Goal: Task Accomplishment & Management: Use online tool/utility

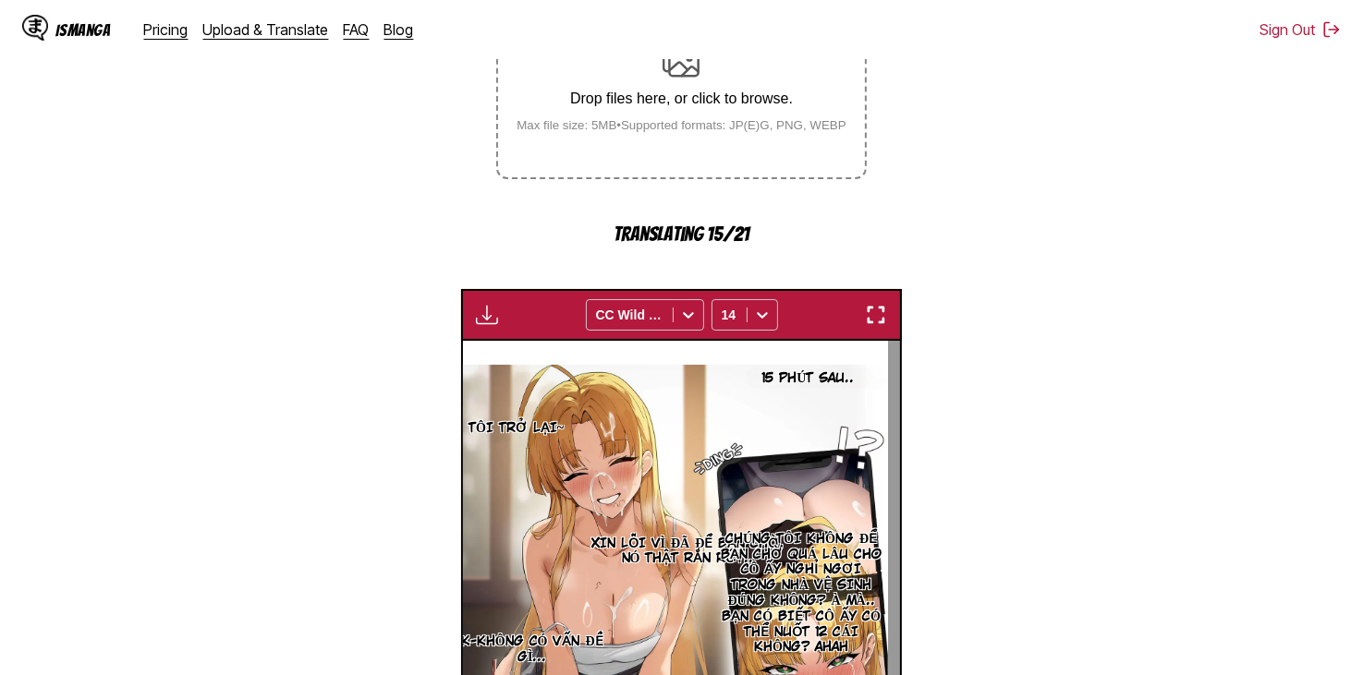
scroll to position [740, 0]
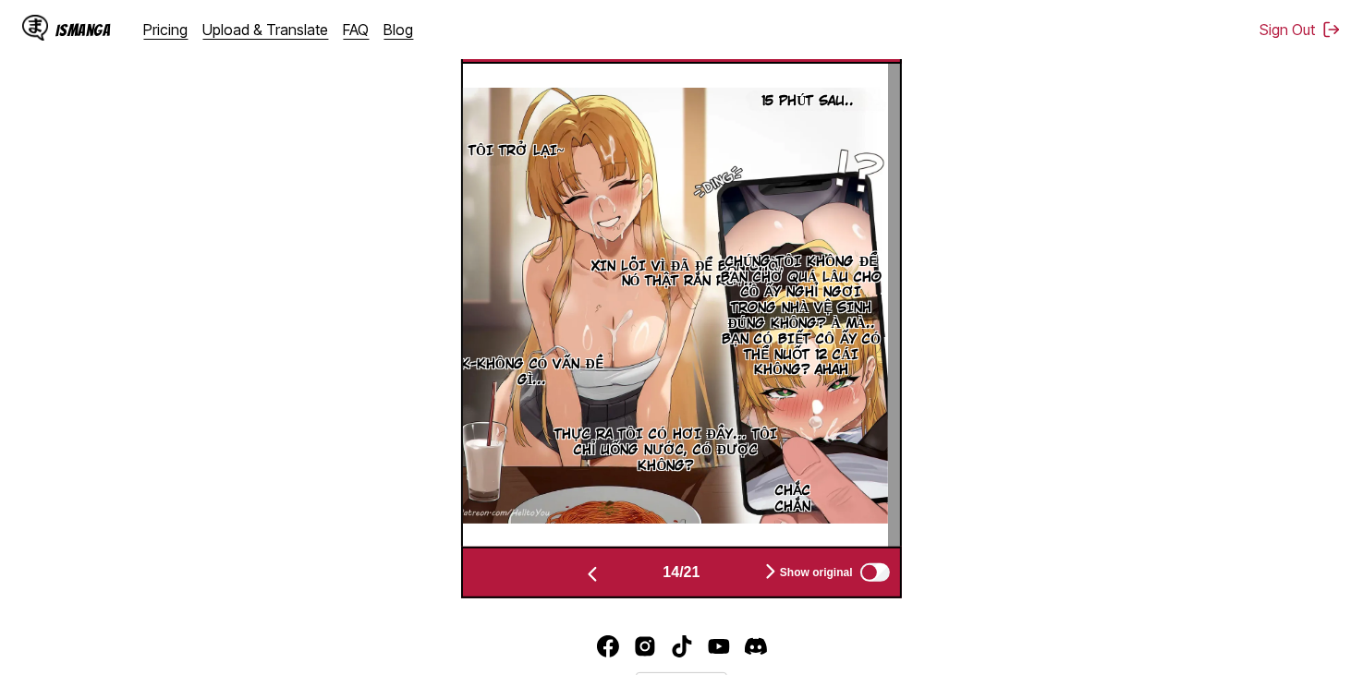
click at [722, 560] on button "button" at bounding box center [770, 573] width 111 height 27
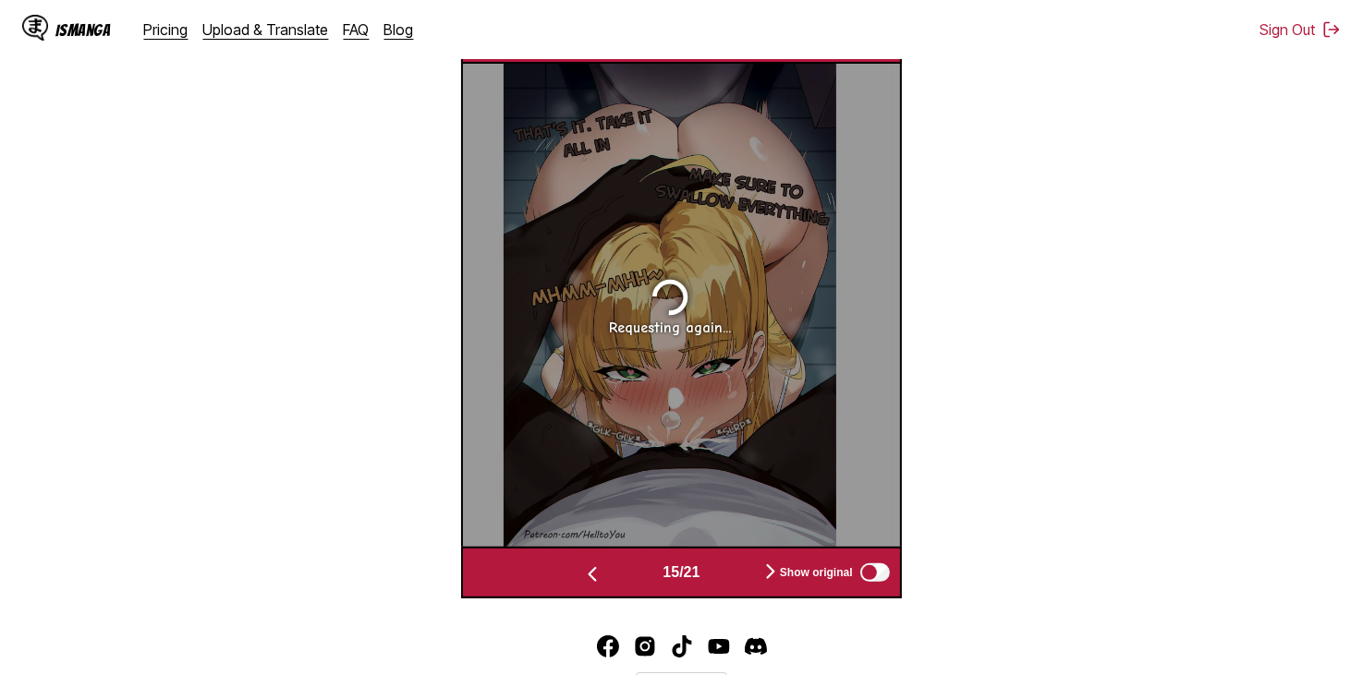
click at [586, 564] on img "button" at bounding box center [592, 575] width 22 height 22
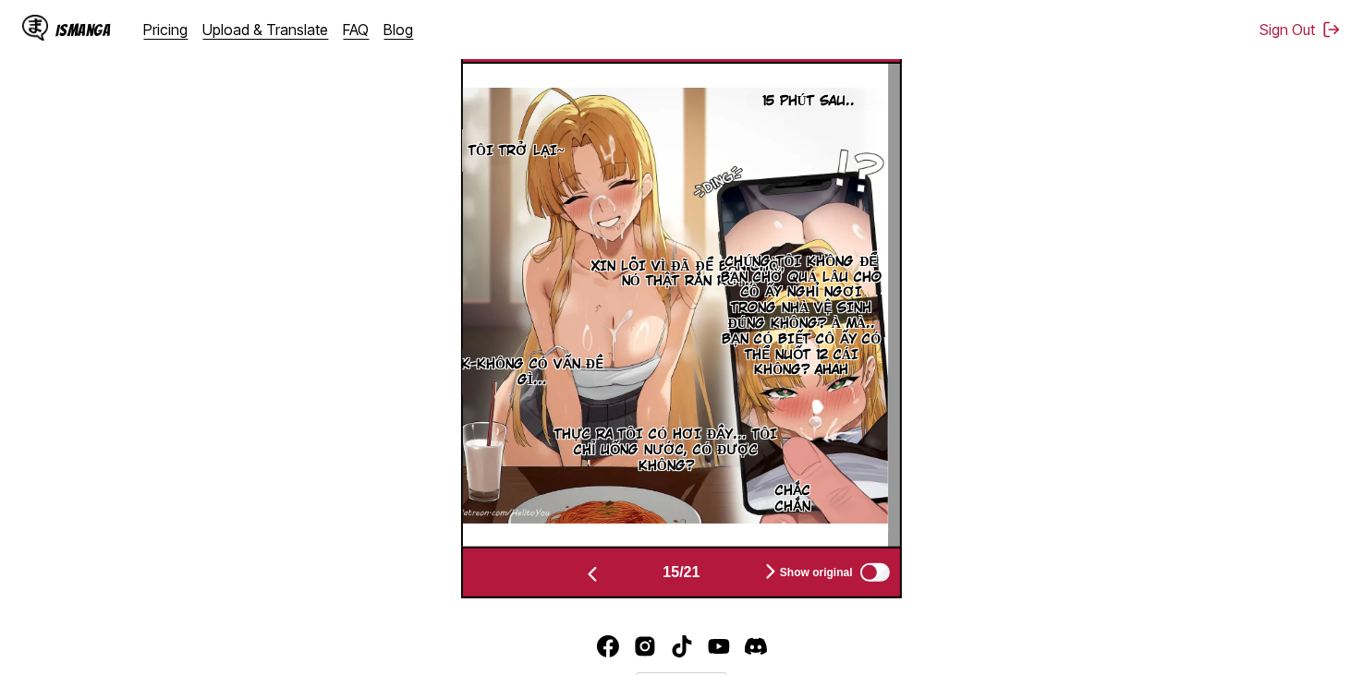
click at [586, 564] on img "button" at bounding box center [592, 575] width 22 height 22
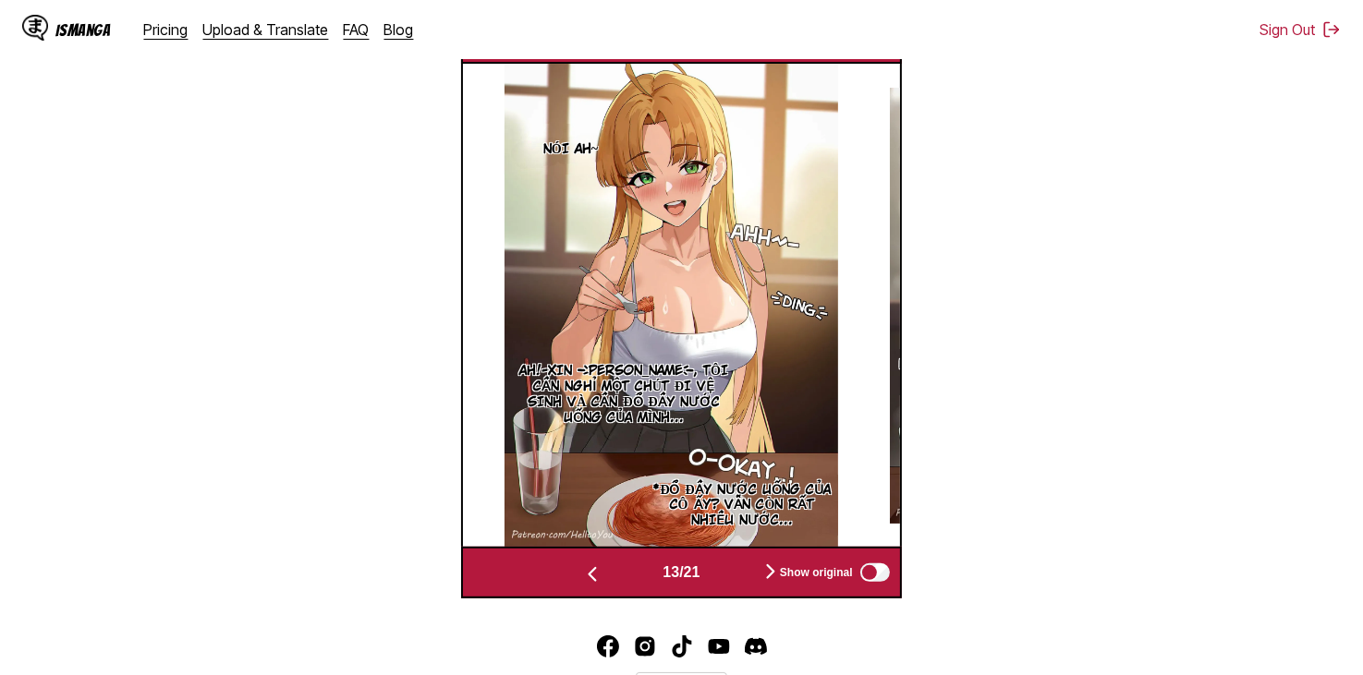
click at [586, 564] on img "button" at bounding box center [592, 575] width 22 height 22
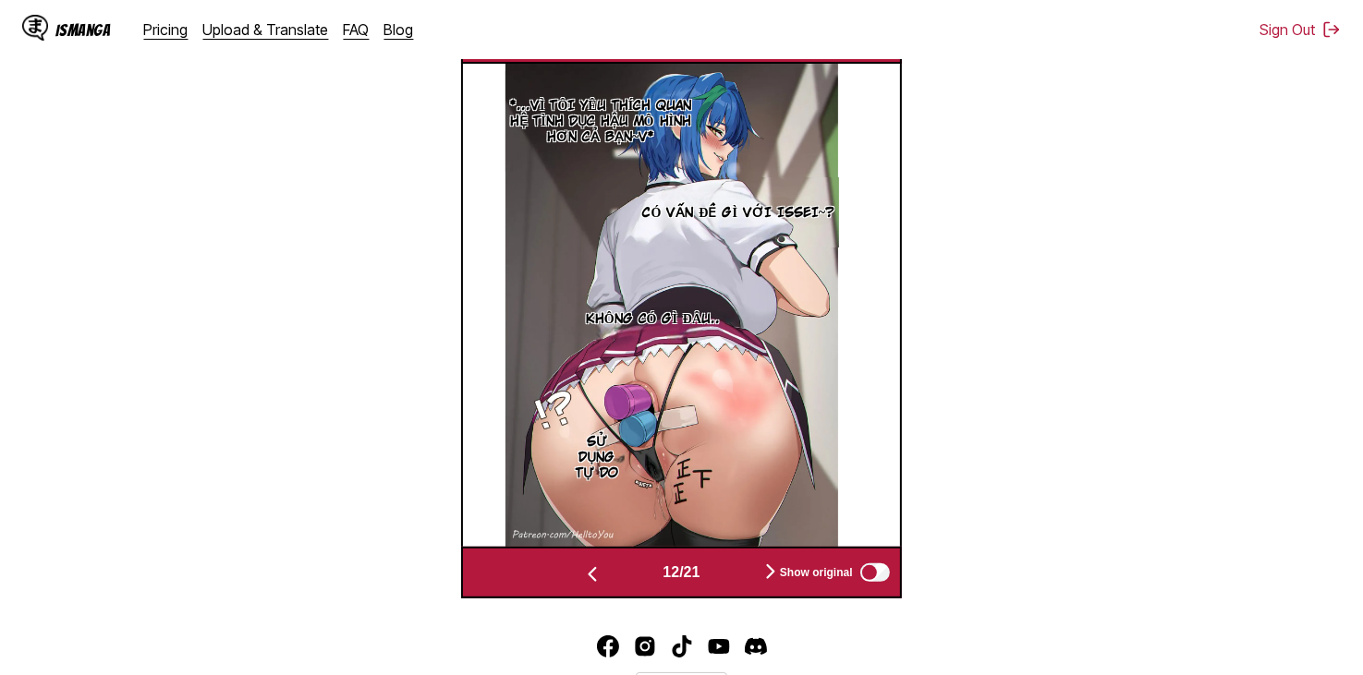
click at [586, 564] on img "button" at bounding box center [592, 575] width 22 height 22
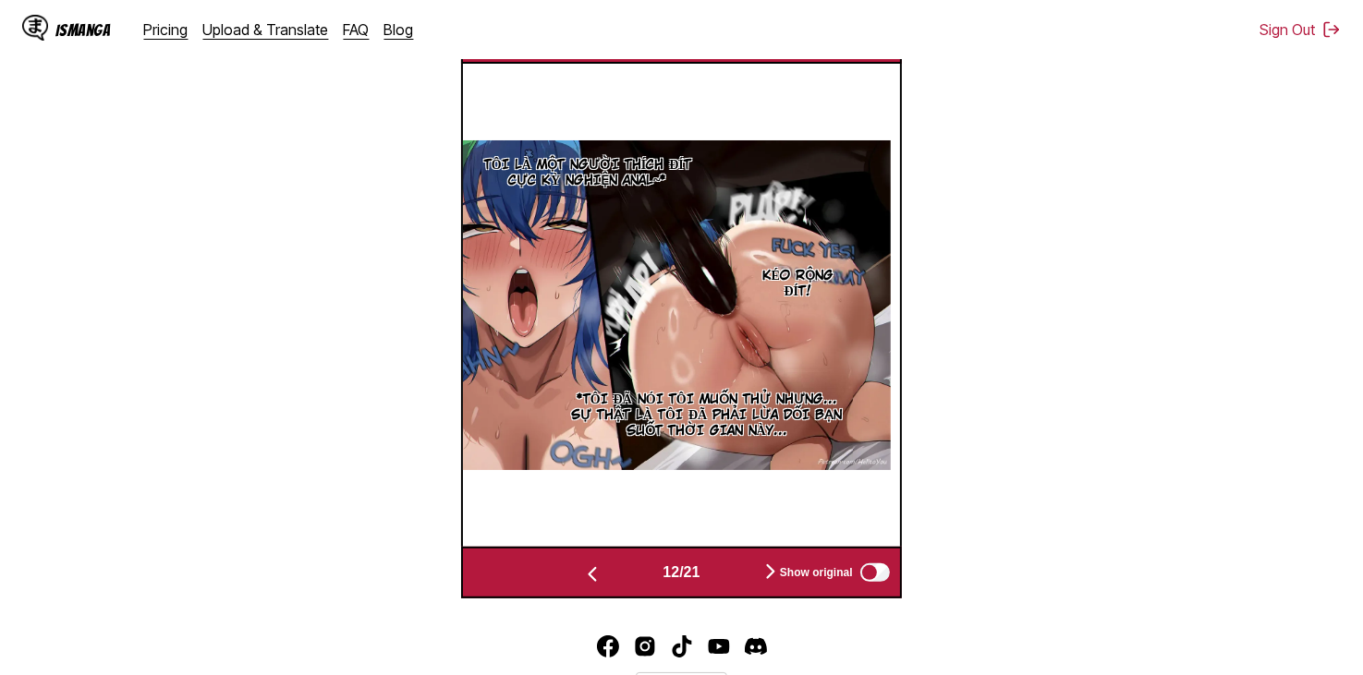
click at [586, 564] on img "button" at bounding box center [592, 575] width 22 height 22
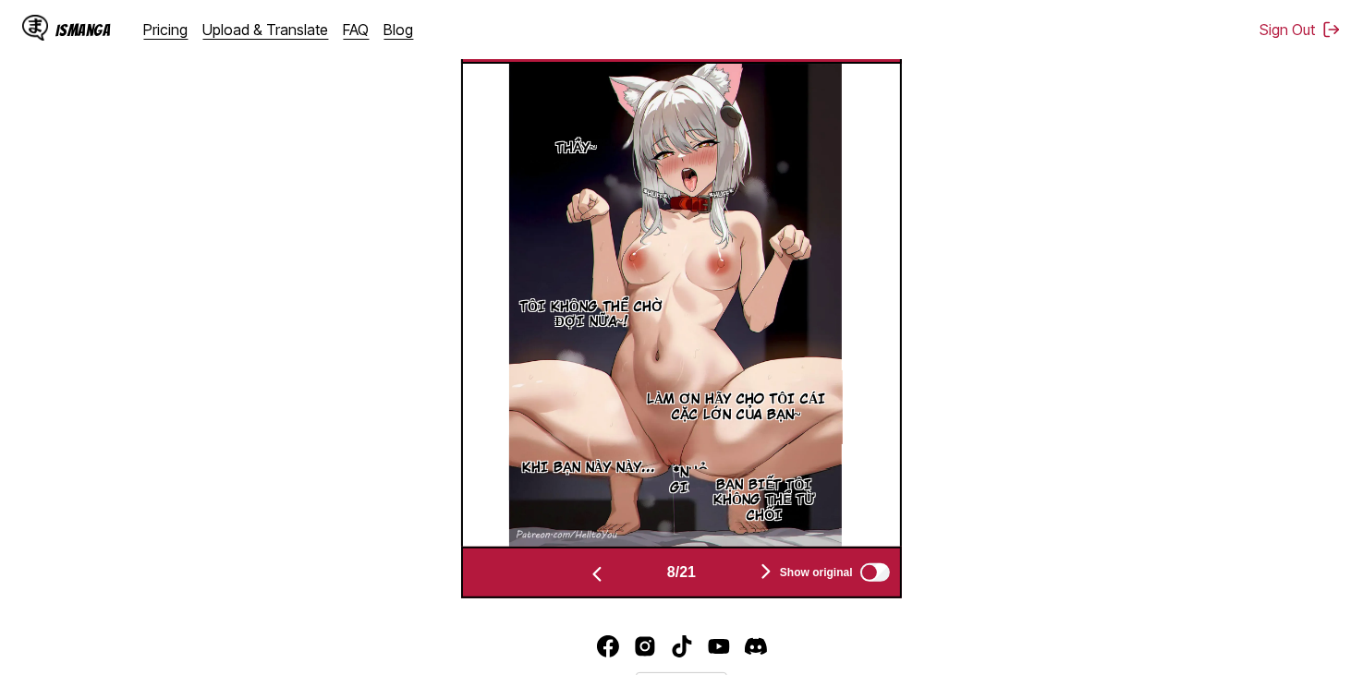
click at [586, 564] on img "button" at bounding box center [597, 575] width 22 height 22
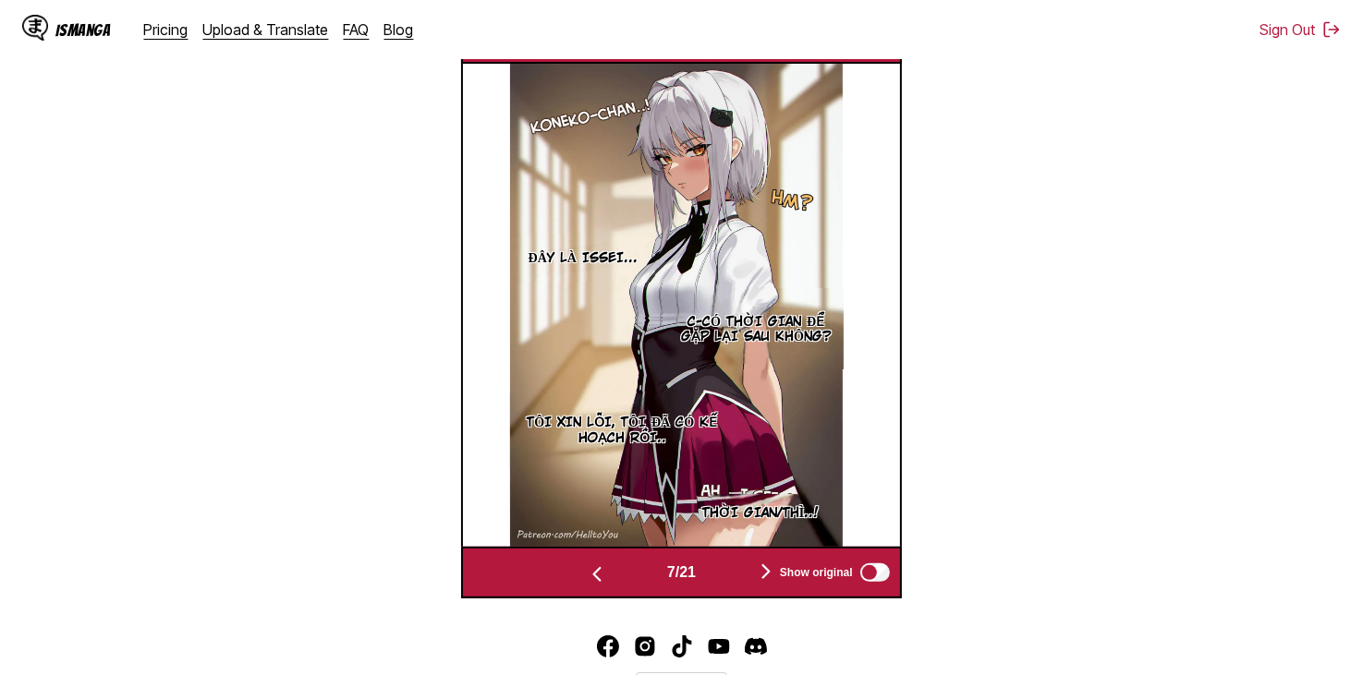
click at [736, 560] on button "button" at bounding box center [765, 573] width 111 height 27
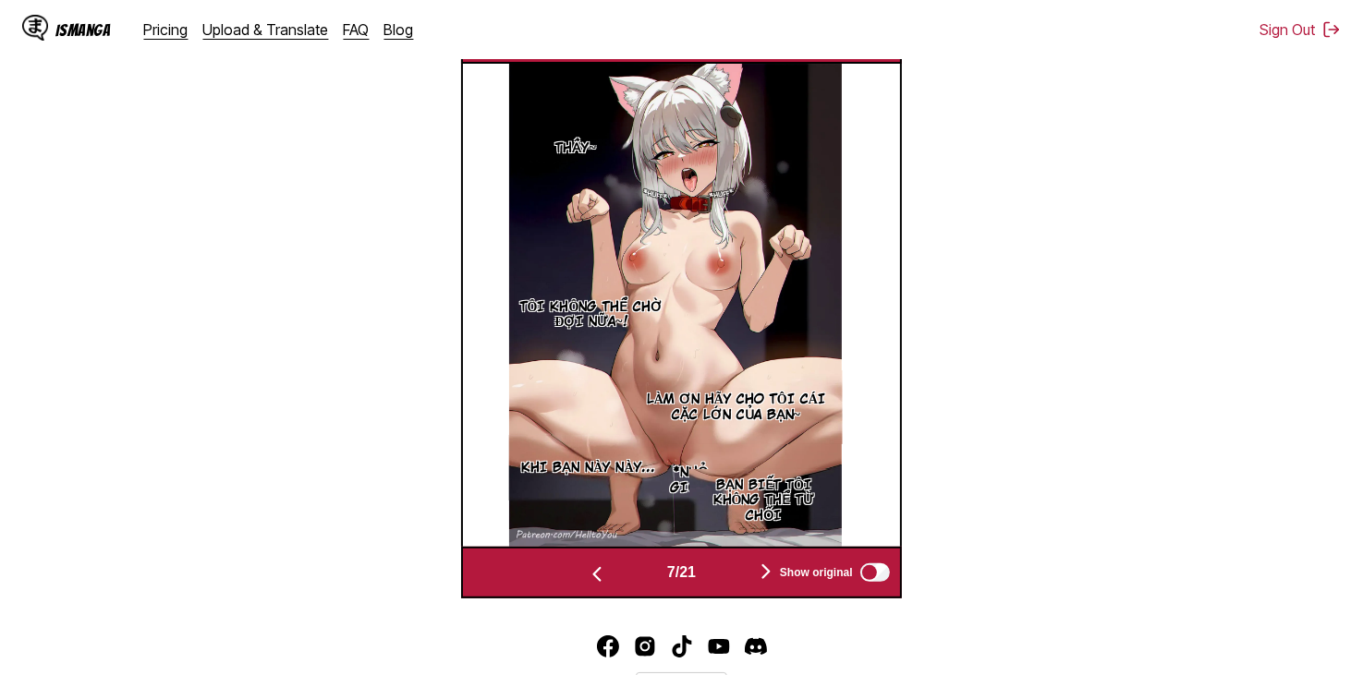
click at [736, 560] on button "button" at bounding box center [765, 573] width 111 height 27
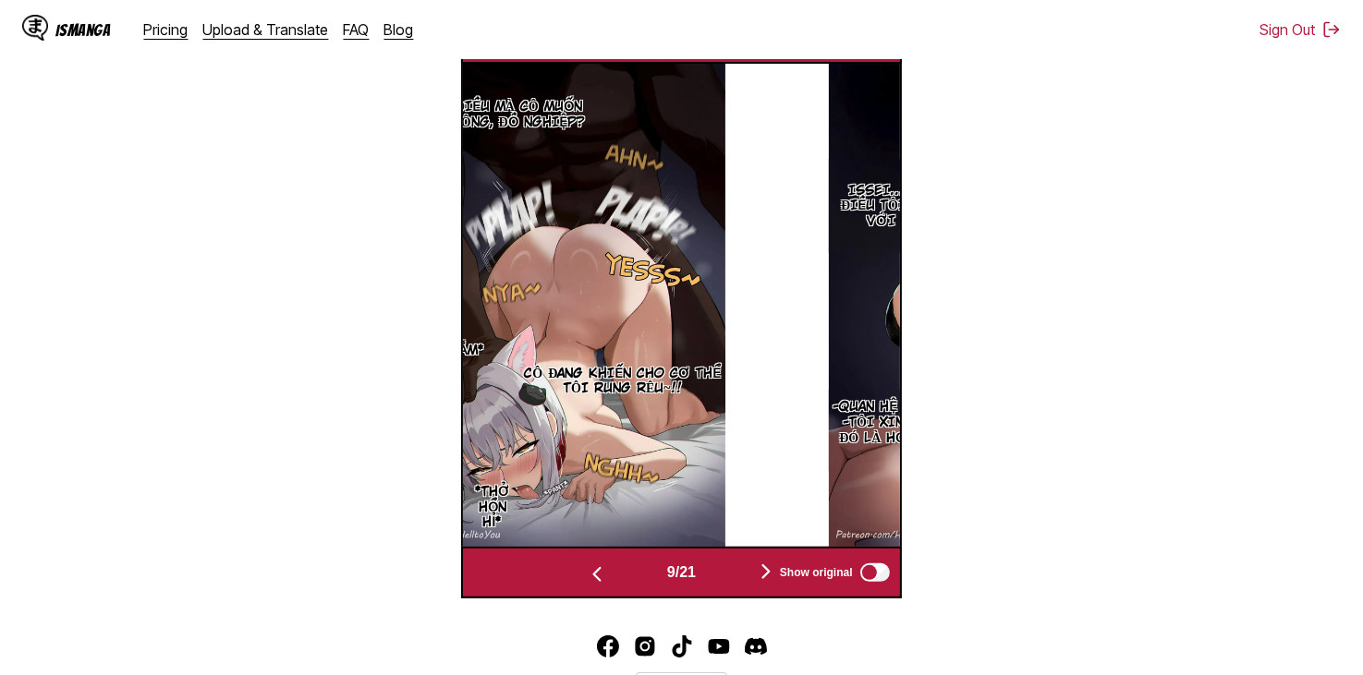
click at [736, 560] on button "button" at bounding box center [765, 573] width 111 height 27
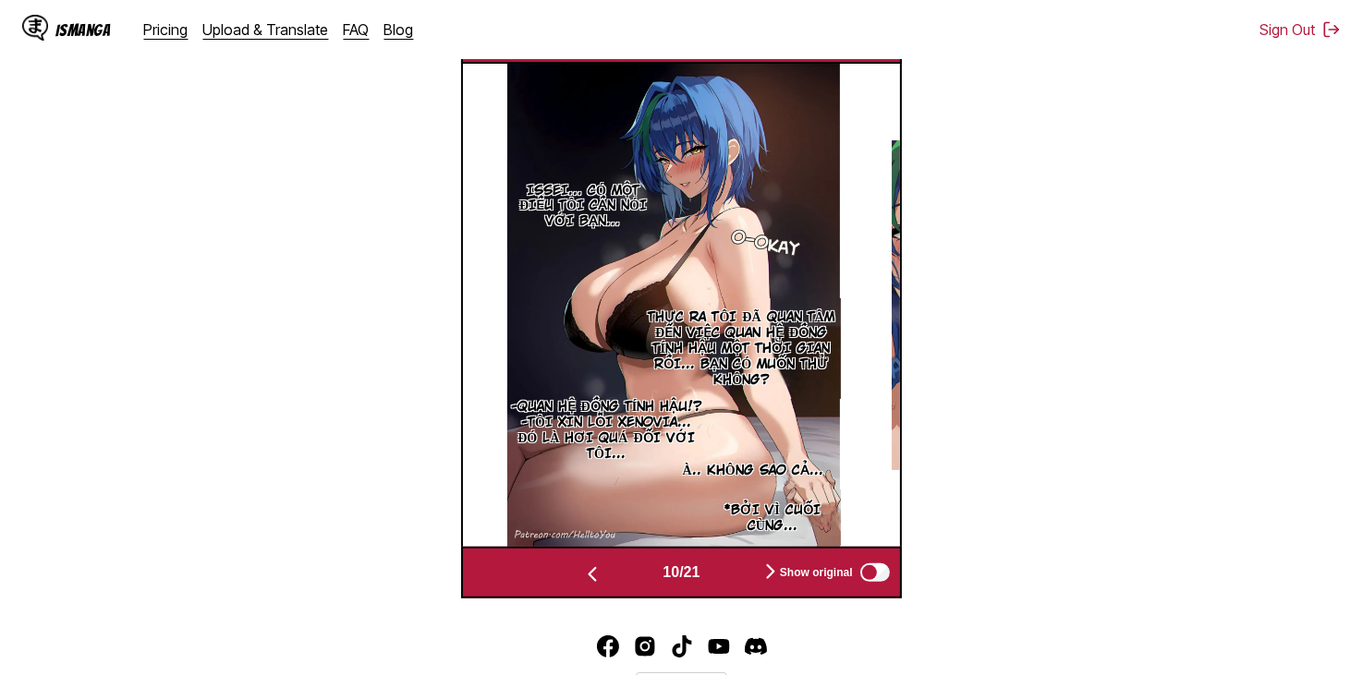
click at [736, 560] on button "button" at bounding box center [770, 573] width 111 height 27
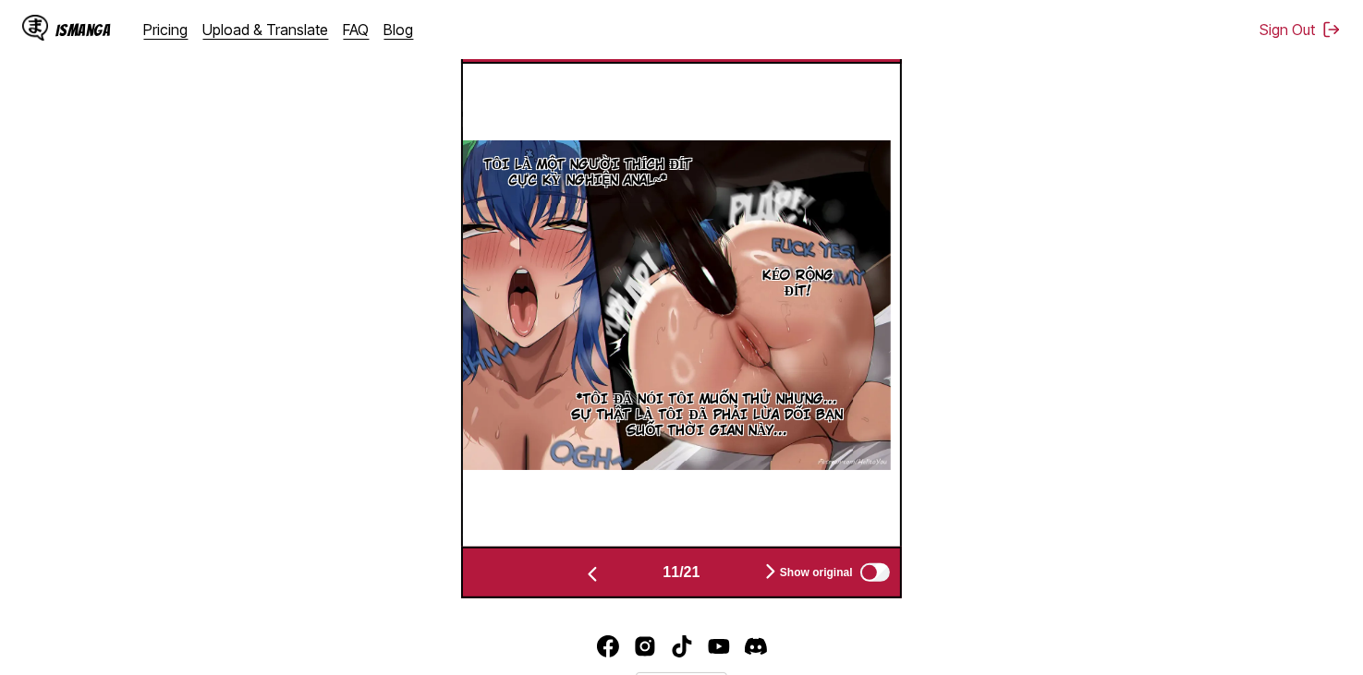
click at [737, 560] on button "button" at bounding box center [770, 573] width 111 height 27
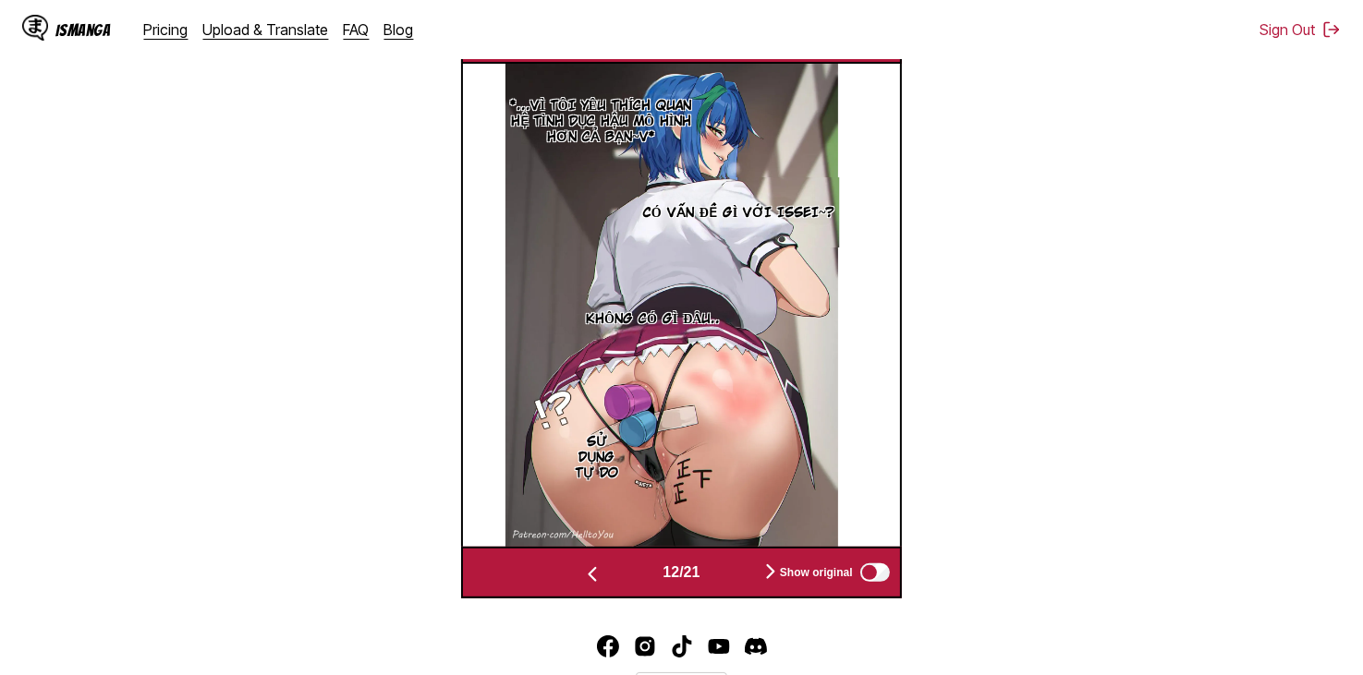
click at [737, 560] on button "button" at bounding box center [770, 573] width 111 height 27
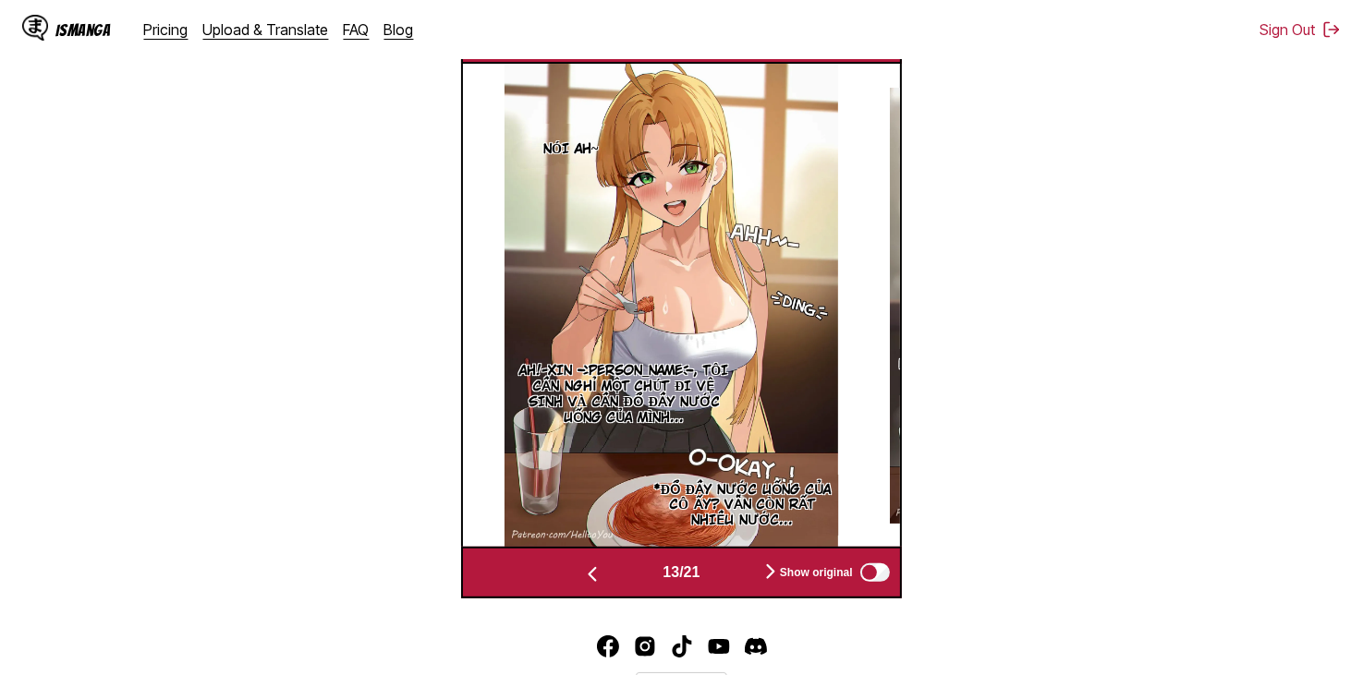
click at [737, 560] on button "button" at bounding box center [770, 573] width 111 height 27
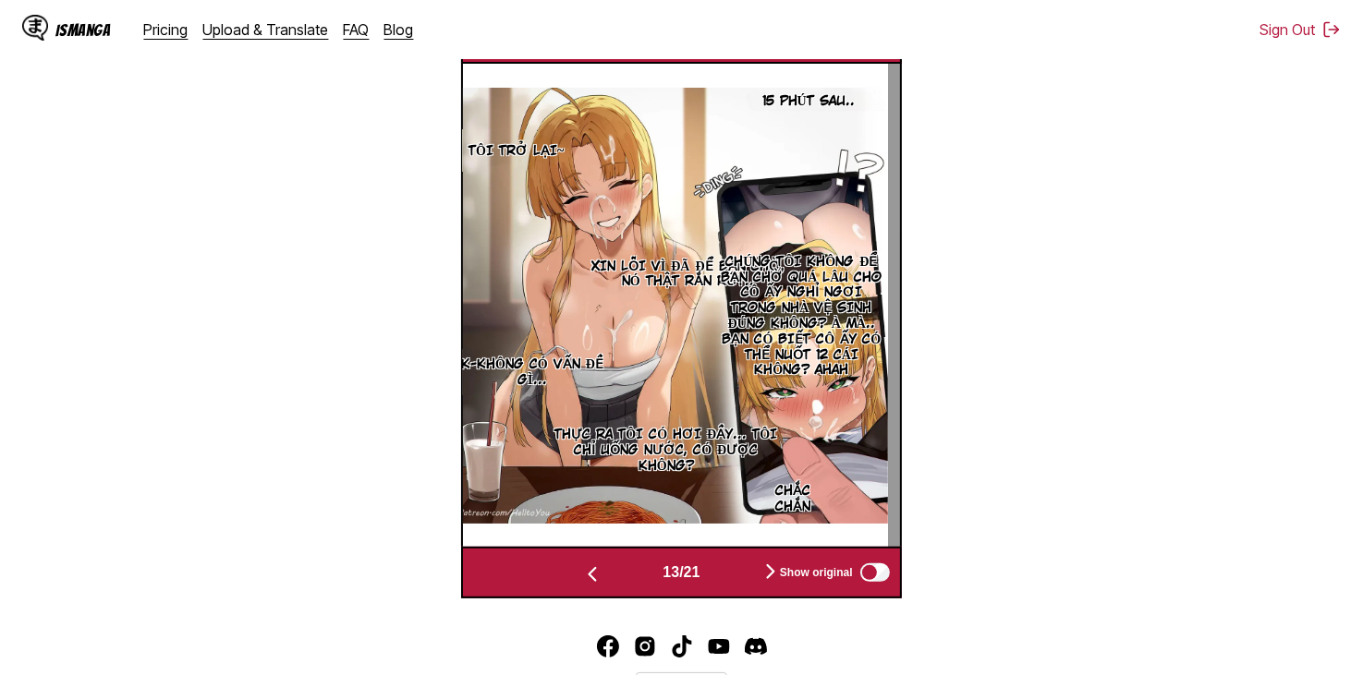
click at [737, 560] on button "button" at bounding box center [770, 573] width 111 height 27
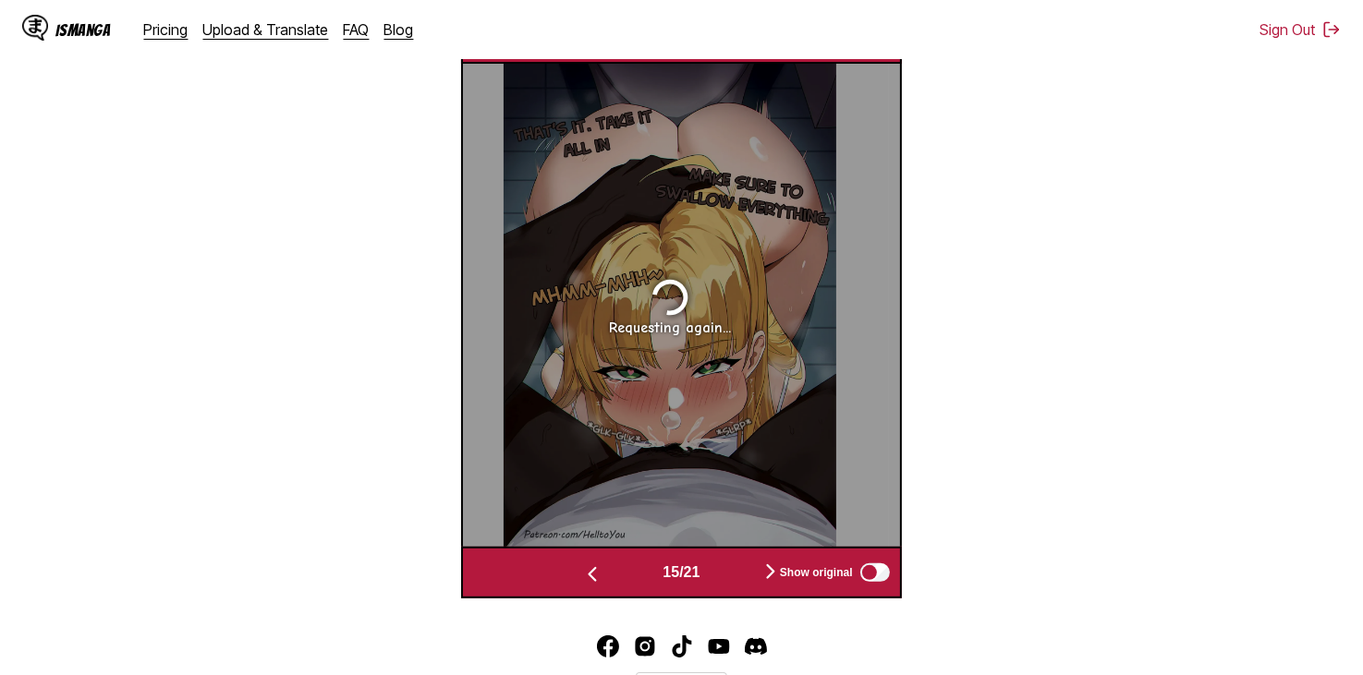
click at [737, 560] on button "button" at bounding box center [770, 573] width 111 height 27
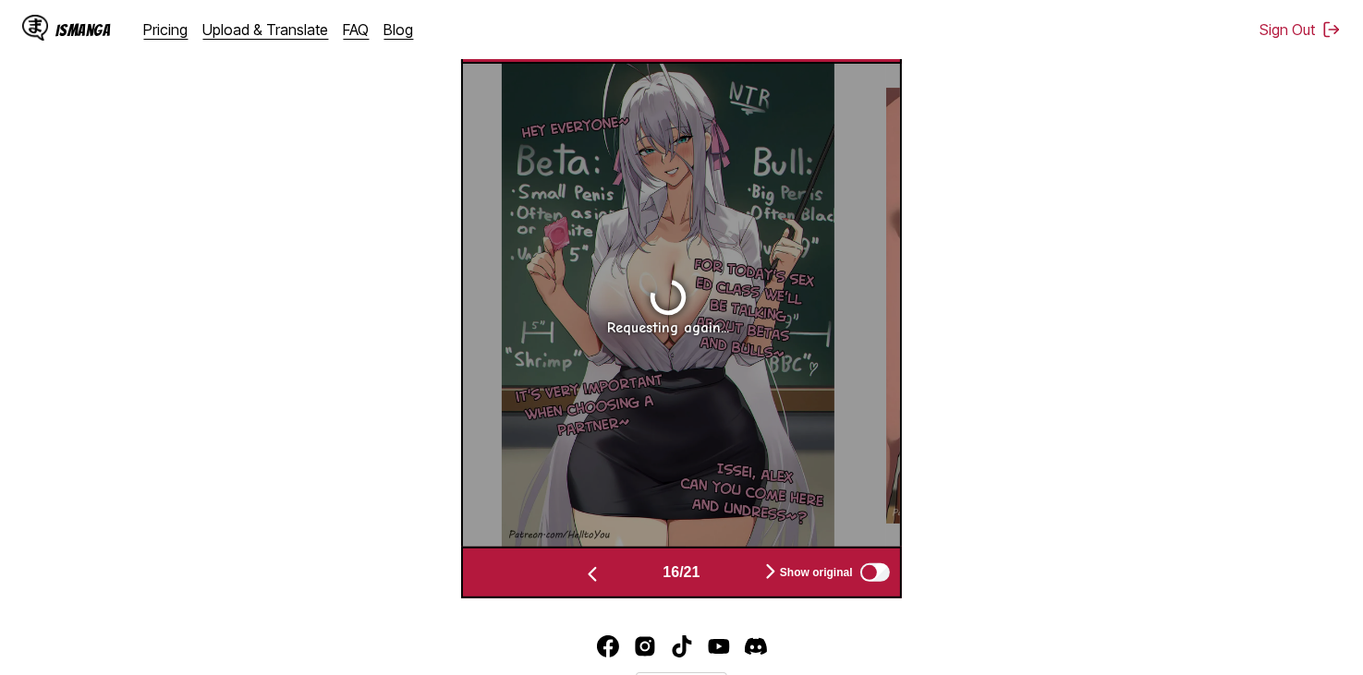
click at [737, 560] on button "button" at bounding box center [770, 573] width 111 height 27
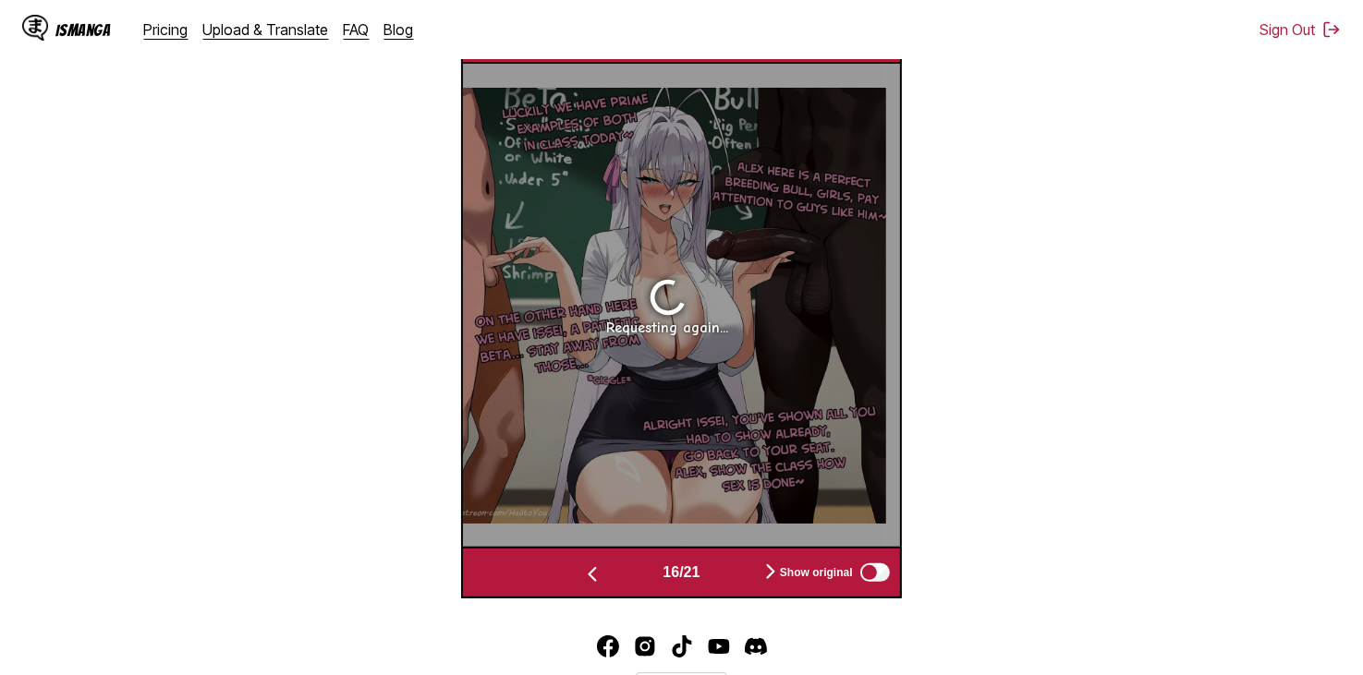
click at [737, 560] on button "button" at bounding box center [770, 573] width 111 height 27
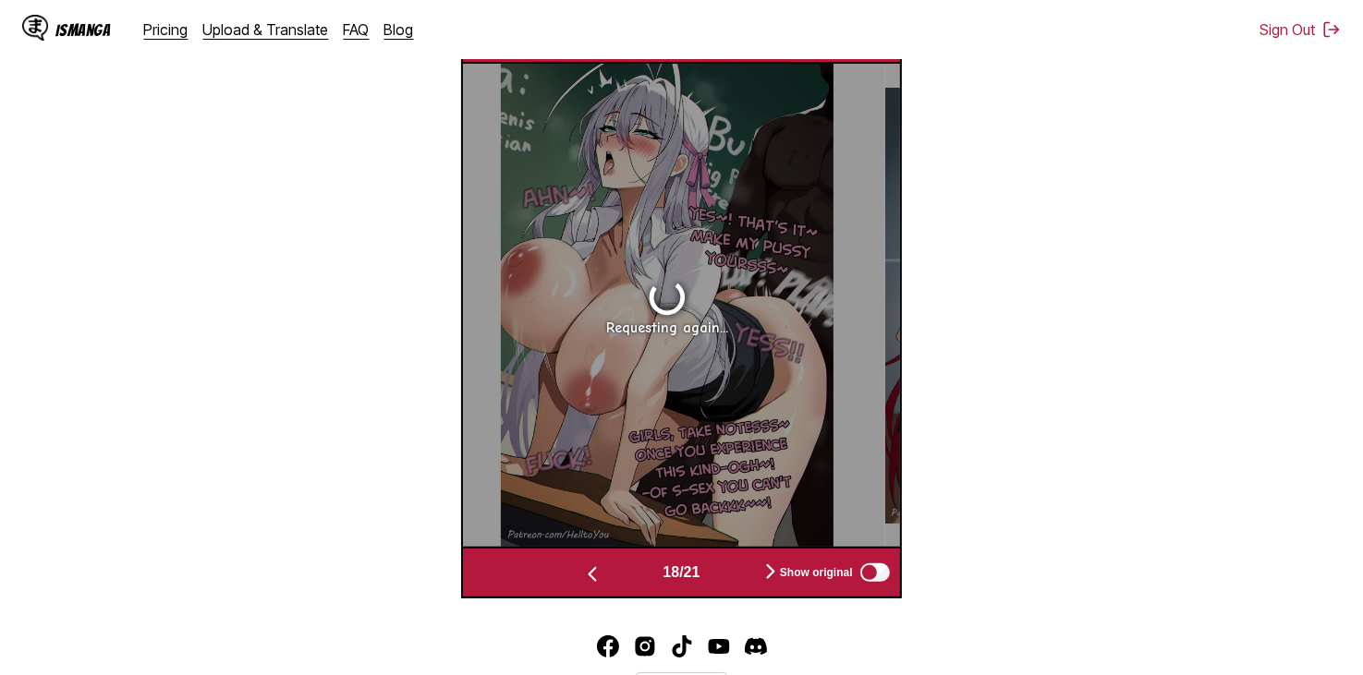
click at [737, 560] on button "button" at bounding box center [770, 573] width 111 height 27
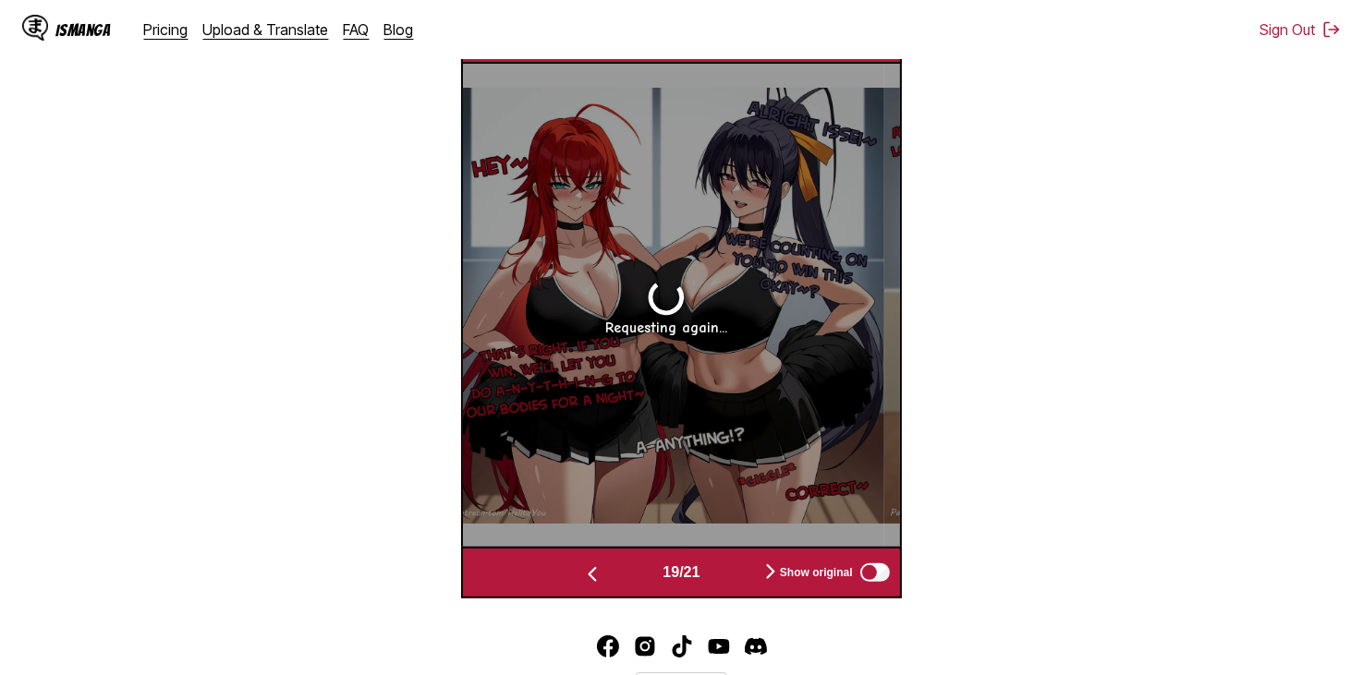
click at [737, 560] on button "button" at bounding box center [770, 573] width 111 height 27
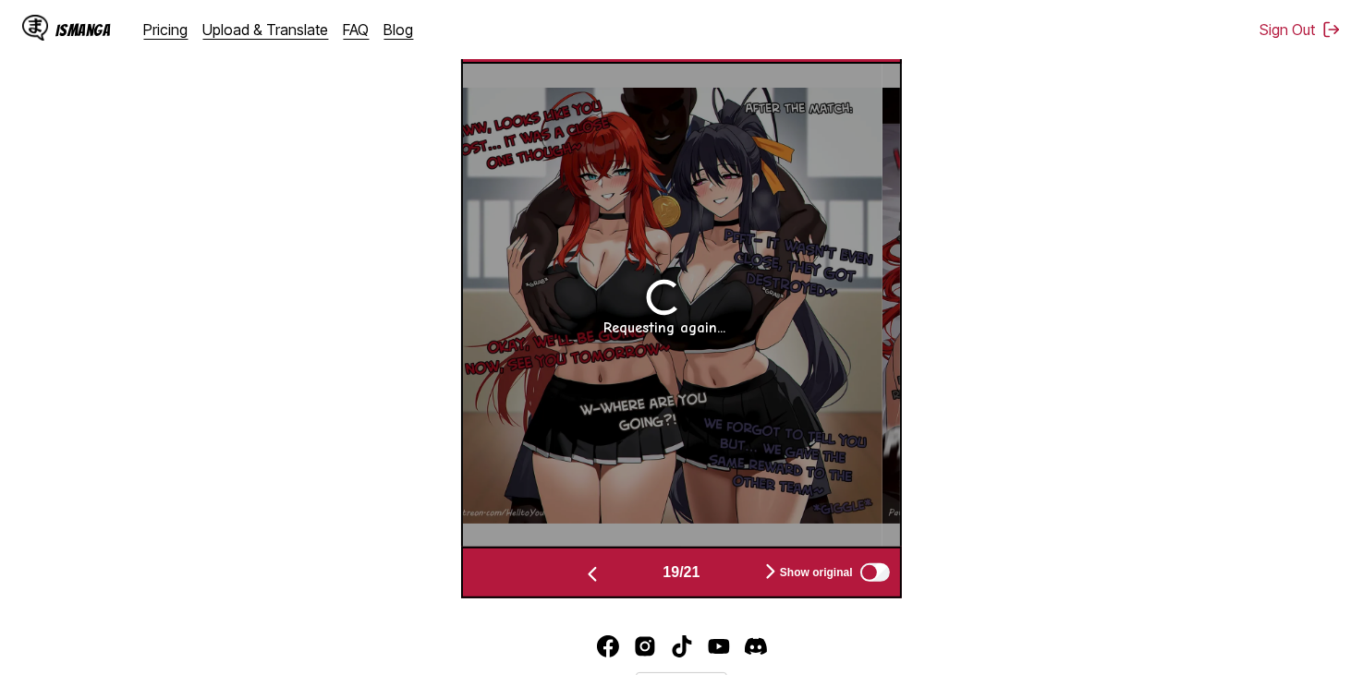
click at [737, 560] on button "button" at bounding box center [770, 573] width 111 height 27
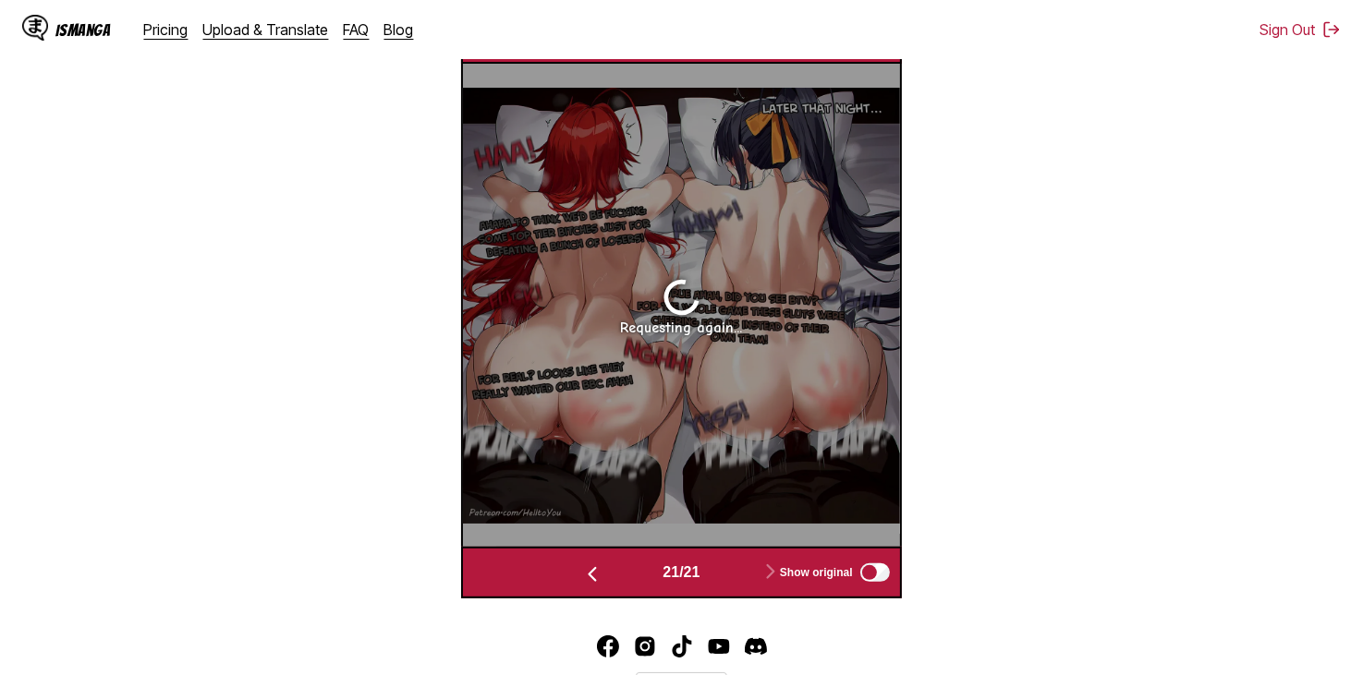
click at [620, 560] on button "button" at bounding box center [592, 573] width 111 height 27
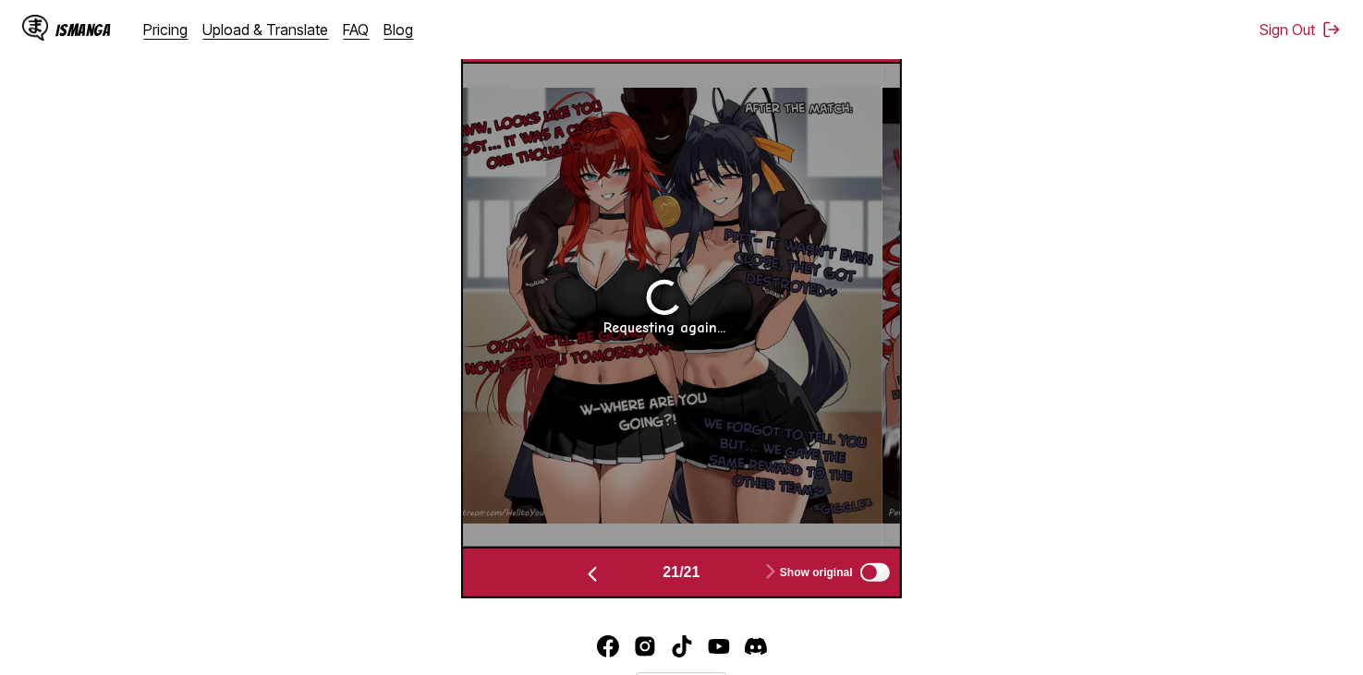
click at [620, 560] on button "button" at bounding box center [592, 573] width 111 height 27
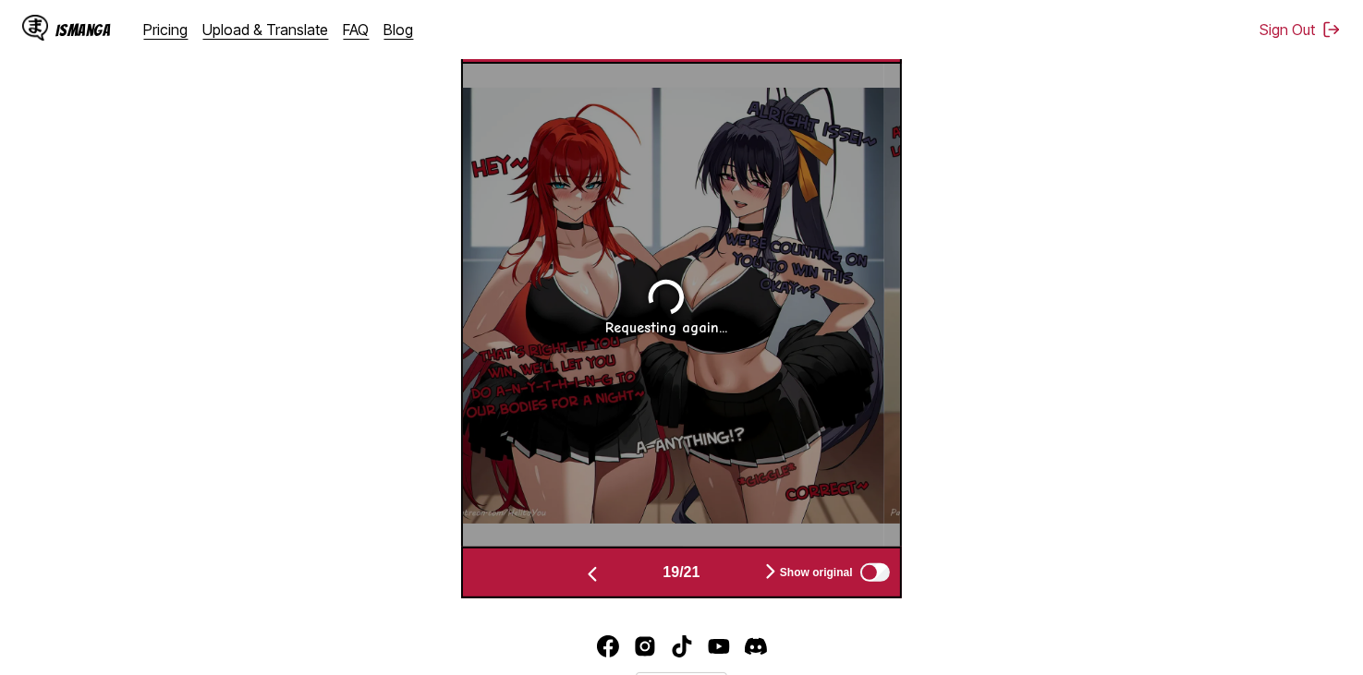
click at [620, 560] on button "button" at bounding box center [592, 573] width 111 height 27
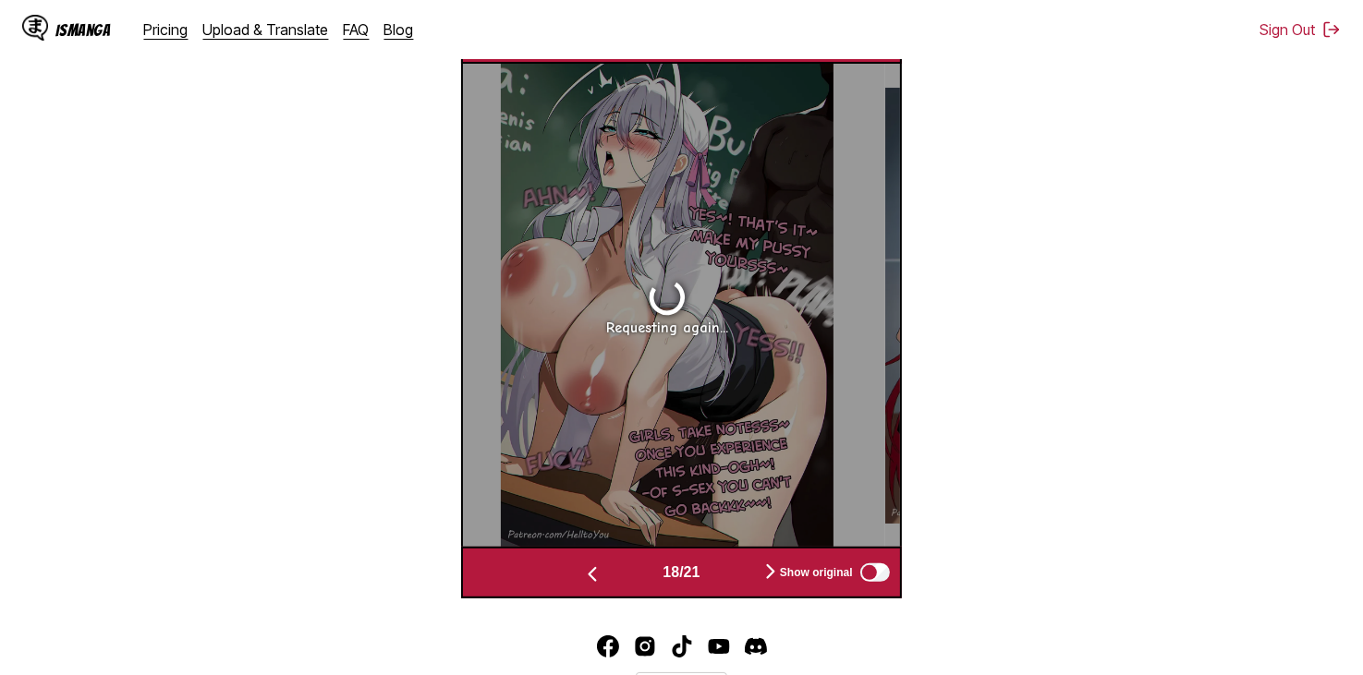
click at [620, 560] on button "button" at bounding box center [592, 573] width 111 height 27
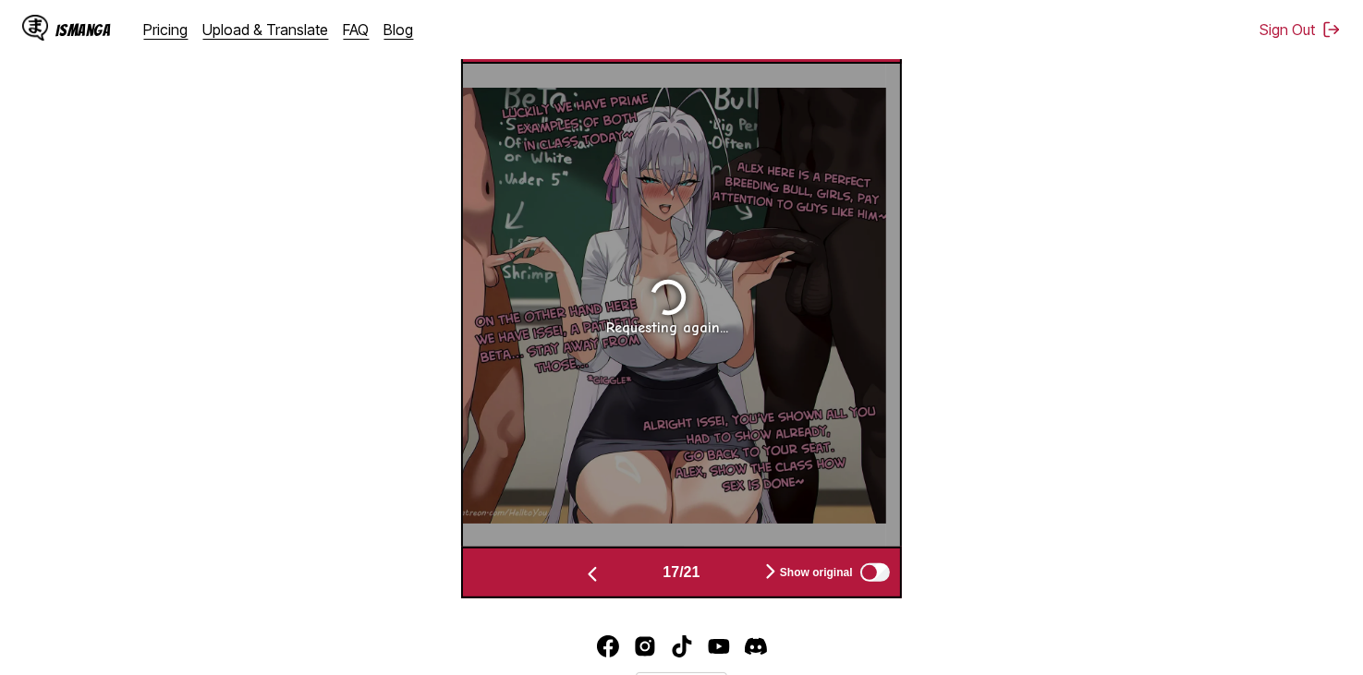
click at [620, 560] on button "button" at bounding box center [592, 573] width 111 height 27
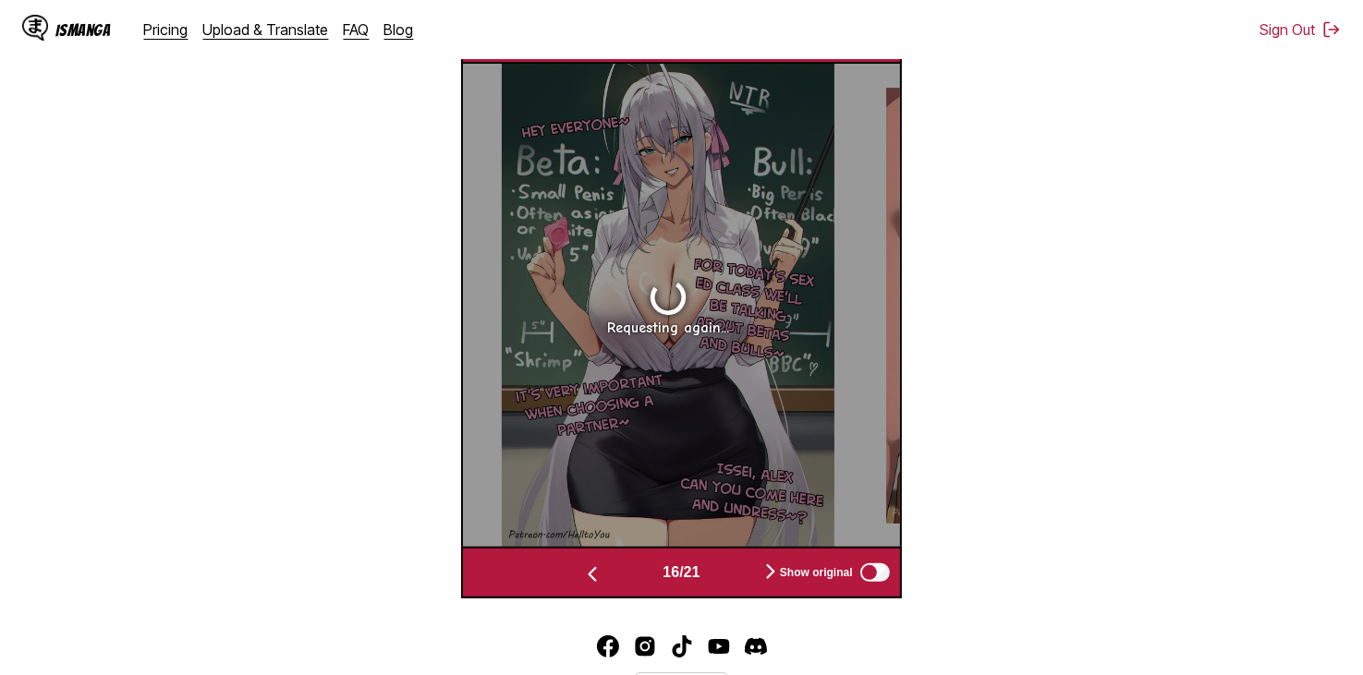
click at [620, 560] on button "button" at bounding box center [592, 573] width 111 height 27
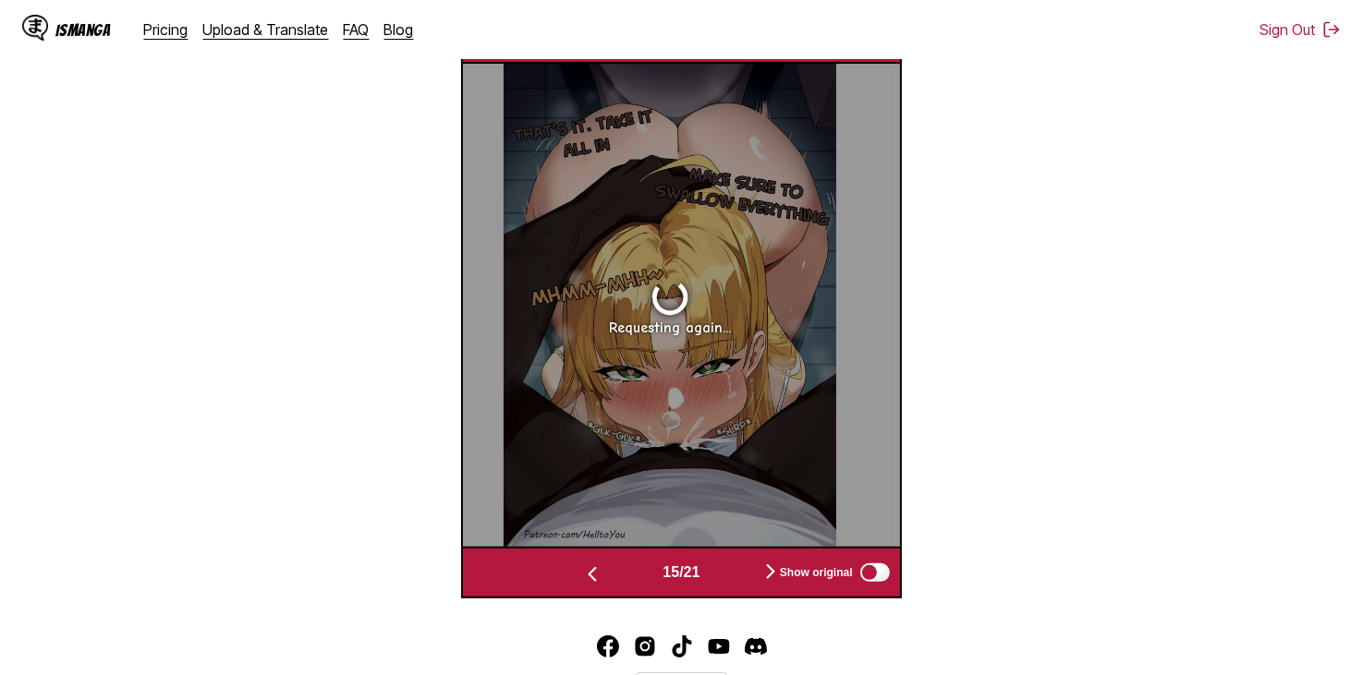
click at [620, 560] on button "button" at bounding box center [592, 573] width 111 height 27
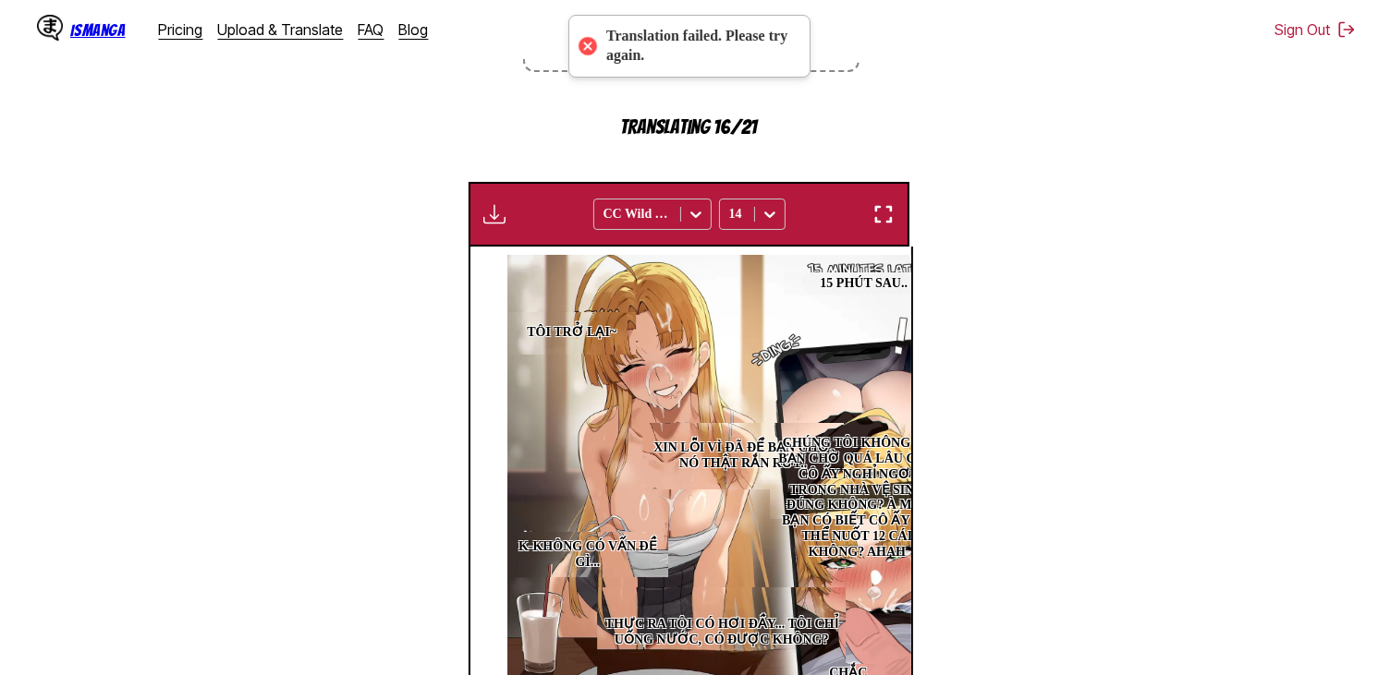
scroll to position [0, 0]
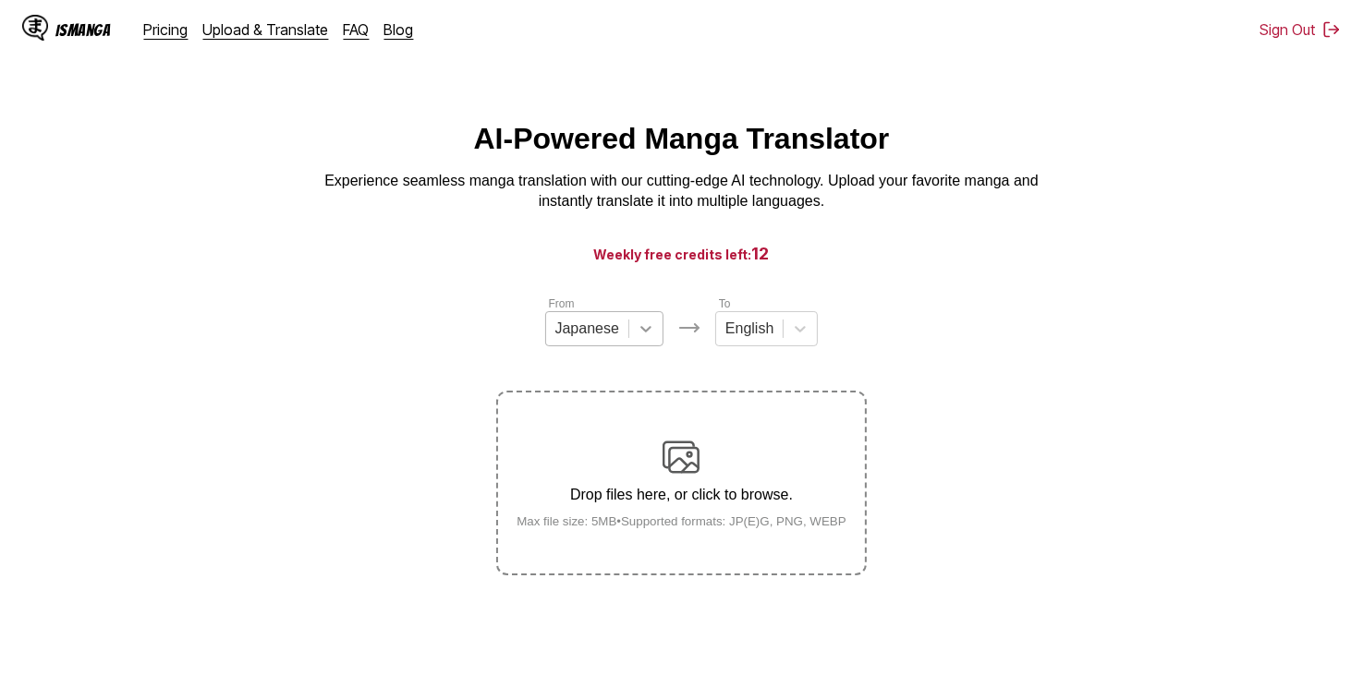
click at [645, 335] on icon at bounding box center [646, 329] width 18 height 18
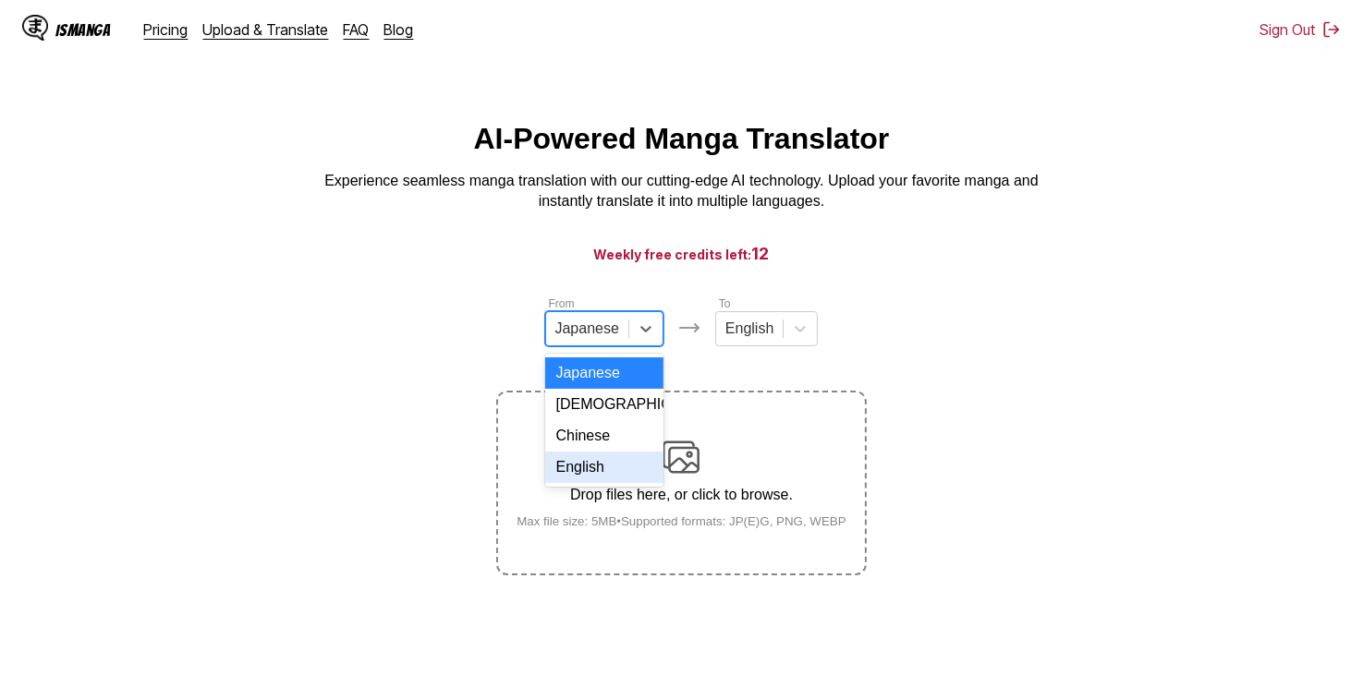
click at [601, 474] on div "English" at bounding box center [604, 467] width 118 height 31
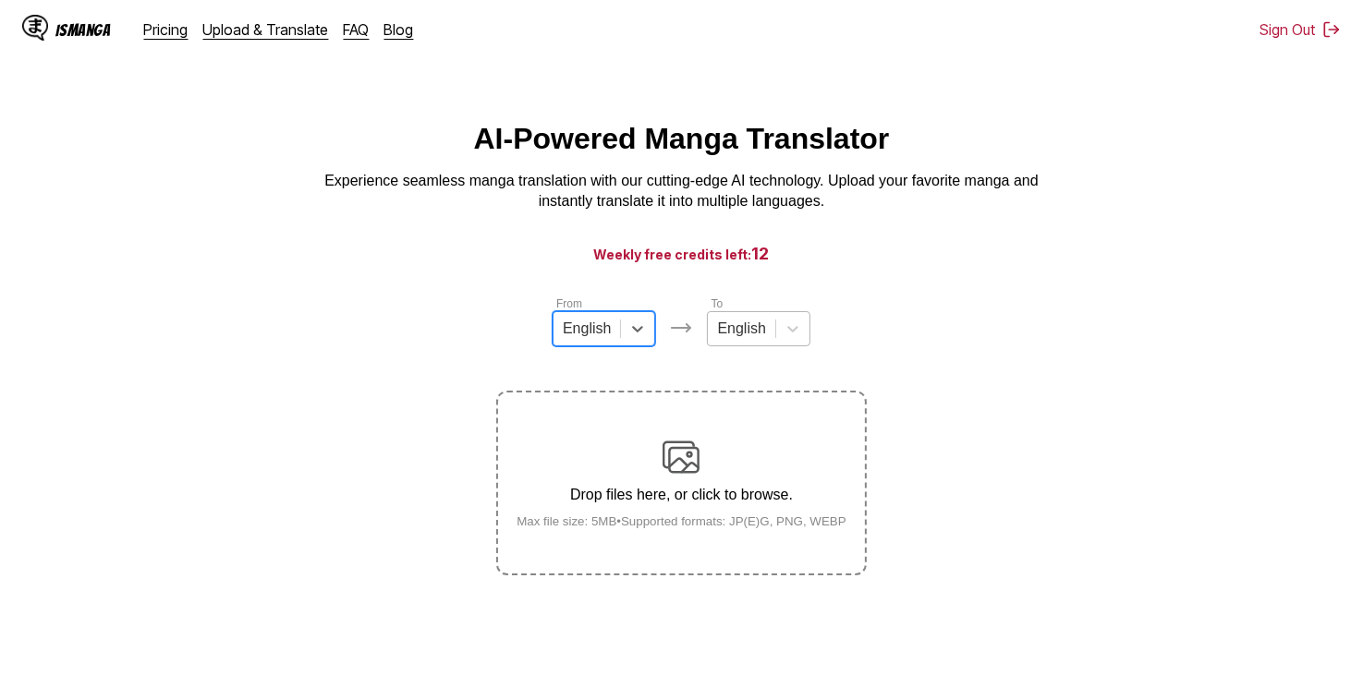
click at [749, 339] on div at bounding box center [741, 329] width 48 height 20
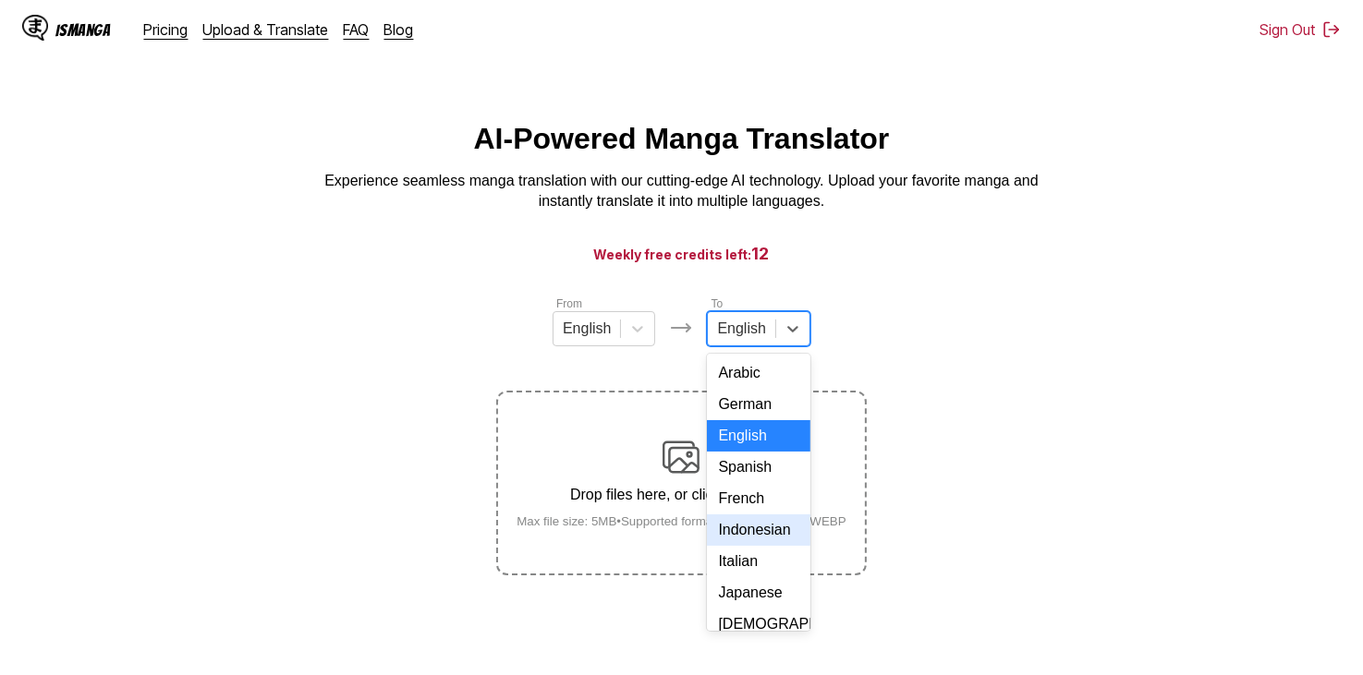
scroll to position [335, 0]
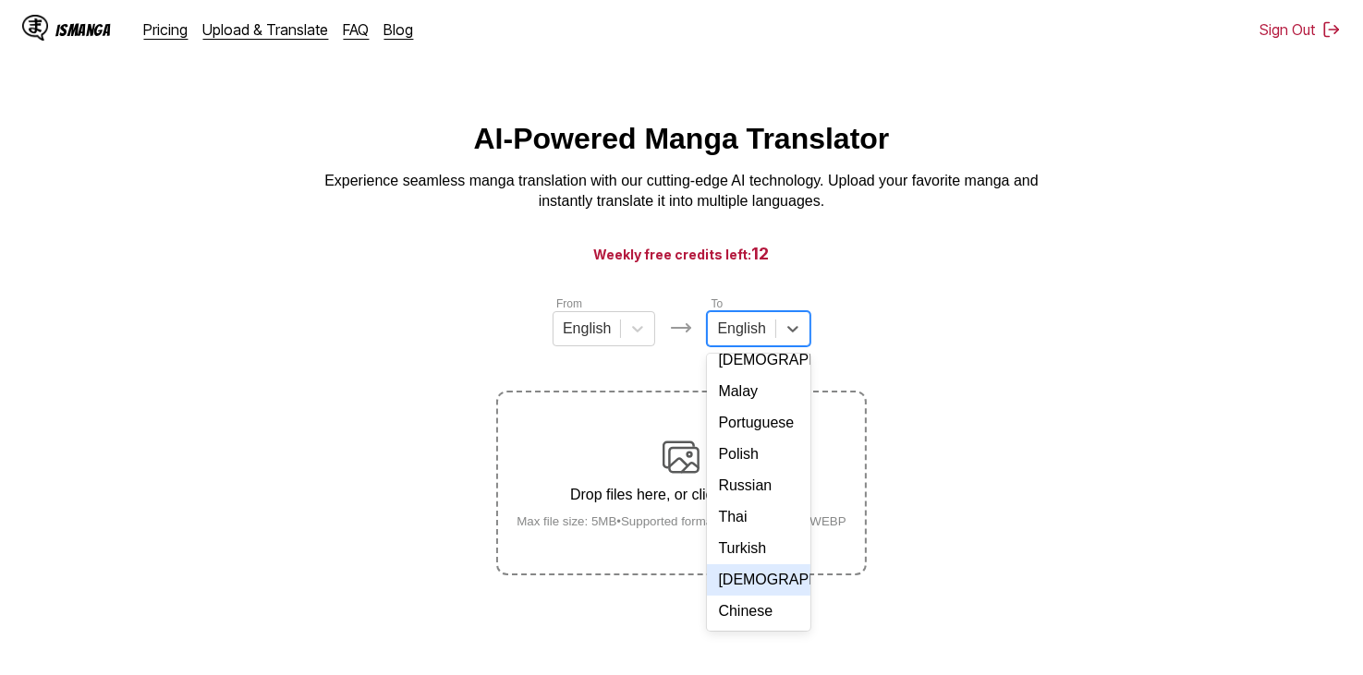
click at [756, 566] on div "[DEMOGRAPHIC_DATA]" at bounding box center [758, 580] width 103 height 31
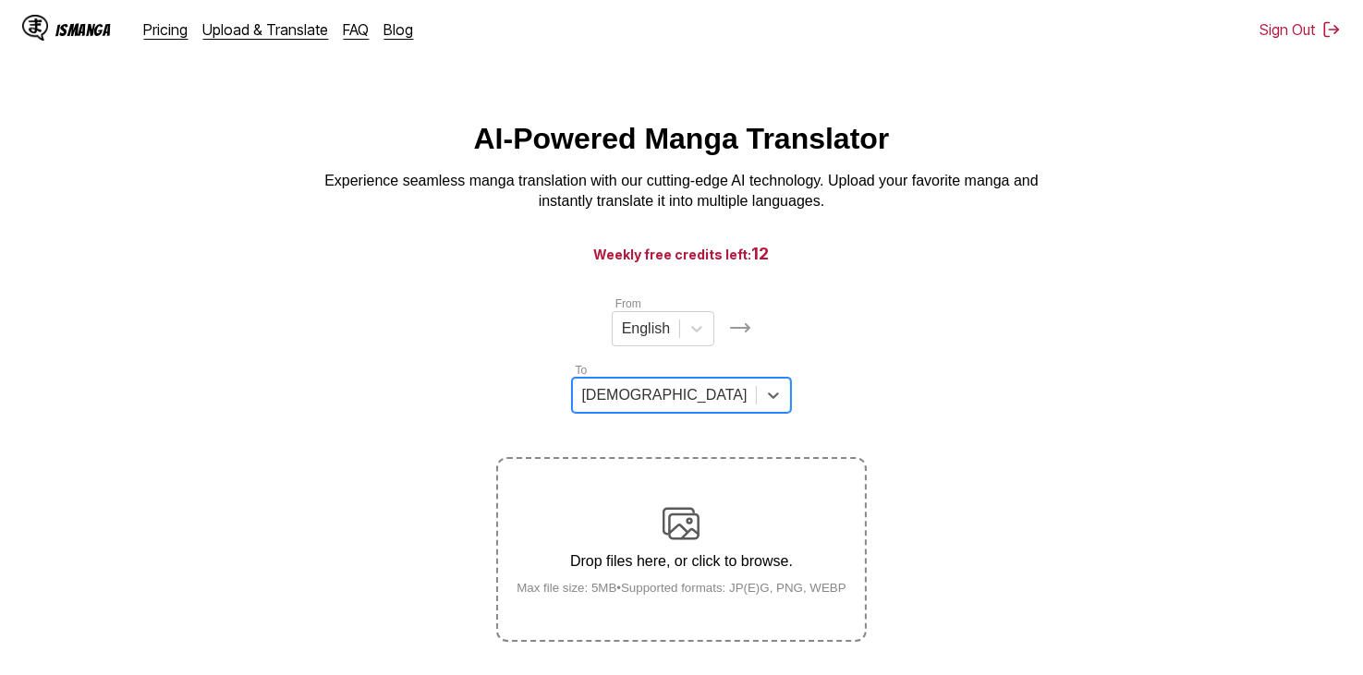
click at [915, 264] on h3 "Weekly free credits left: 12" at bounding box center [681, 253] width 1274 height 23
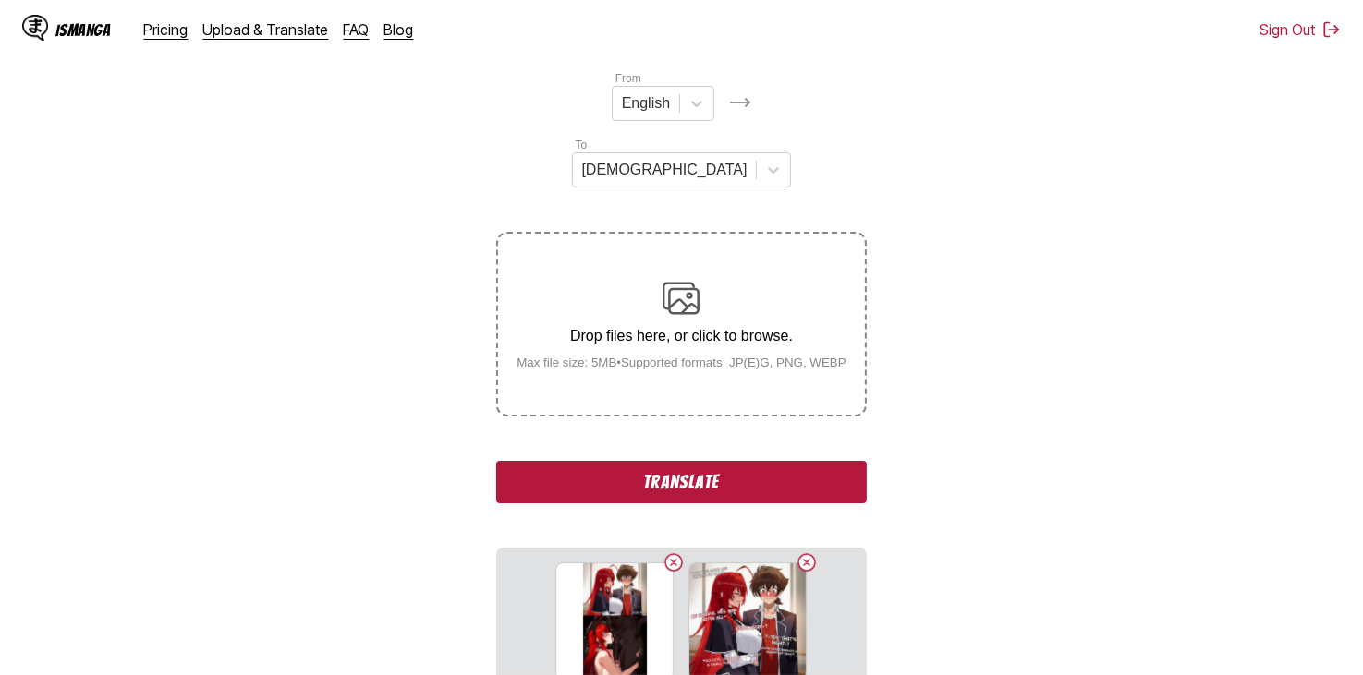
click at [713, 461] on button "Translate" at bounding box center [681, 482] width 370 height 42
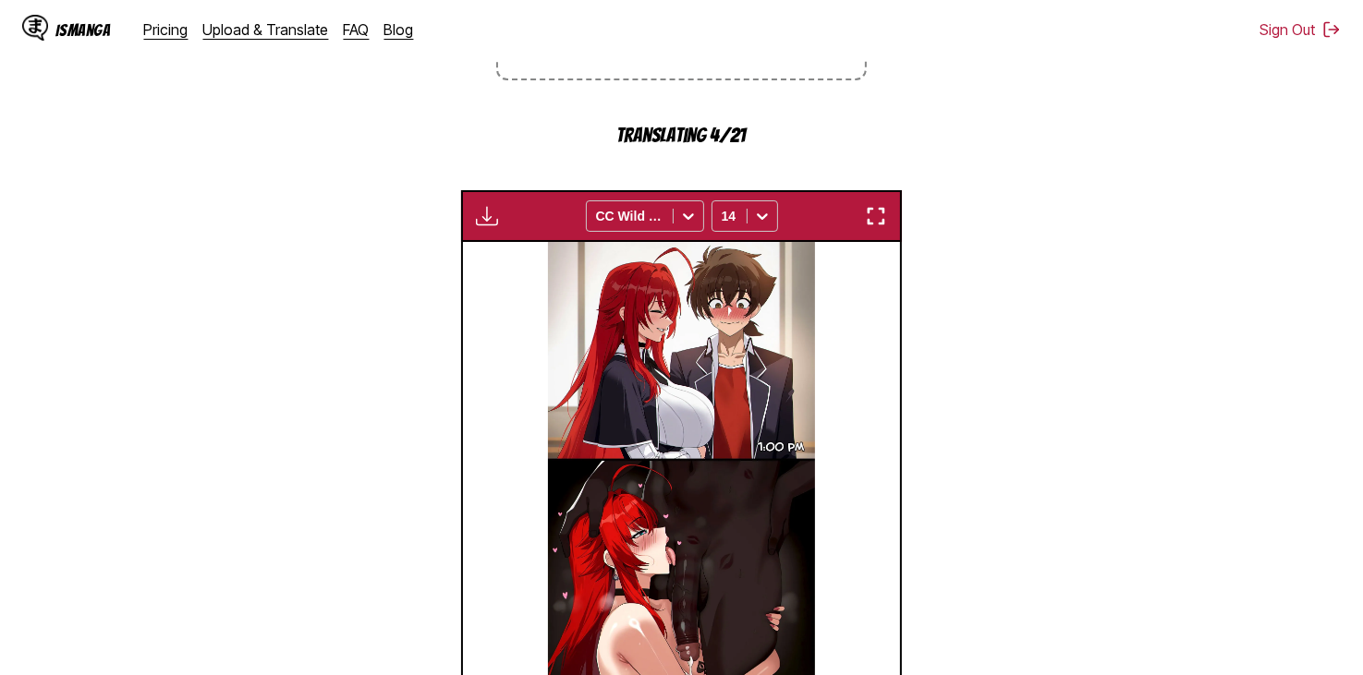
scroll to position [650, 0]
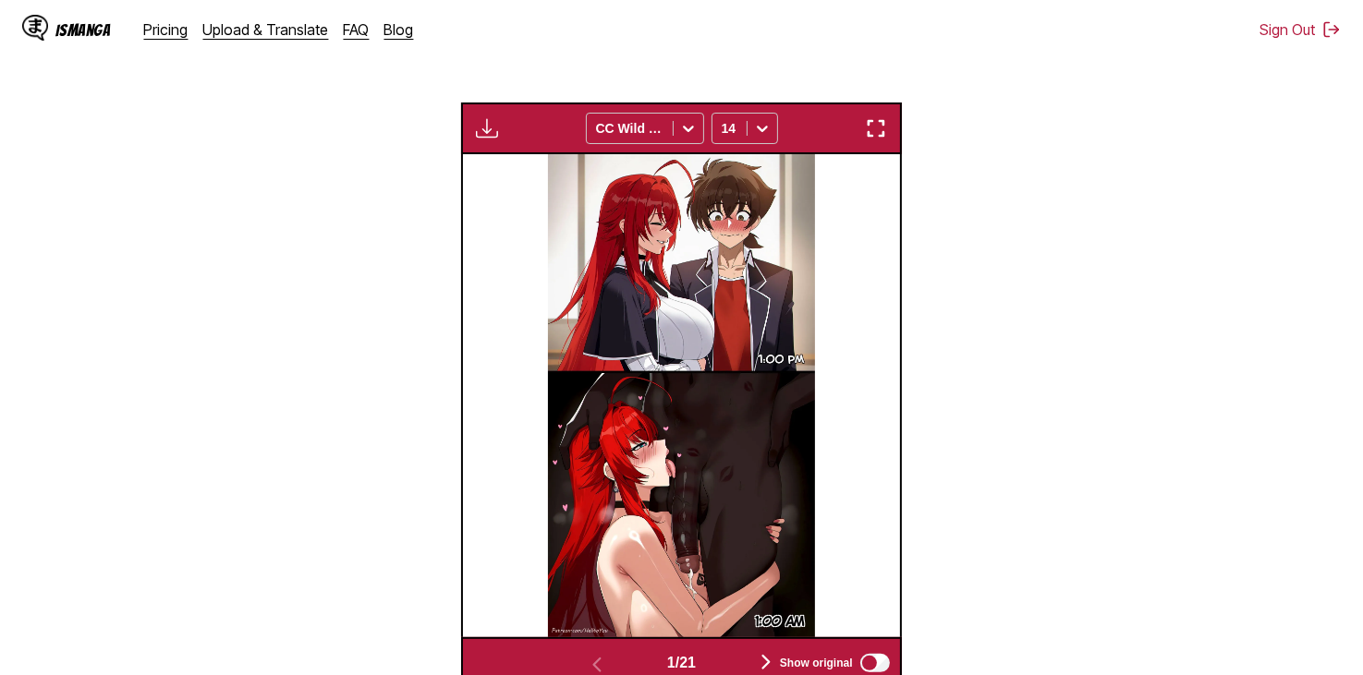
click at [744, 650] on button "button" at bounding box center [765, 663] width 111 height 27
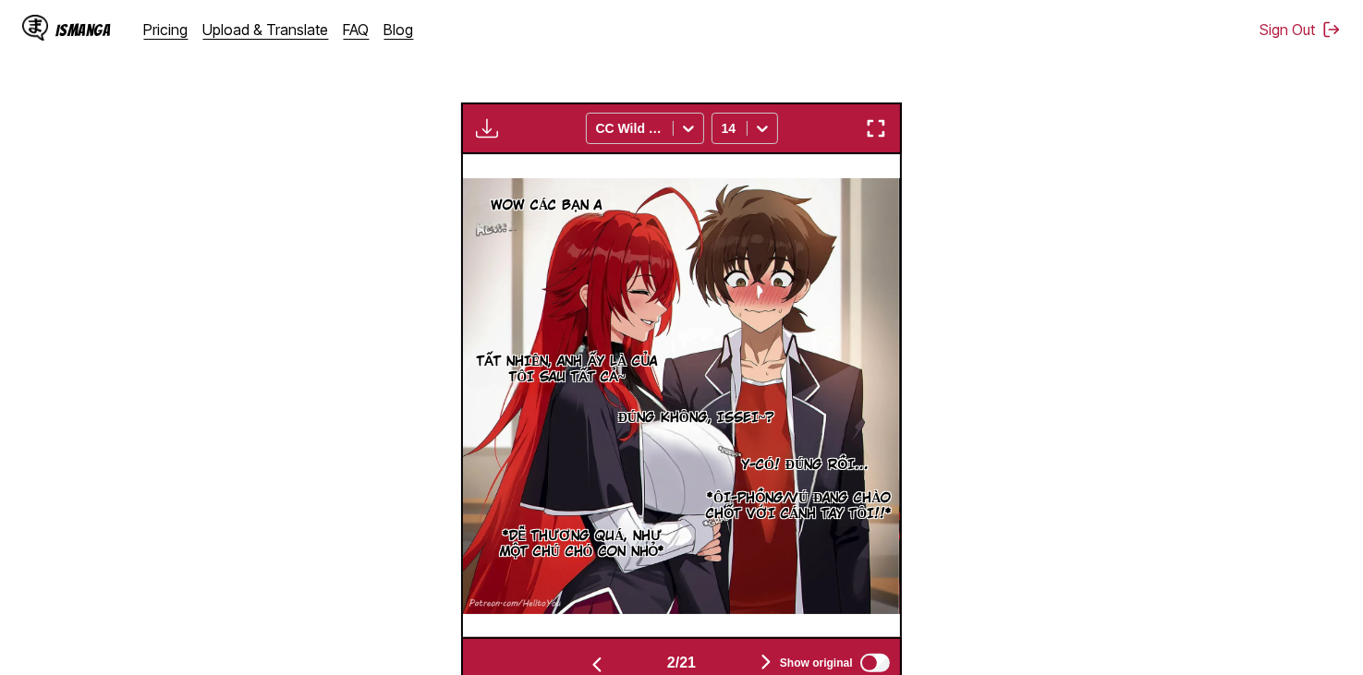
click at [746, 650] on button "button" at bounding box center [765, 663] width 111 height 27
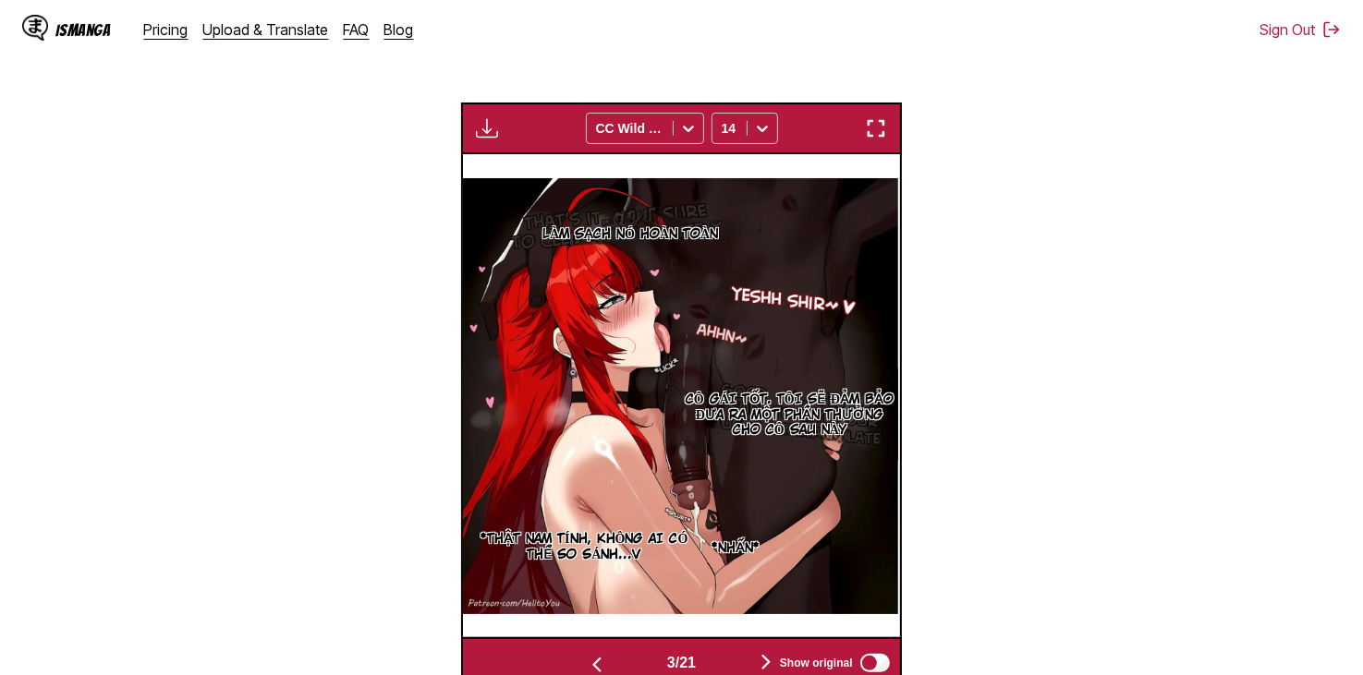
click at [746, 650] on button "button" at bounding box center [765, 663] width 111 height 27
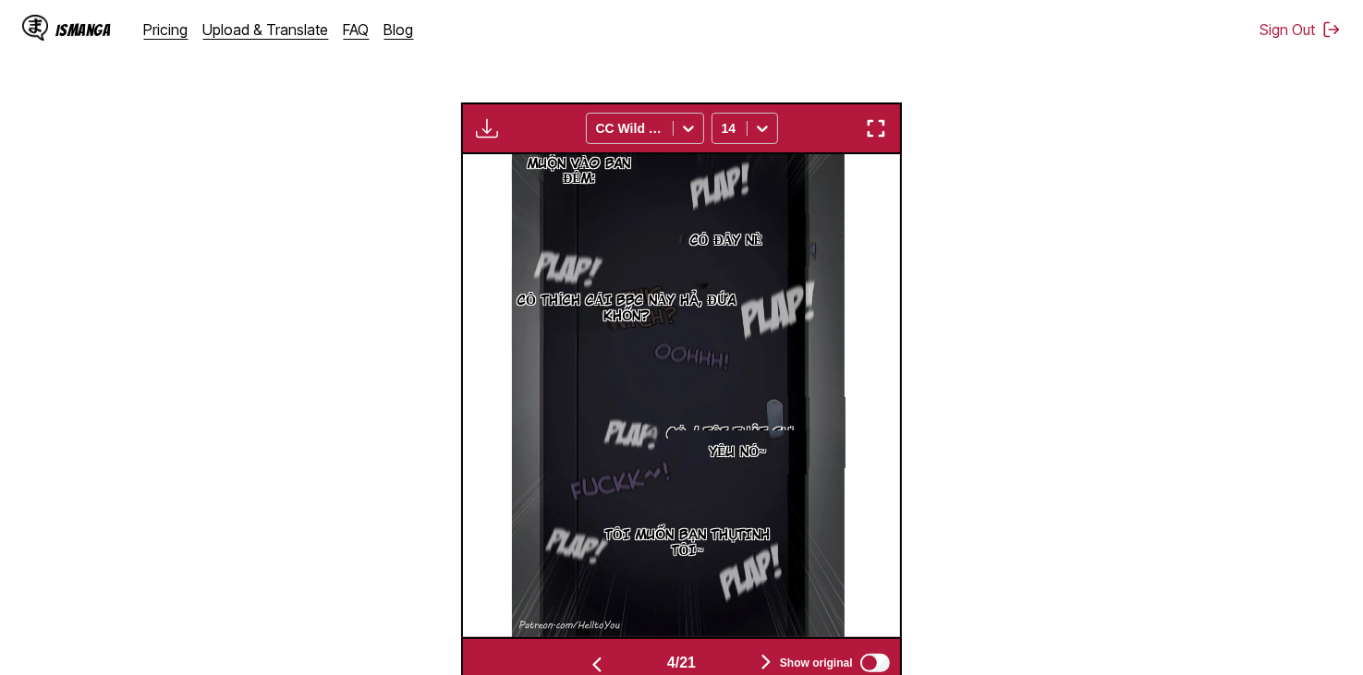
click at [746, 650] on button "button" at bounding box center [765, 663] width 111 height 27
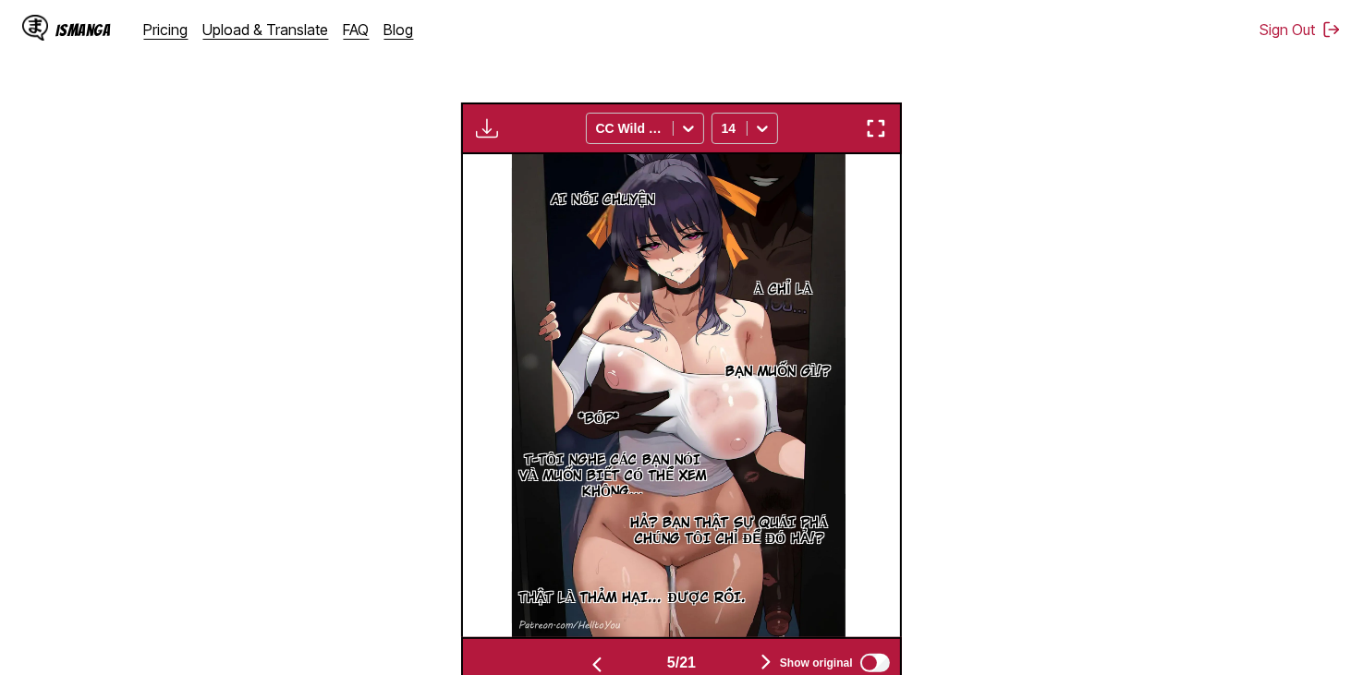
click at [746, 650] on button "button" at bounding box center [765, 663] width 111 height 27
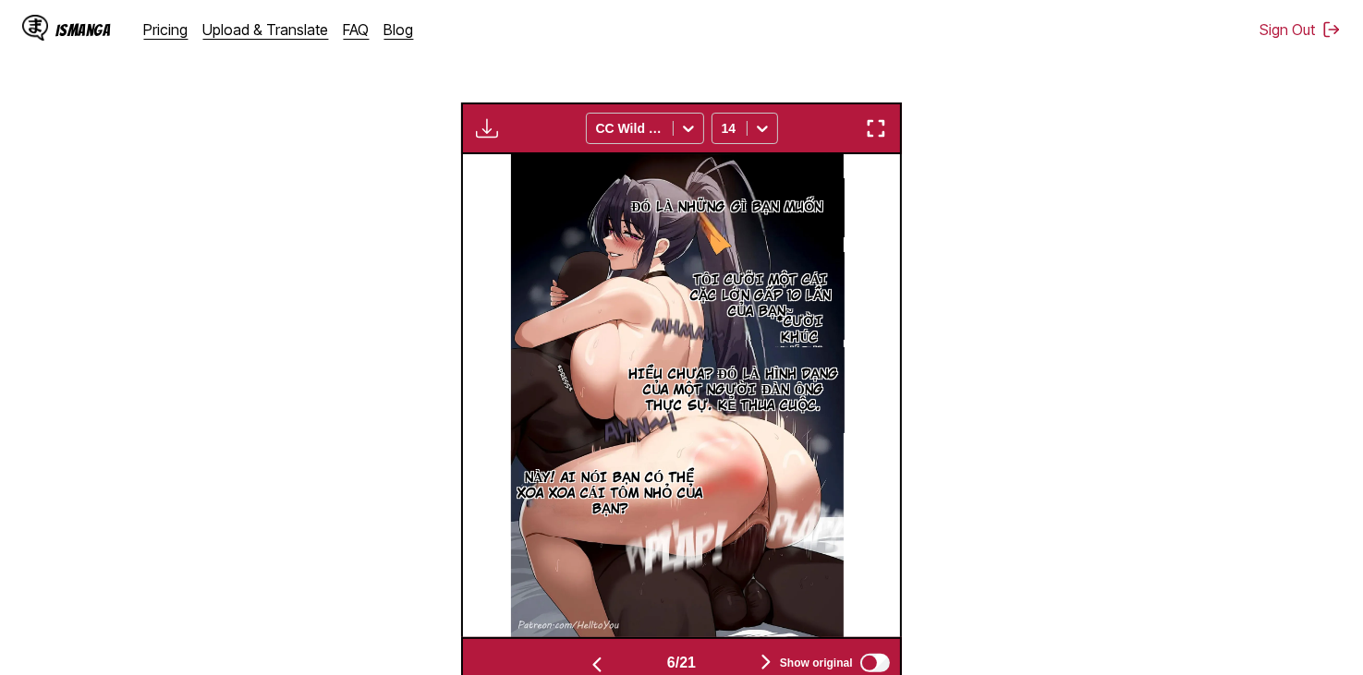
click at [746, 650] on button "button" at bounding box center [765, 663] width 111 height 27
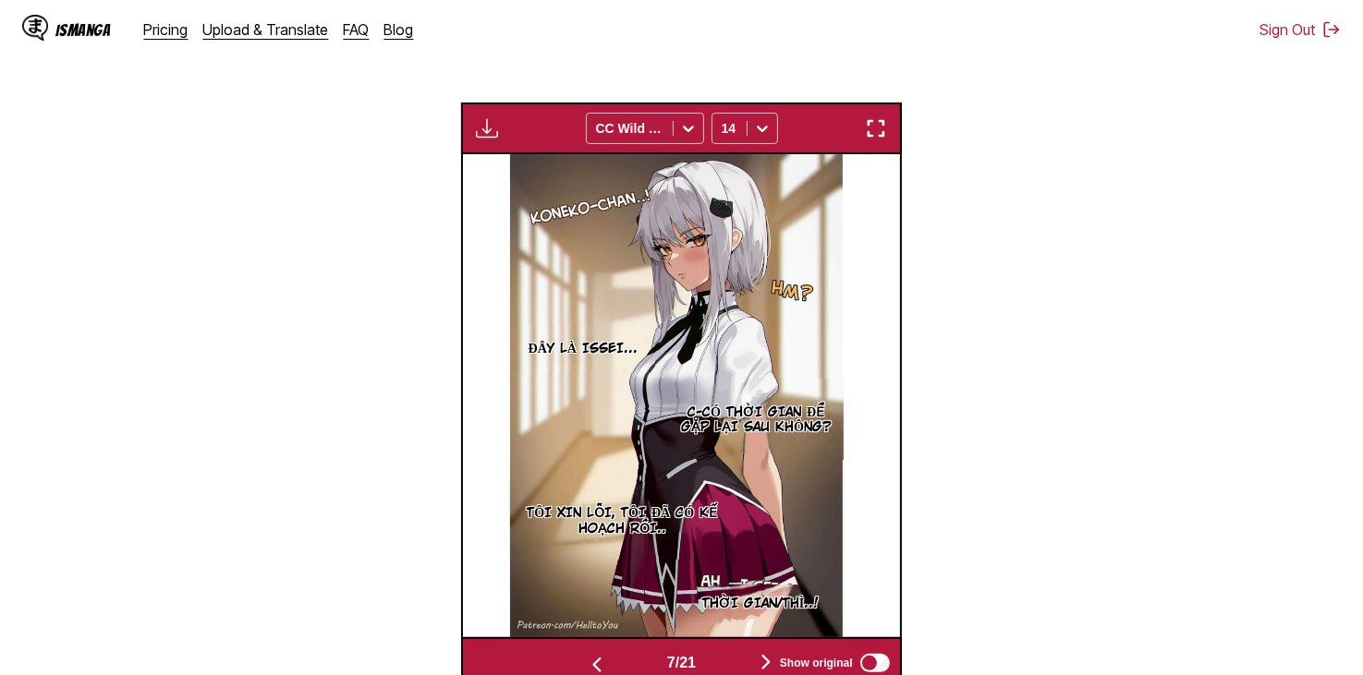
click at [746, 650] on button "button" at bounding box center [765, 663] width 111 height 27
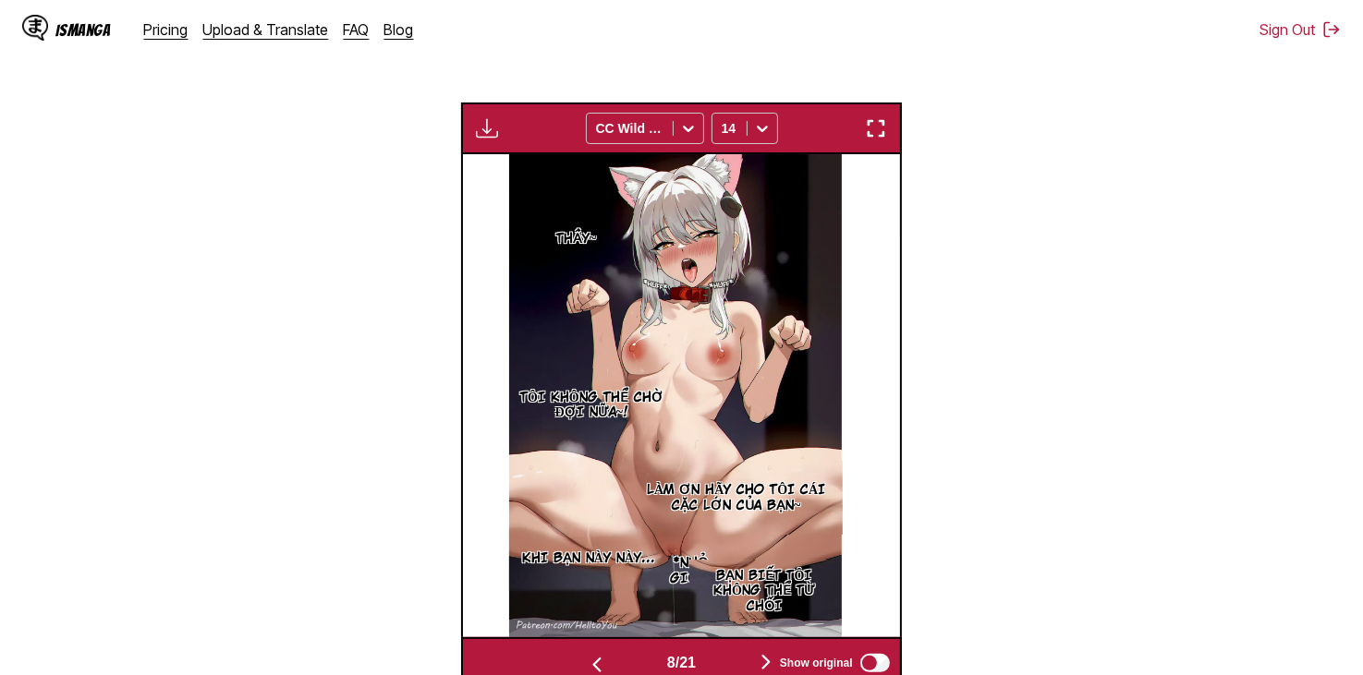
click at [746, 650] on button "button" at bounding box center [765, 663] width 111 height 27
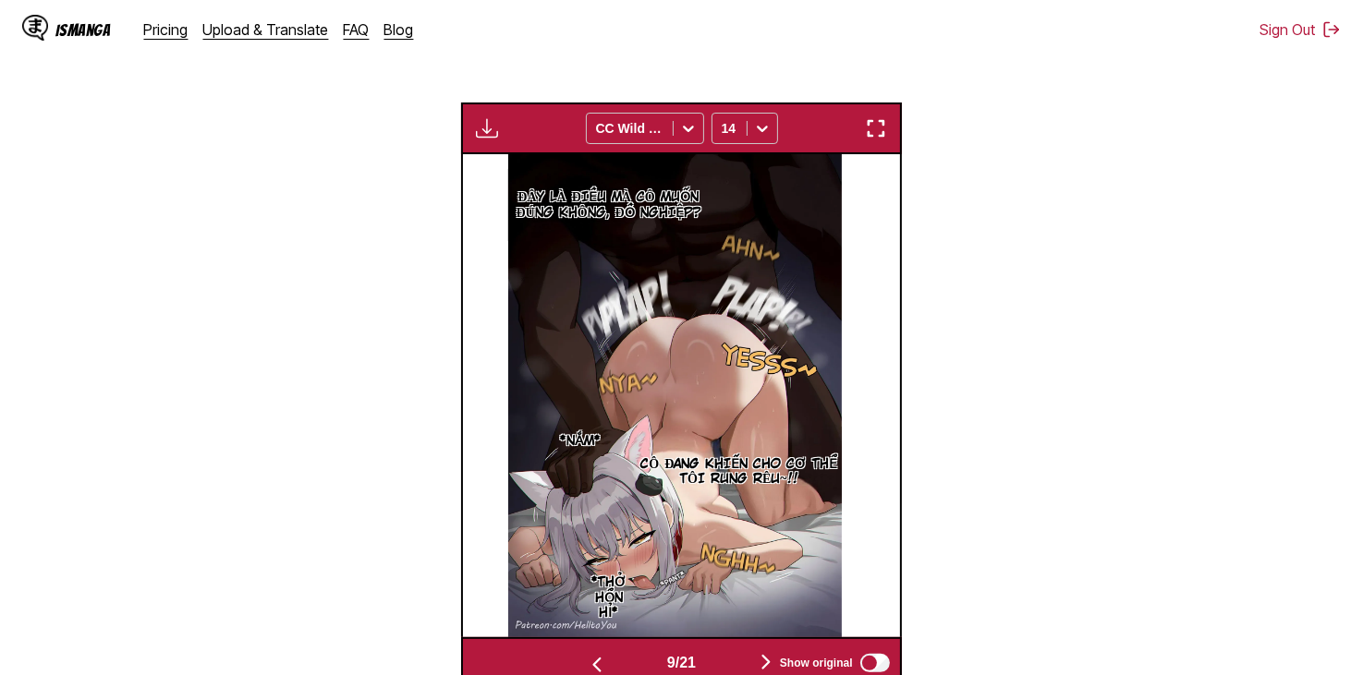
click at [746, 650] on button "button" at bounding box center [765, 663] width 111 height 27
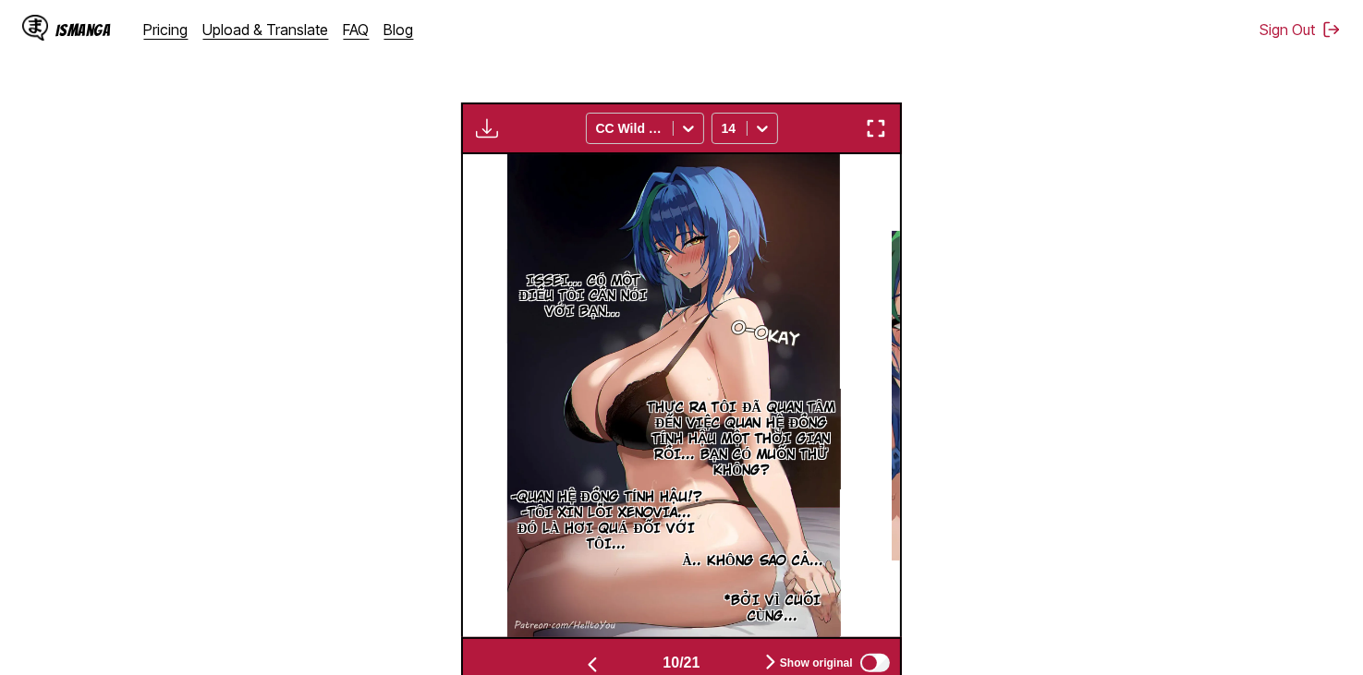
click at [746, 650] on button "button" at bounding box center [770, 663] width 111 height 27
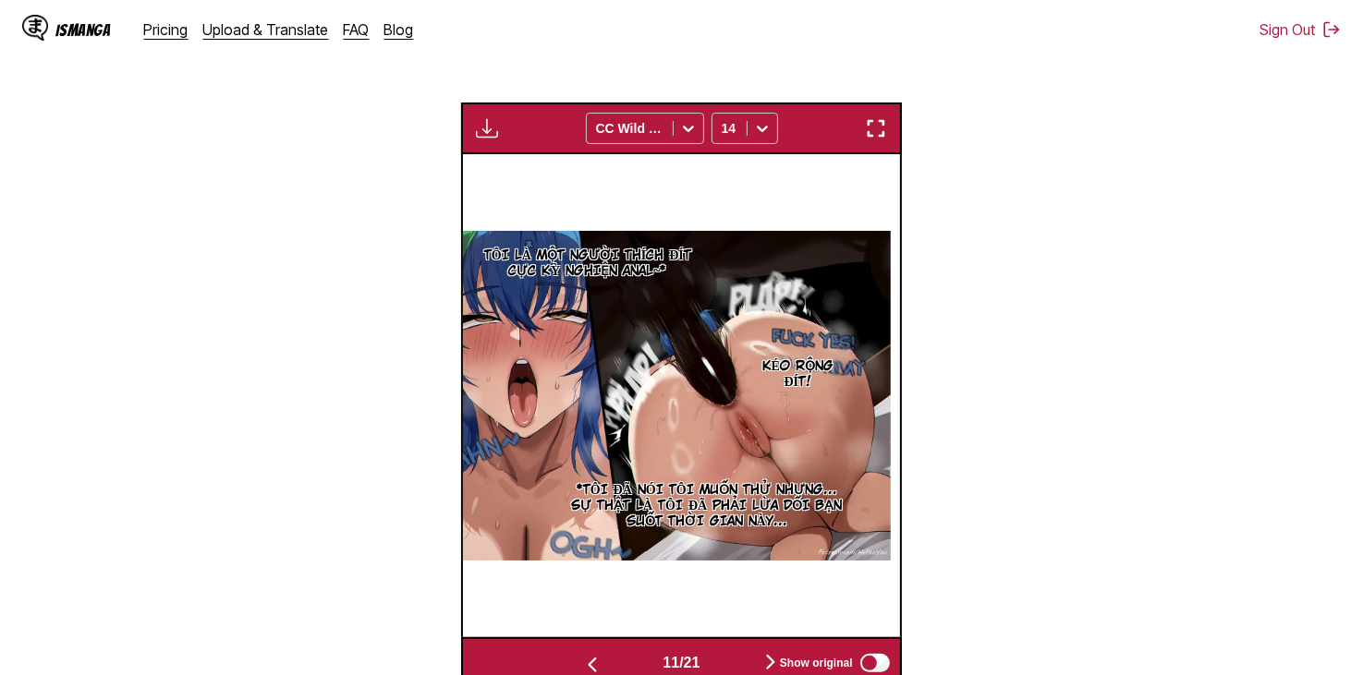
click at [746, 650] on button "button" at bounding box center [770, 663] width 111 height 27
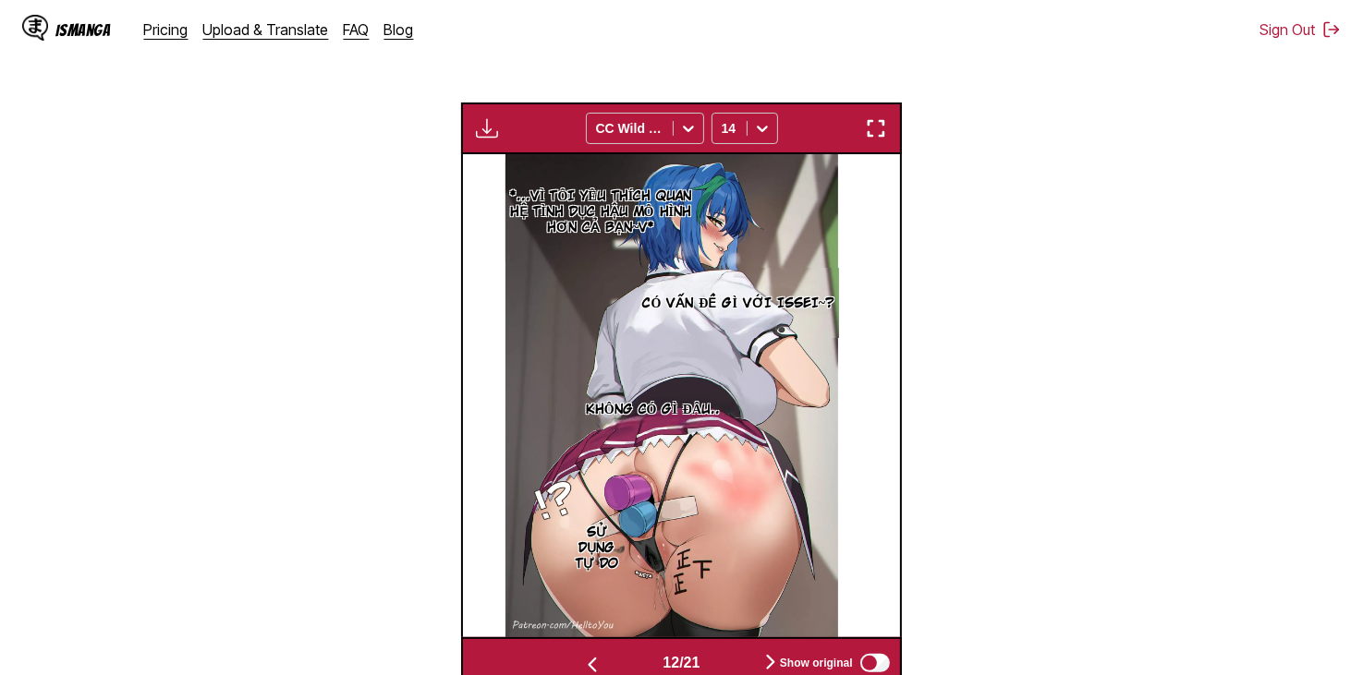
click at [746, 650] on button "button" at bounding box center [770, 663] width 111 height 27
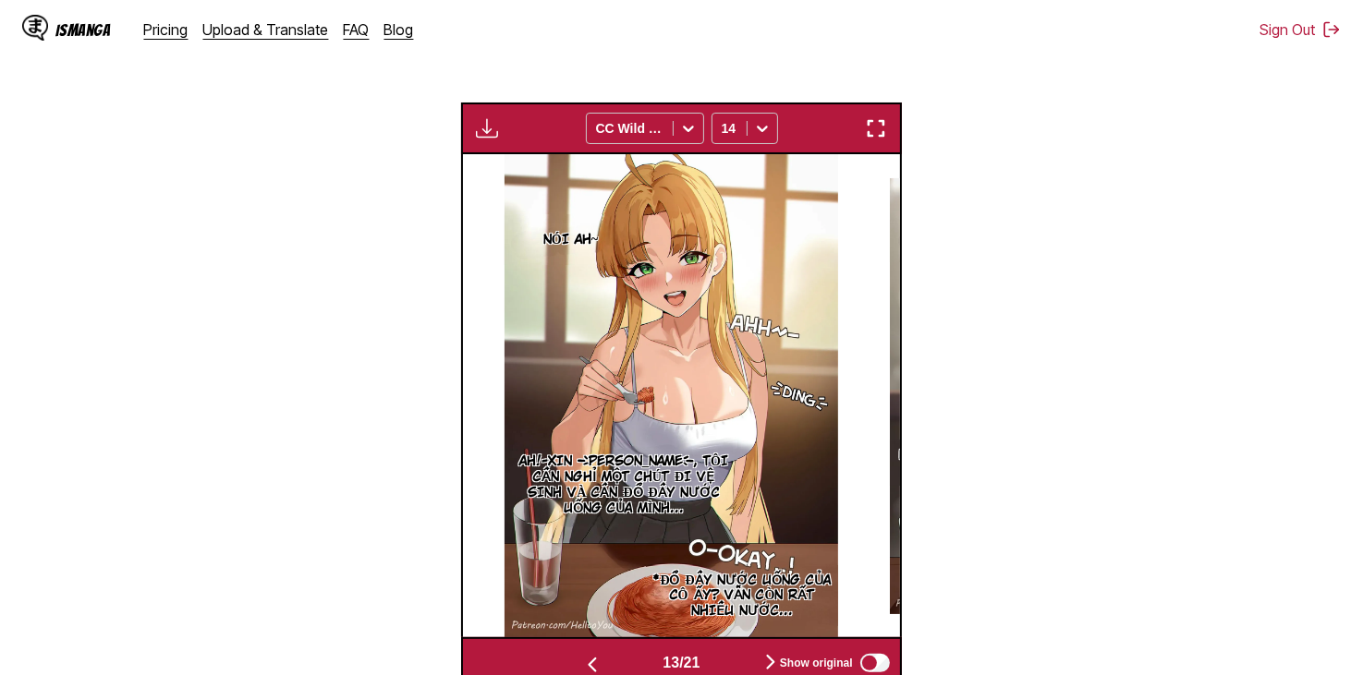
click at [746, 650] on button "button" at bounding box center [770, 663] width 111 height 27
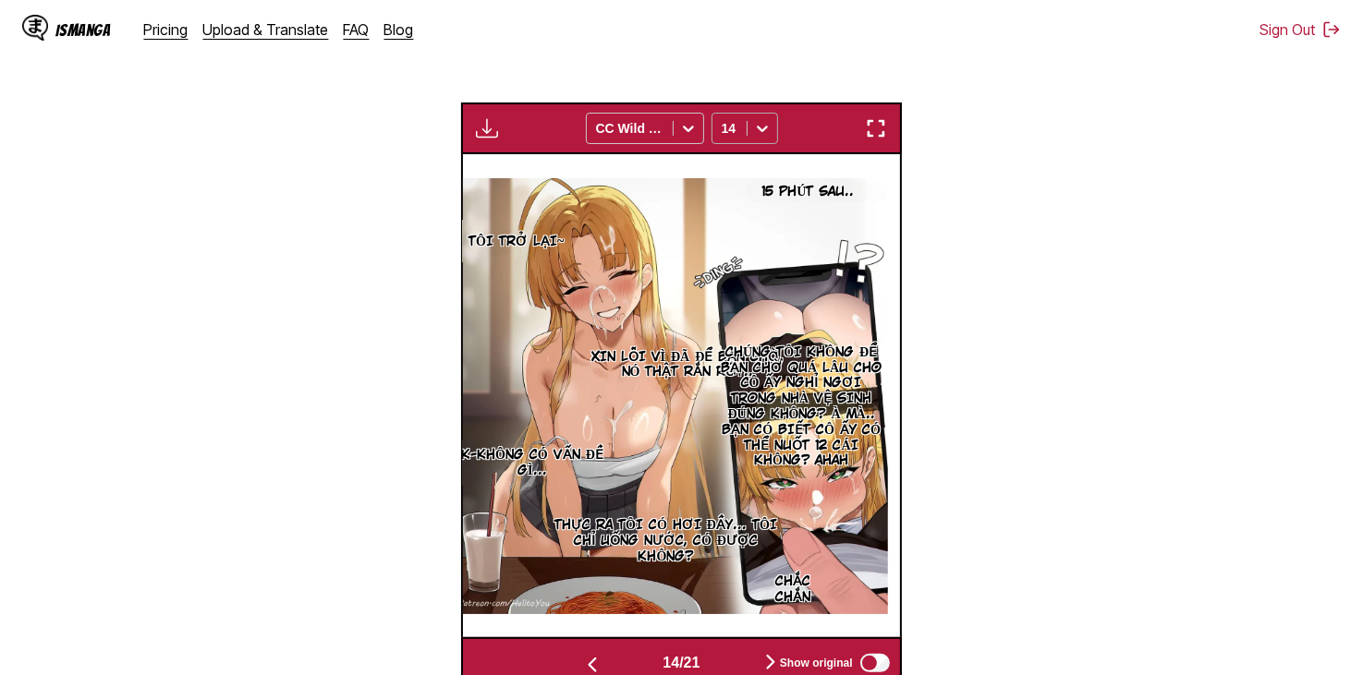
click at [731, 115] on div "14" at bounding box center [729, 128] width 34 height 26
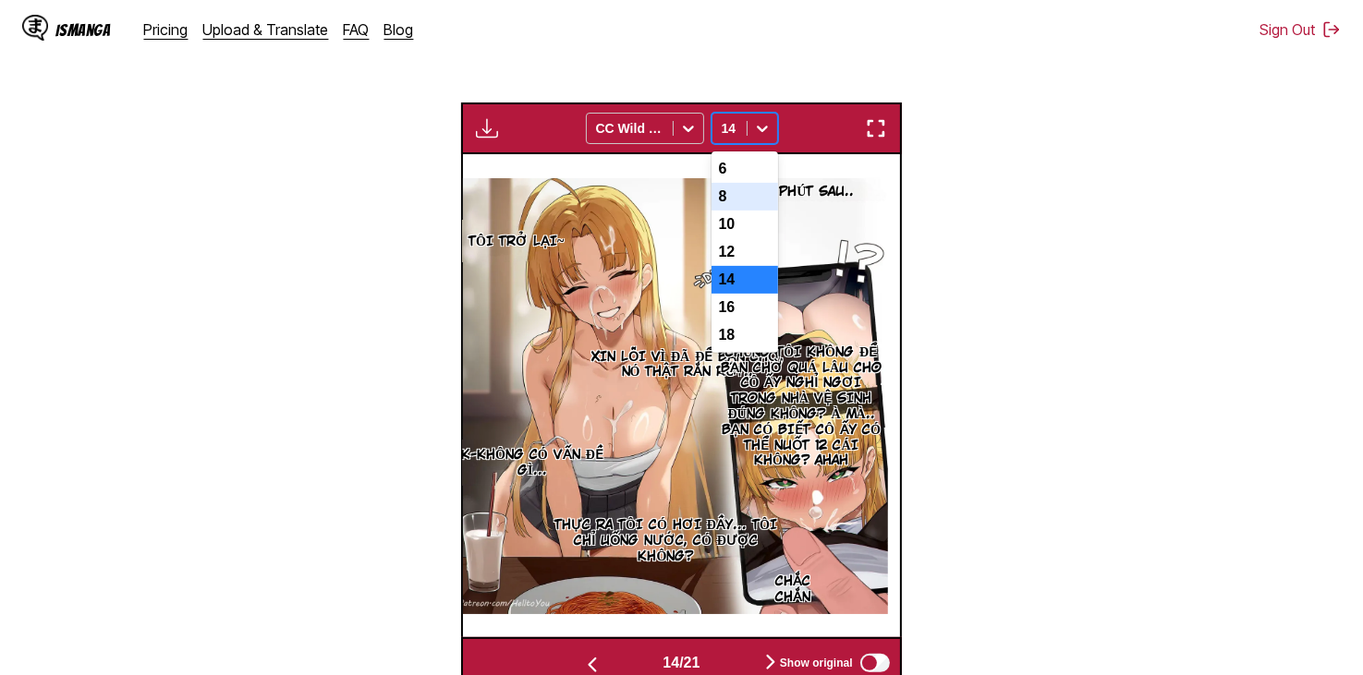
click at [743, 183] on div "8" at bounding box center [744, 197] width 67 height 28
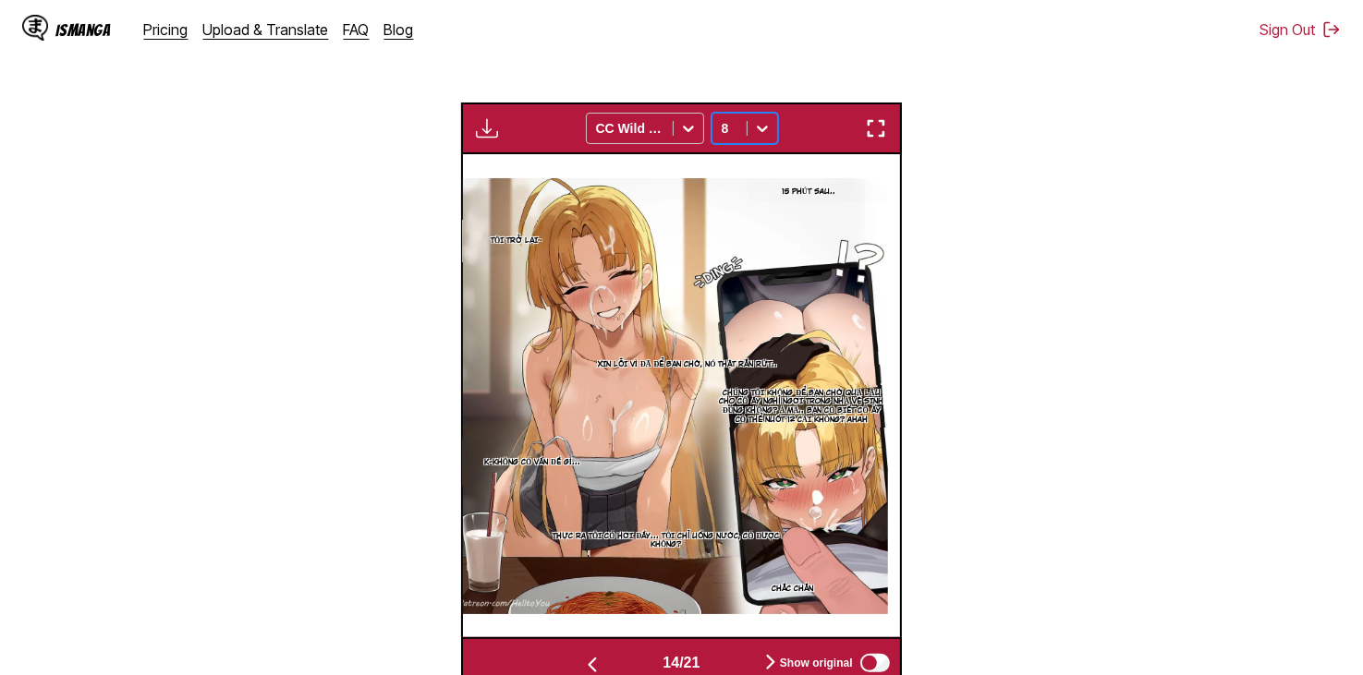
click at [747, 114] on div at bounding box center [762, 129] width 30 height 30
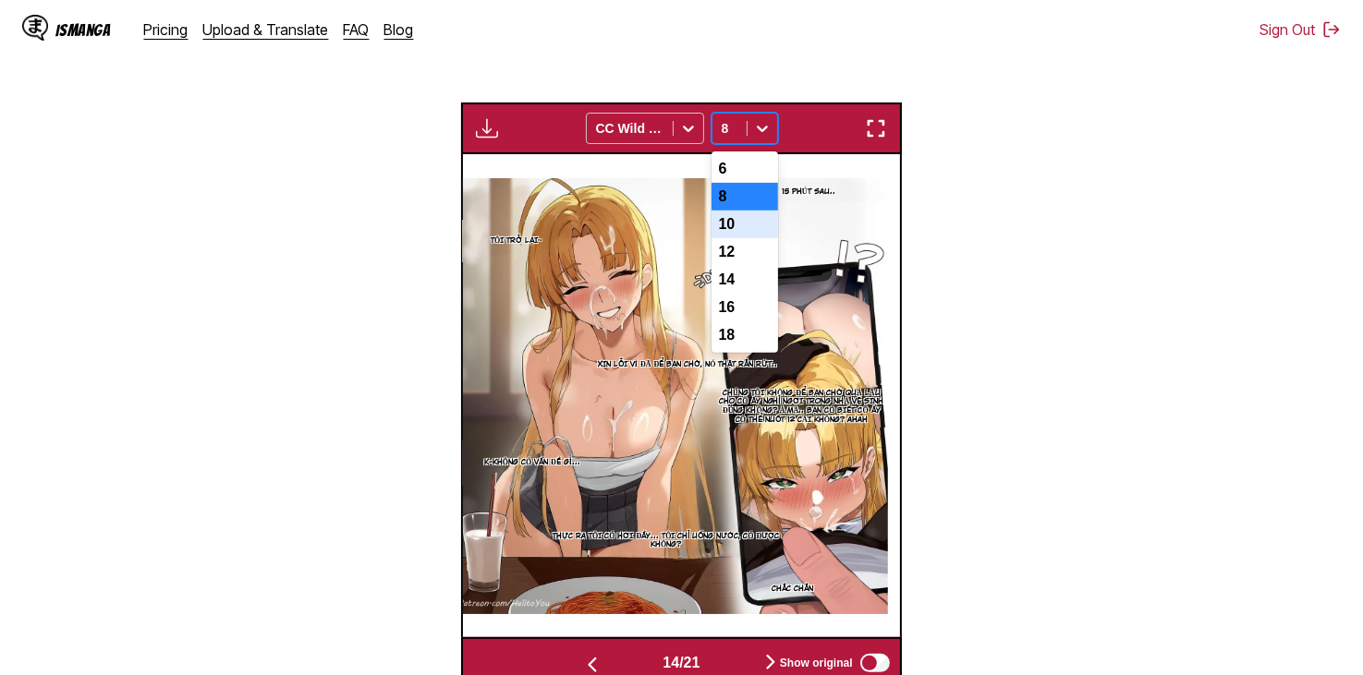
click at [747, 211] on div "10" at bounding box center [744, 225] width 67 height 28
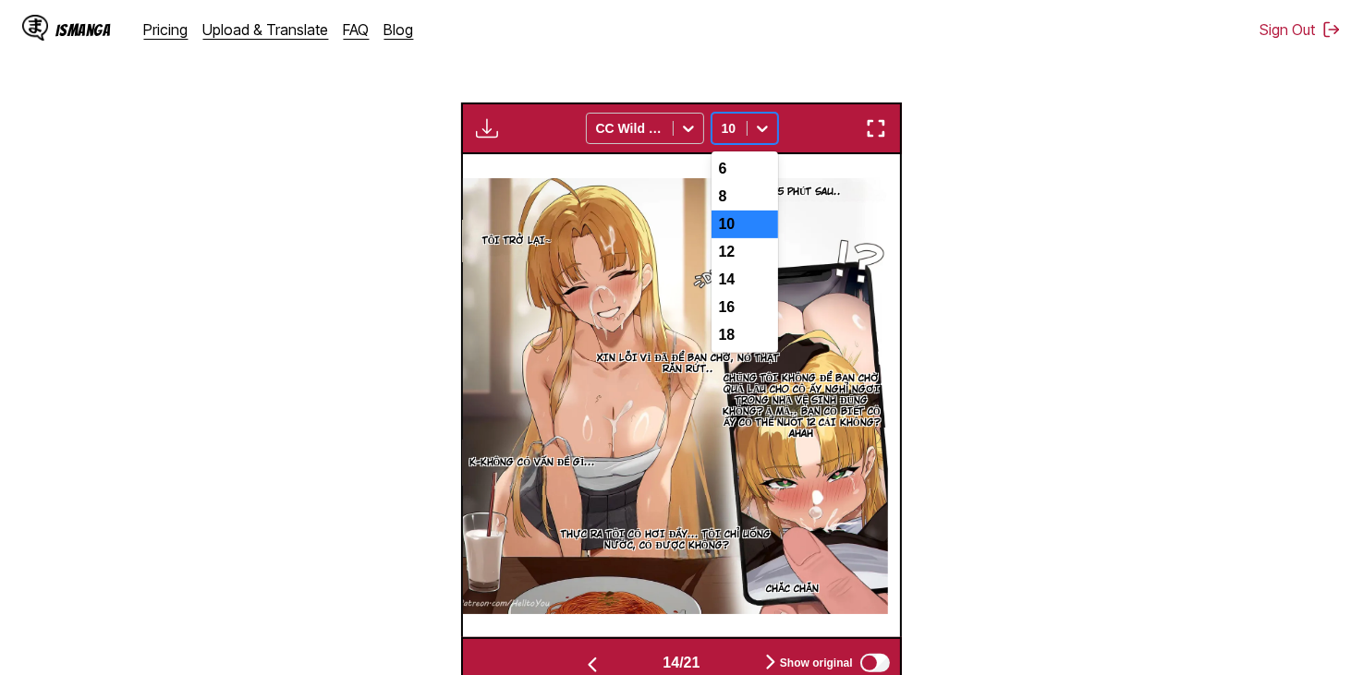
click at [743, 115] on div "10" at bounding box center [729, 128] width 34 height 26
click at [745, 266] on div "14" at bounding box center [744, 280] width 67 height 28
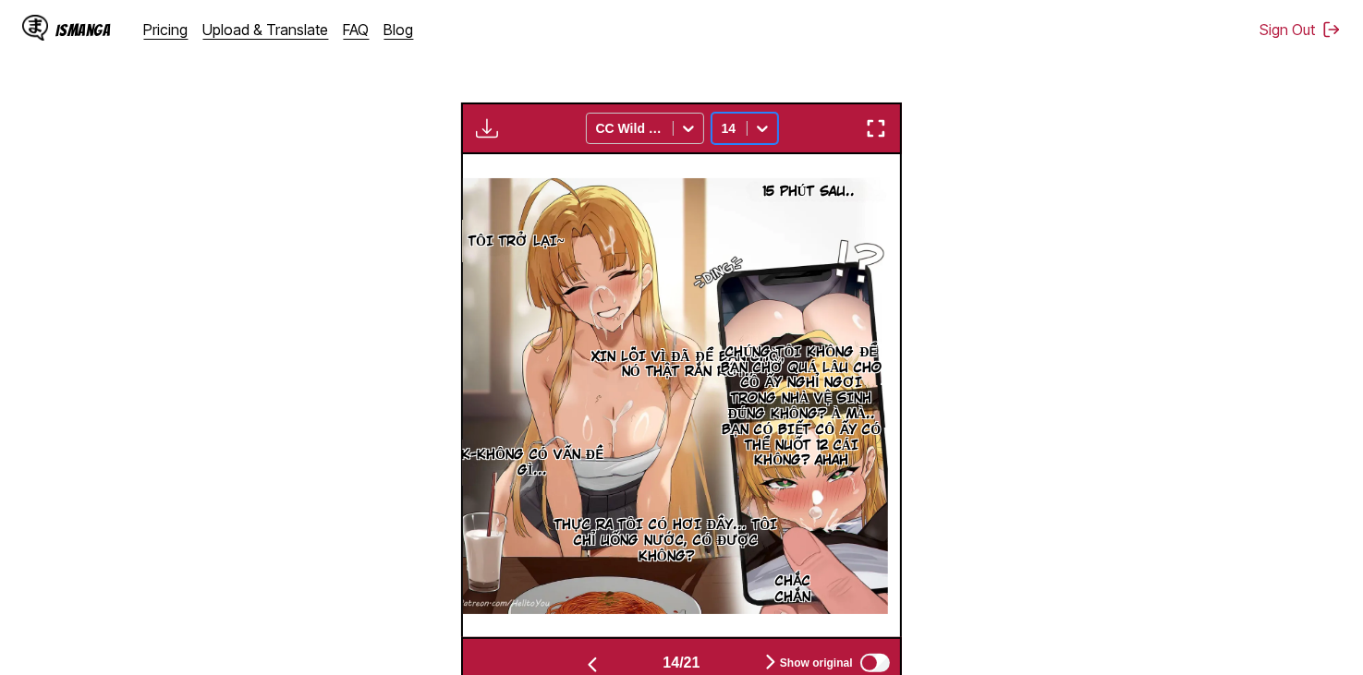
click at [765, 126] on icon at bounding box center [762, 129] width 11 height 6
click at [753, 211] on div "10" at bounding box center [744, 225] width 67 height 28
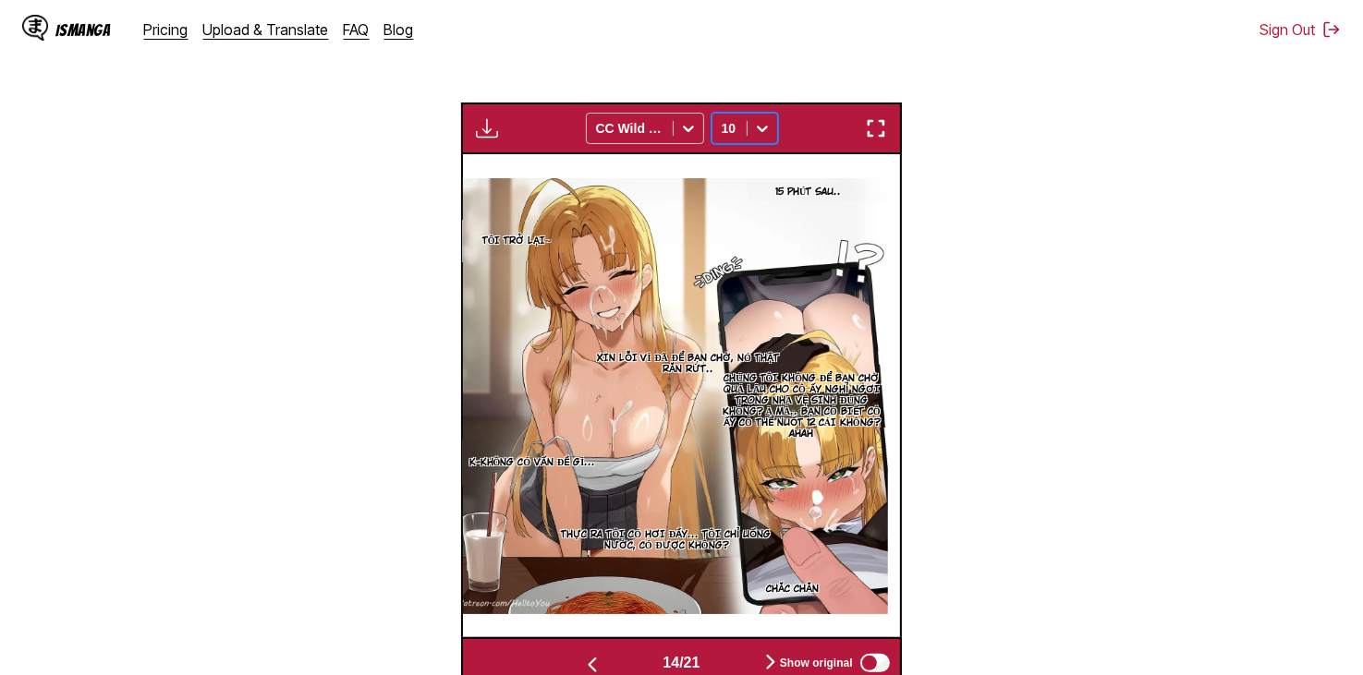
click at [750, 55] on div "IsManga Pricing Upload & Translate FAQ Blog Sign Out Pricing Upload & Translate…" at bounding box center [681, 29] width 1363 height 59
click at [771, 114] on div at bounding box center [762, 129] width 30 height 30
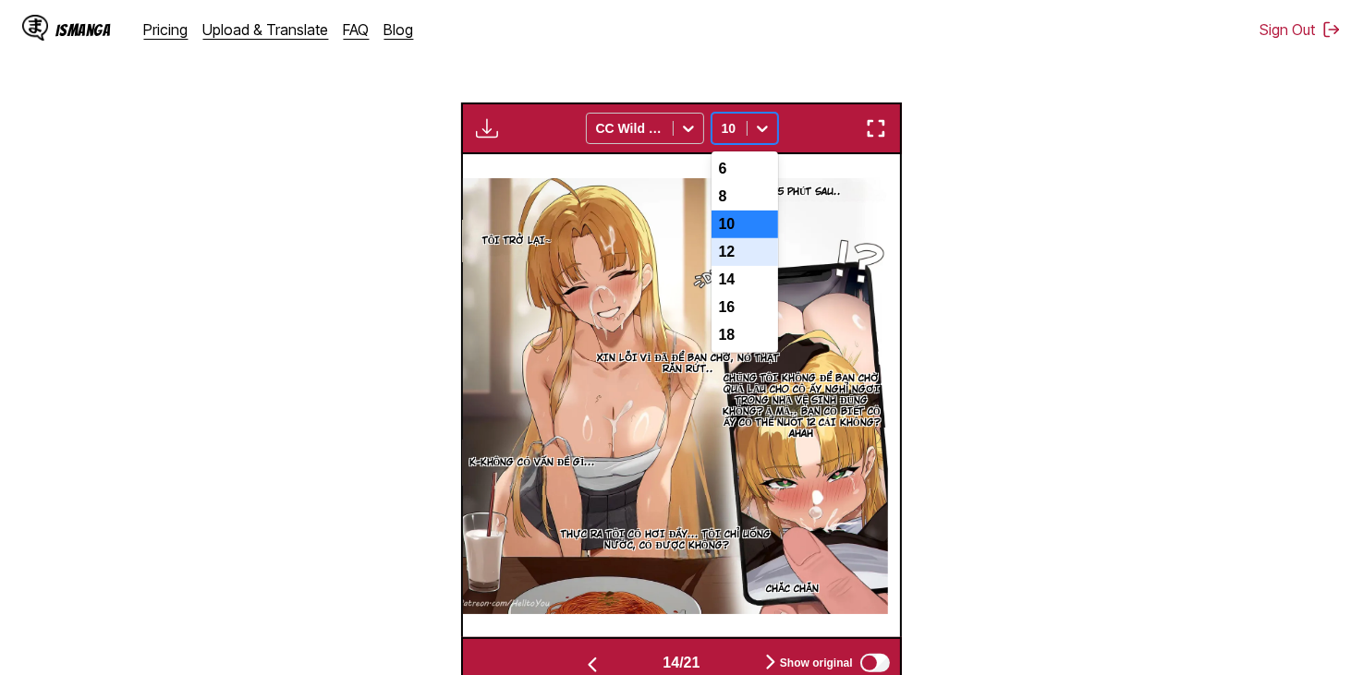
click at [750, 238] on div "12" at bounding box center [744, 252] width 67 height 28
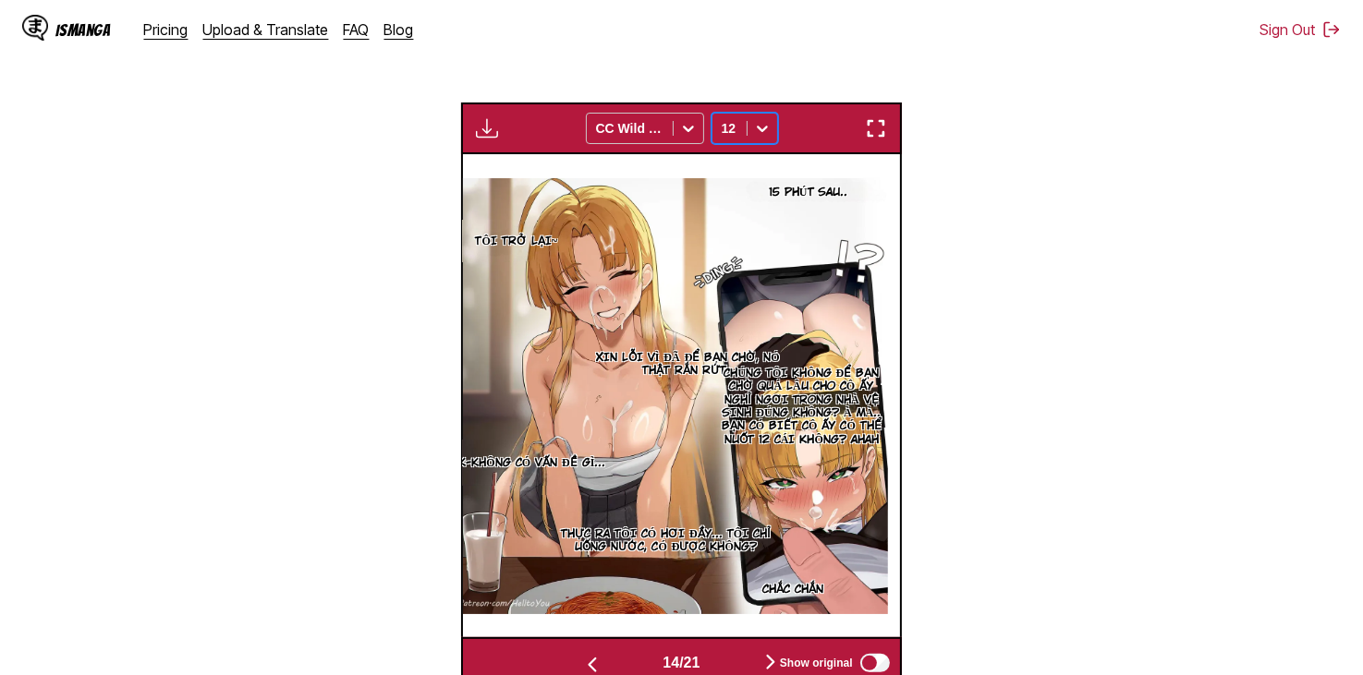
click at [756, 119] on icon at bounding box center [762, 128] width 18 height 18
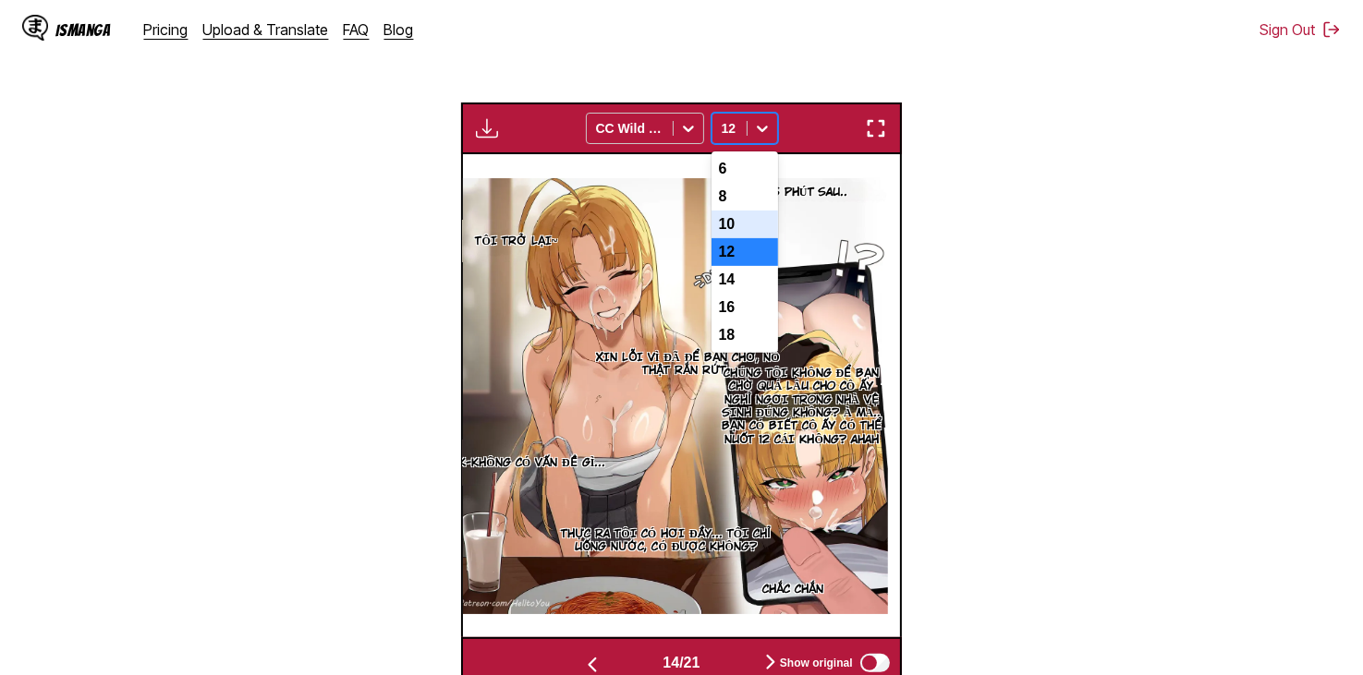
click at [747, 211] on div "10" at bounding box center [744, 225] width 67 height 28
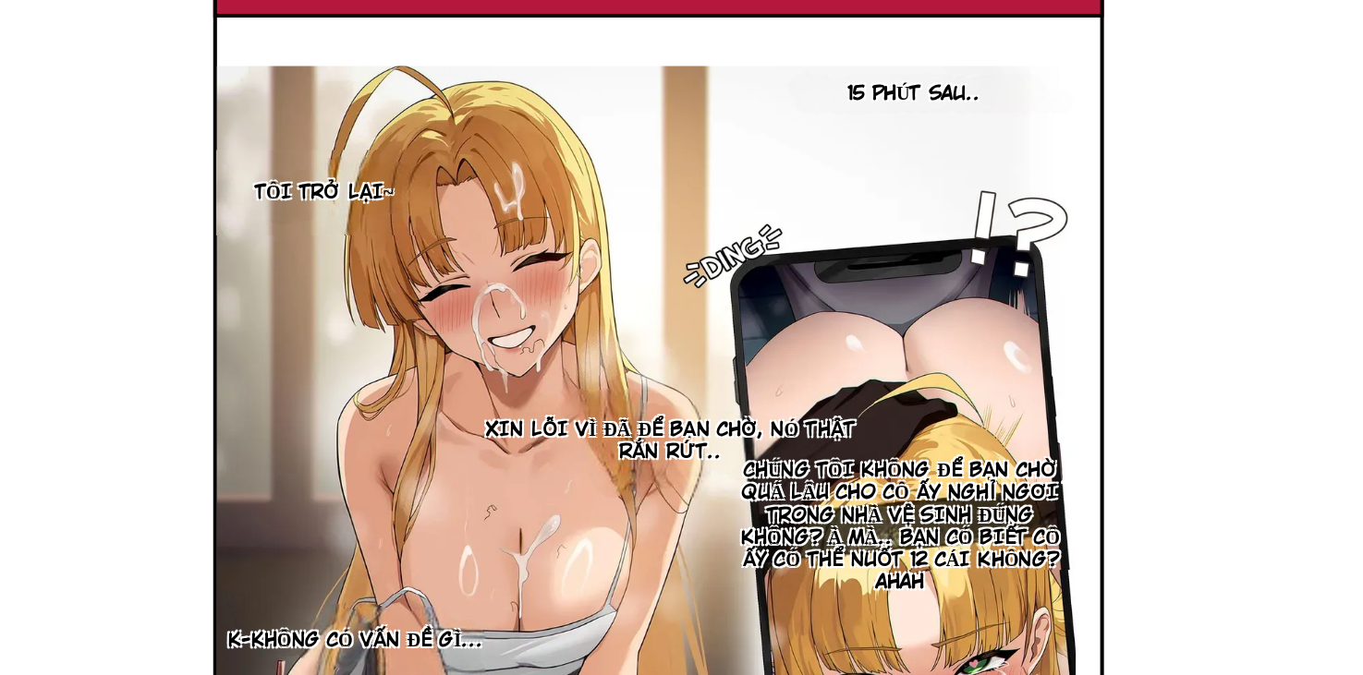
scroll to position [650, 0]
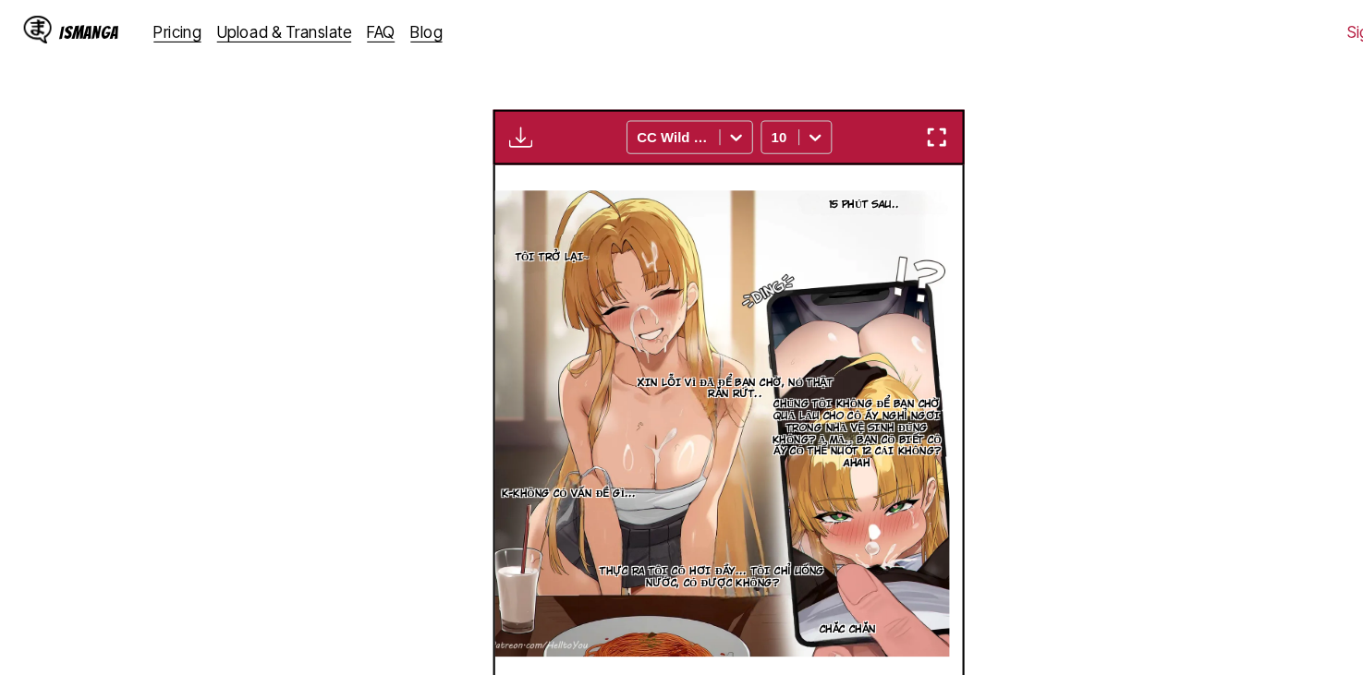
click at [742, 650] on button "button" at bounding box center [770, 663] width 111 height 27
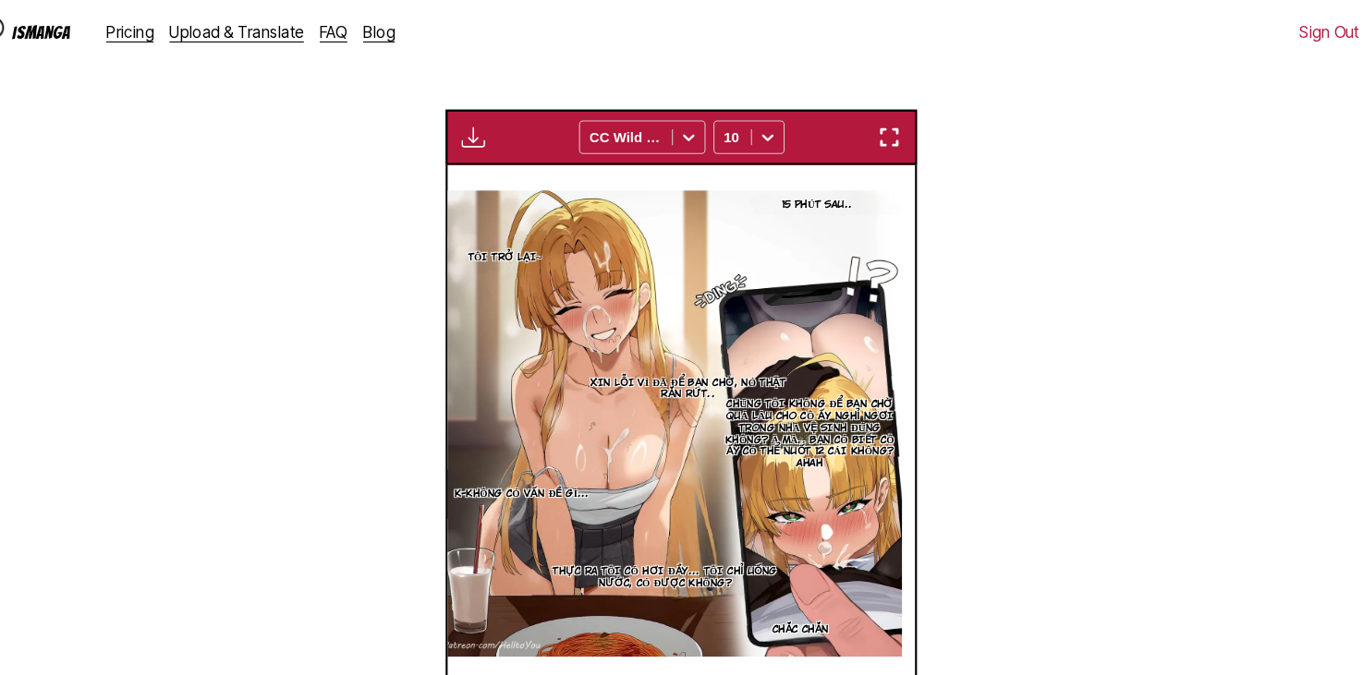
scroll to position [0, 6120]
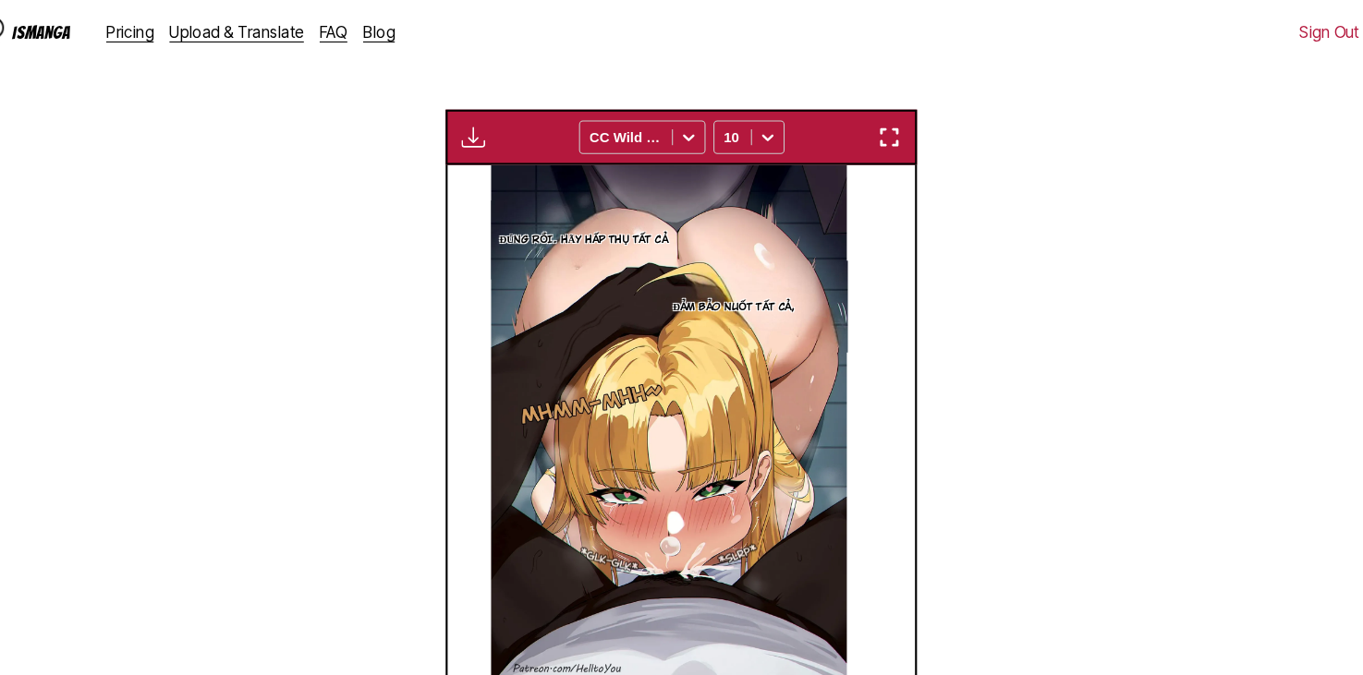
click at [764, 651] on img "button" at bounding box center [770, 662] width 22 height 22
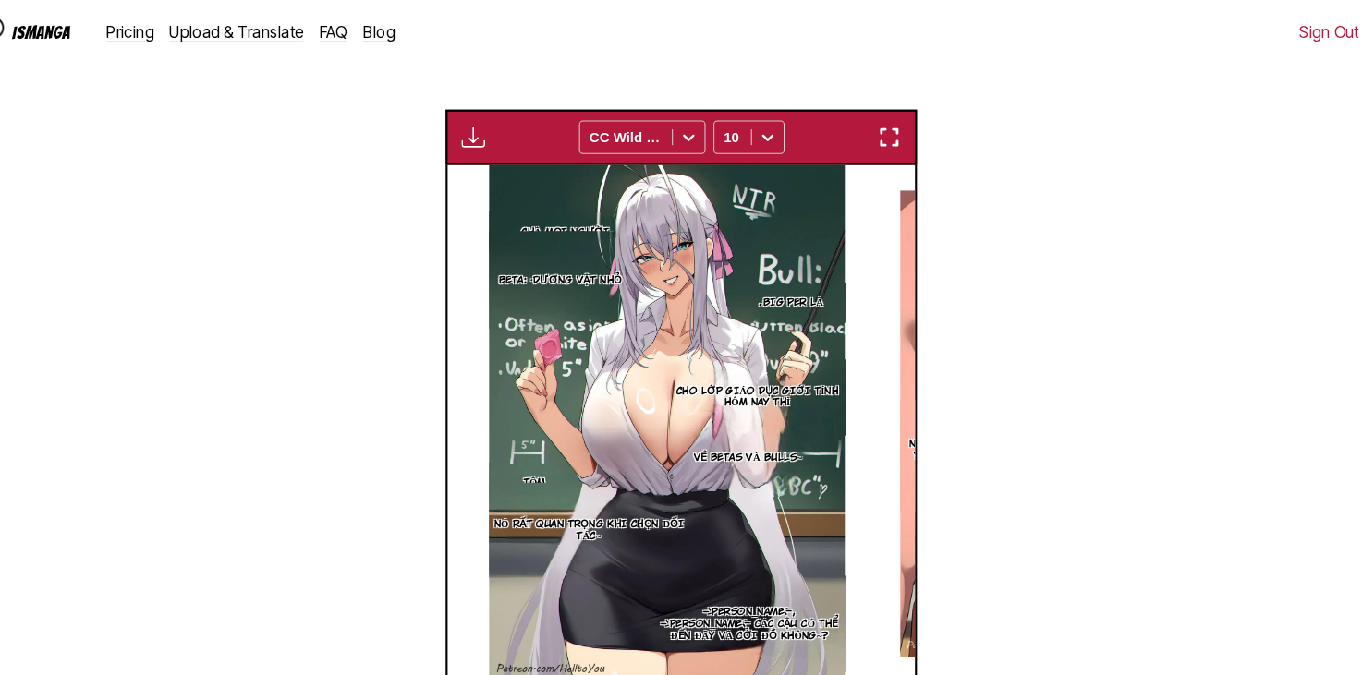
click at [756, 650] on button "button" at bounding box center [770, 663] width 111 height 27
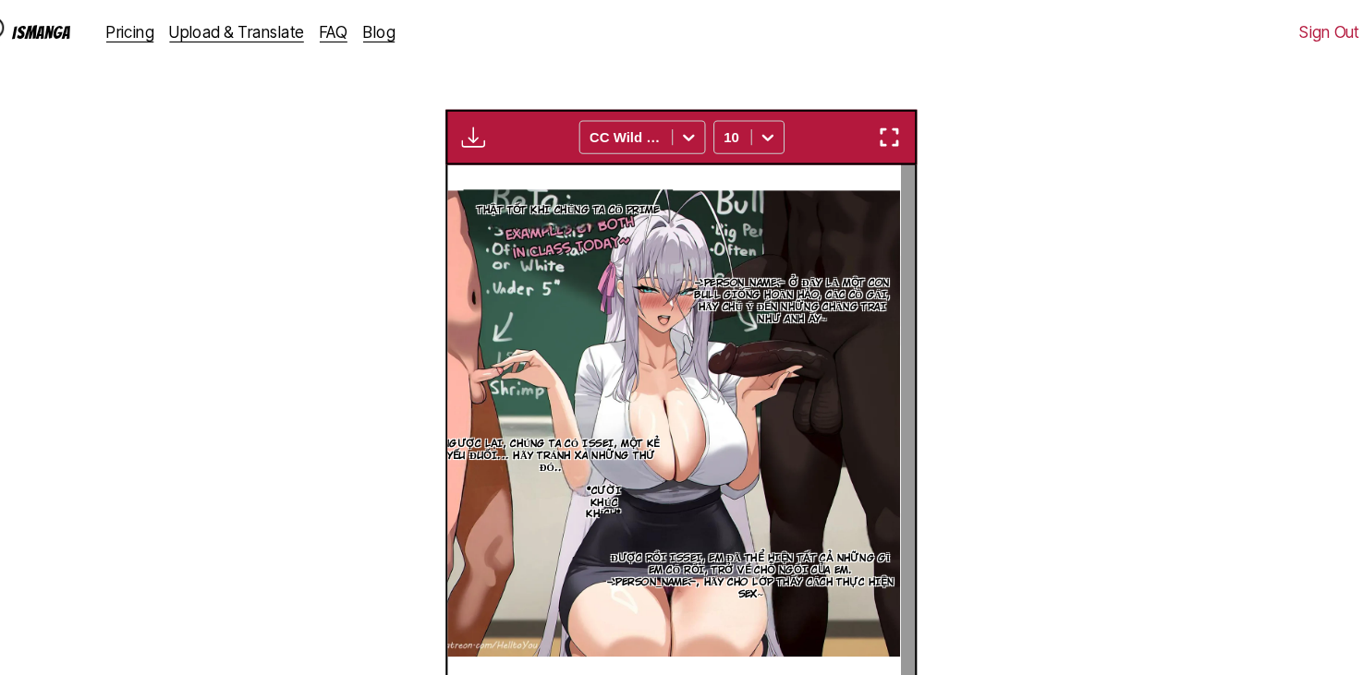
click at [756, 650] on button "button" at bounding box center [770, 663] width 111 height 27
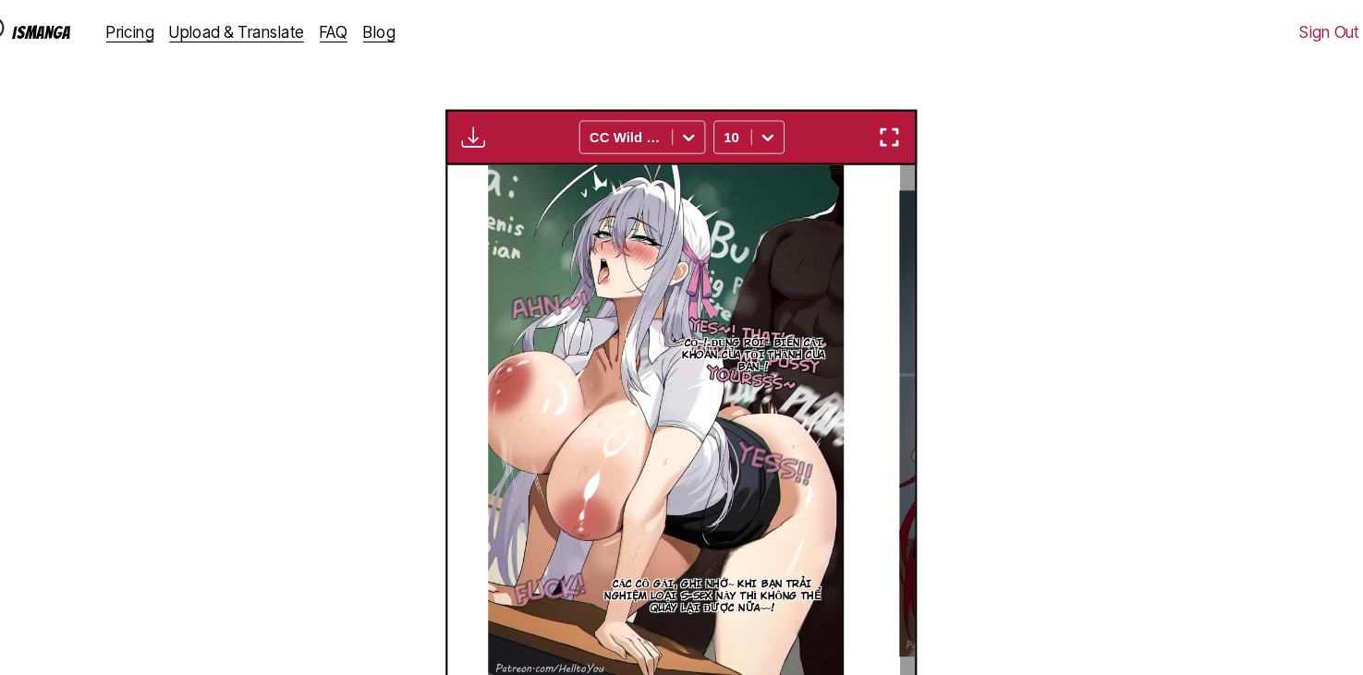
click at [721, 650] on button "button" at bounding box center [770, 663] width 111 height 27
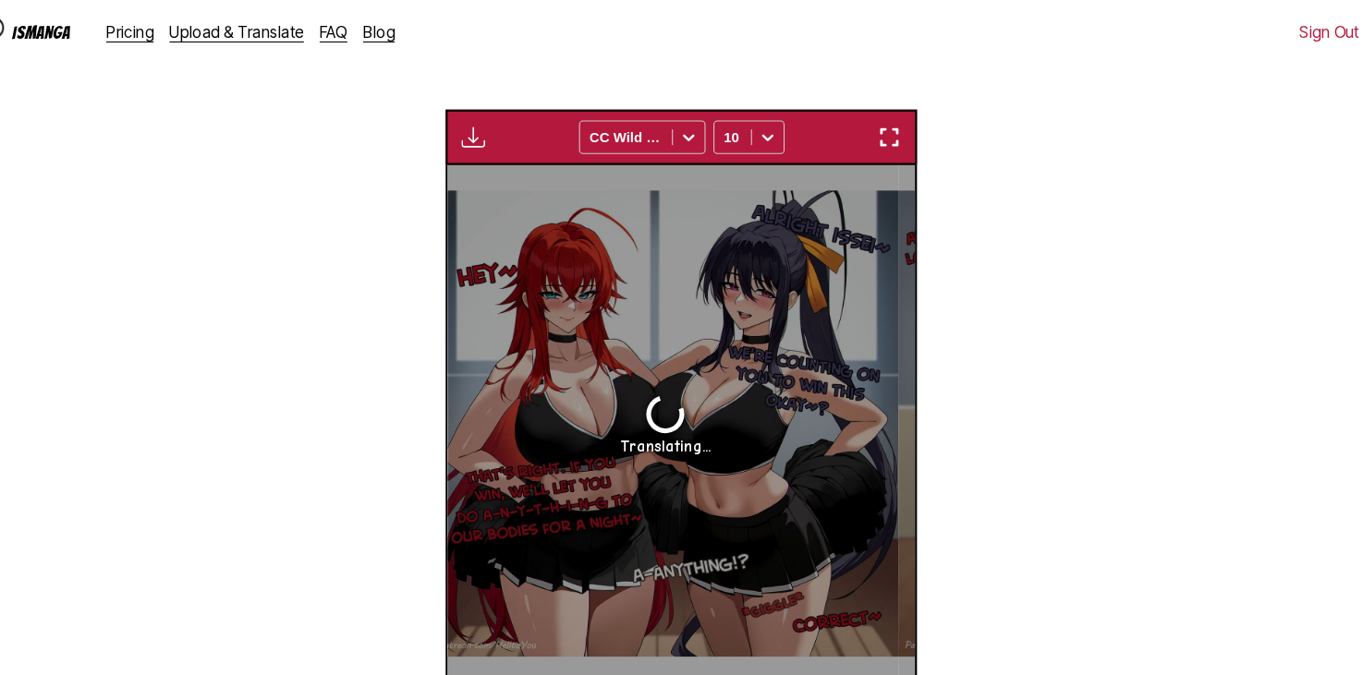
click at [603, 650] on button "button" at bounding box center [592, 663] width 111 height 27
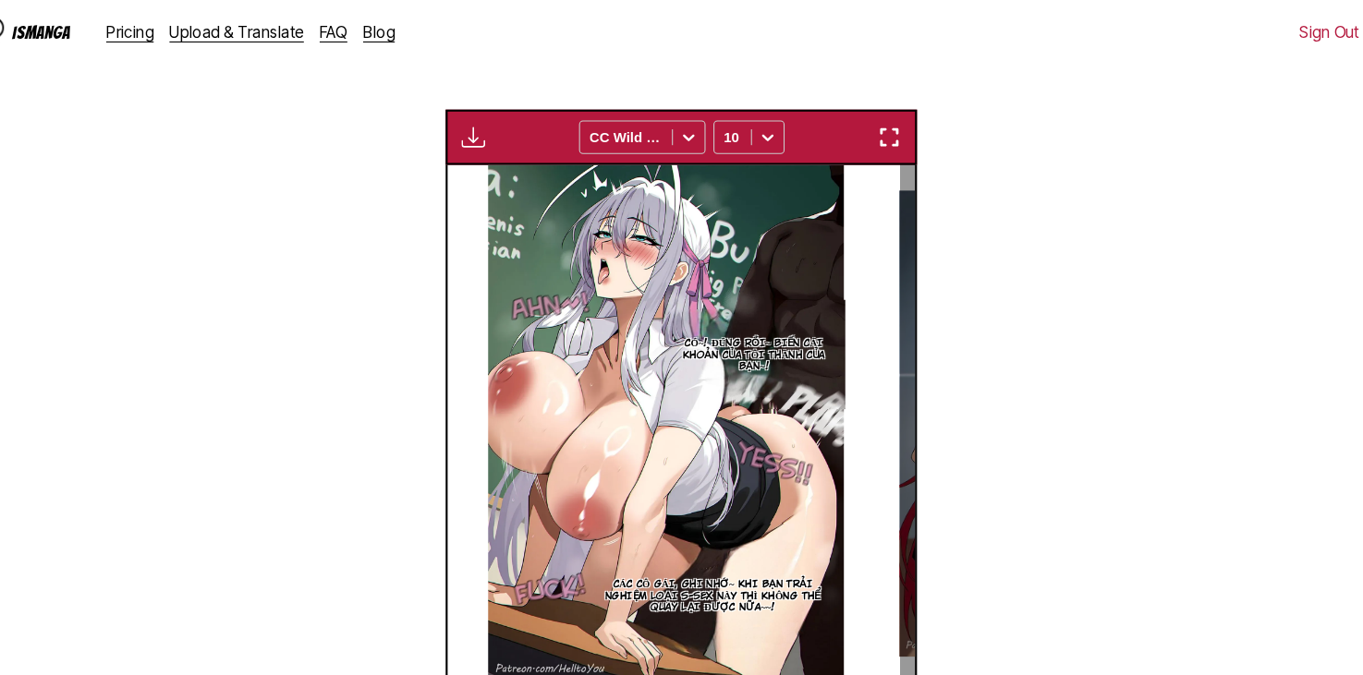
click at [603, 650] on button "button" at bounding box center [592, 663] width 111 height 27
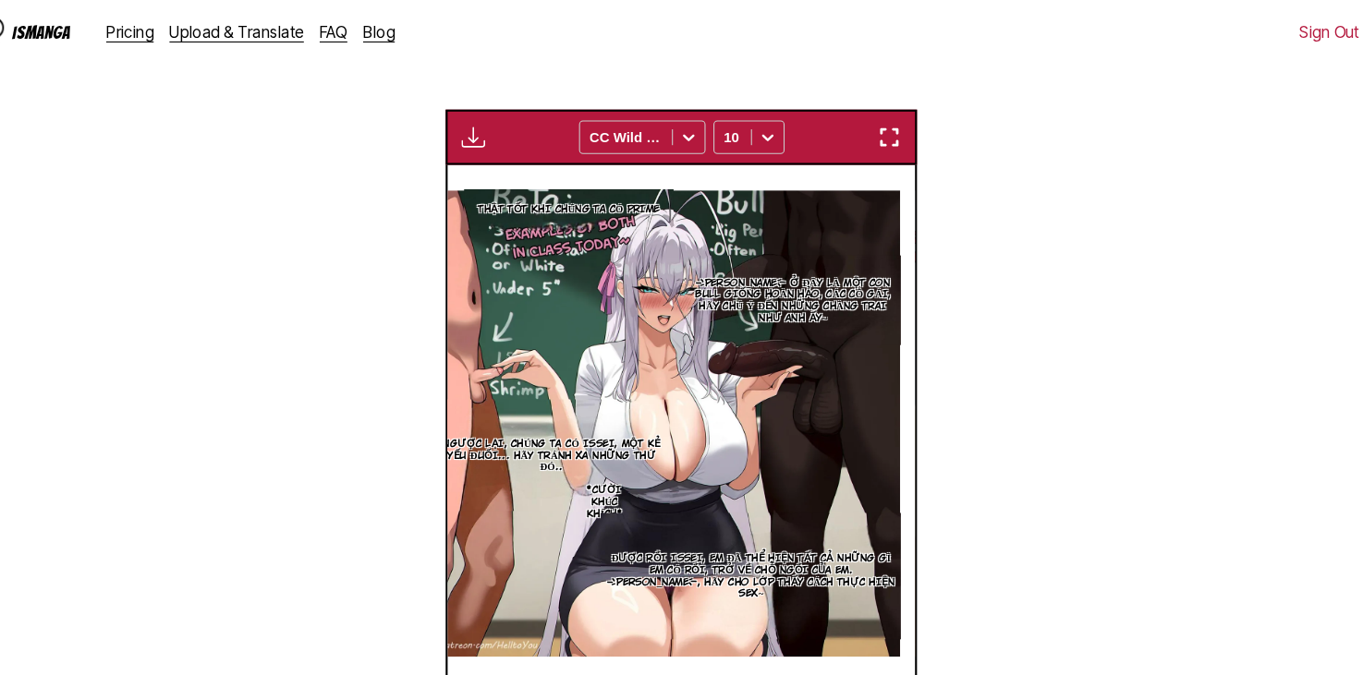
click at [604, 650] on button "button" at bounding box center [592, 663] width 111 height 27
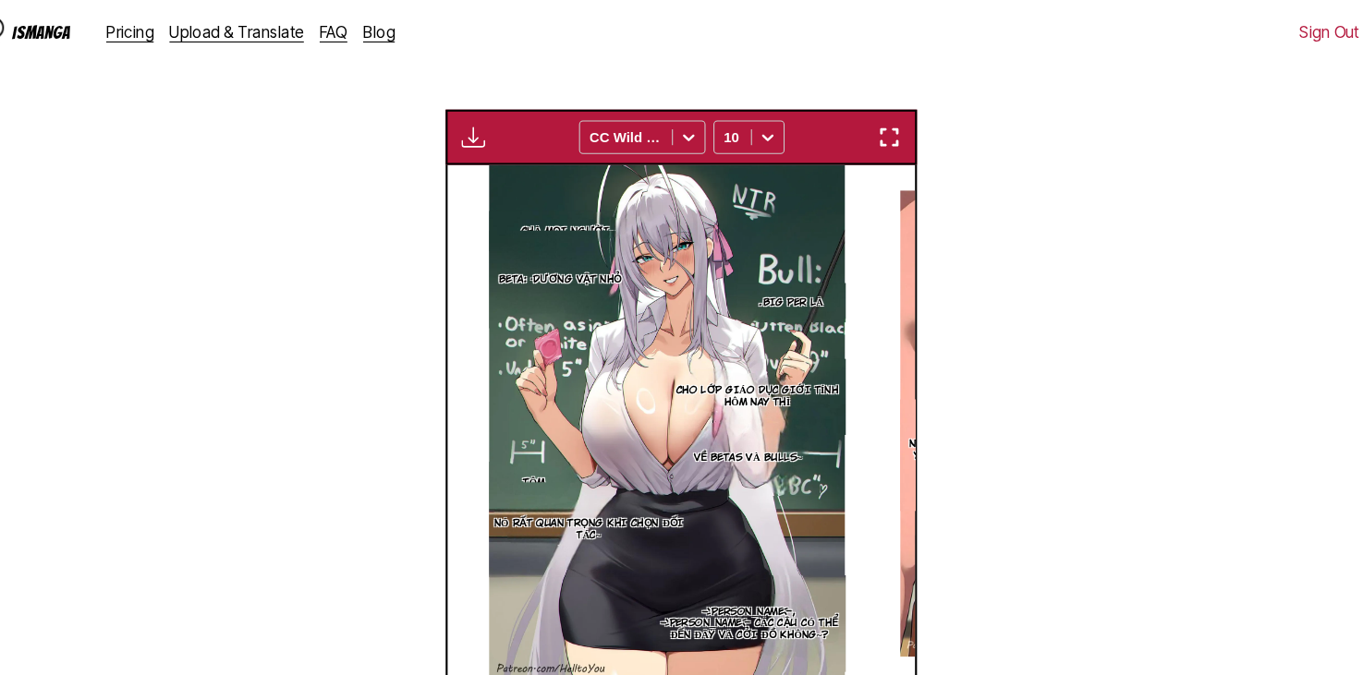
click at [728, 650] on button "button" at bounding box center [770, 663] width 111 height 27
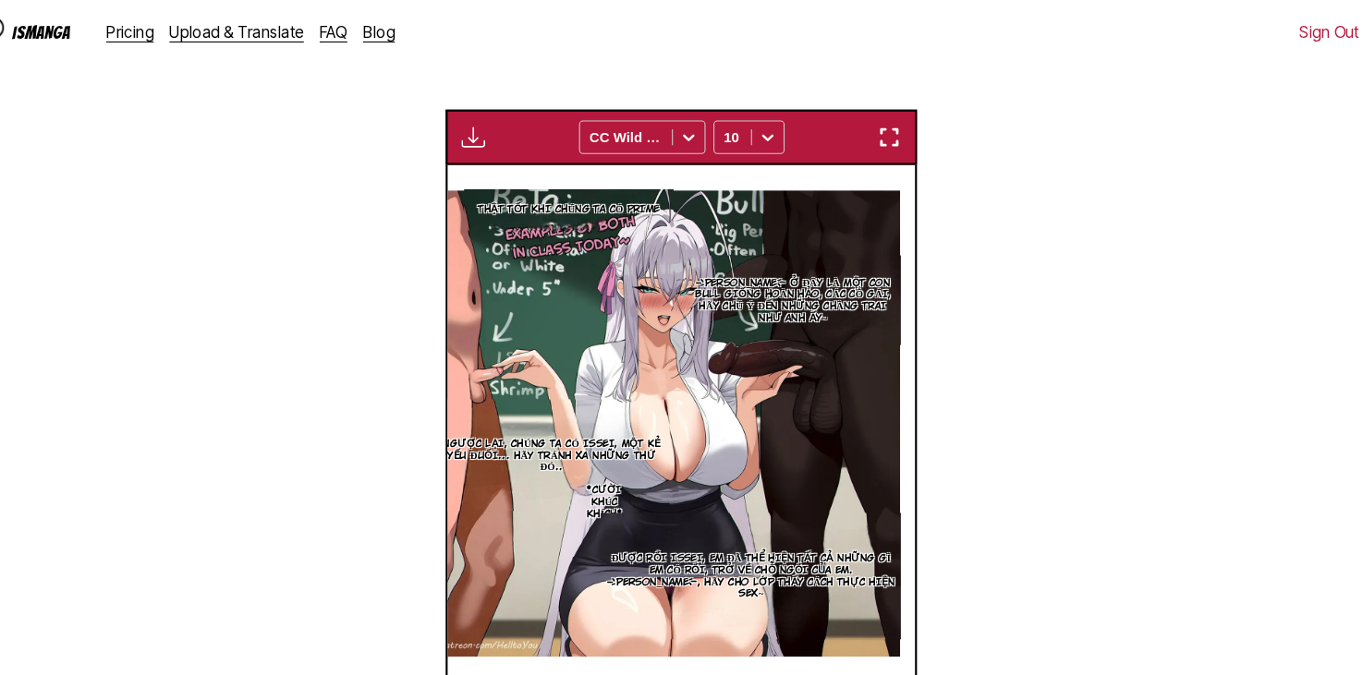
click at [728, 650] on button "button" at bounding box center [770, 663] width 111 height 27
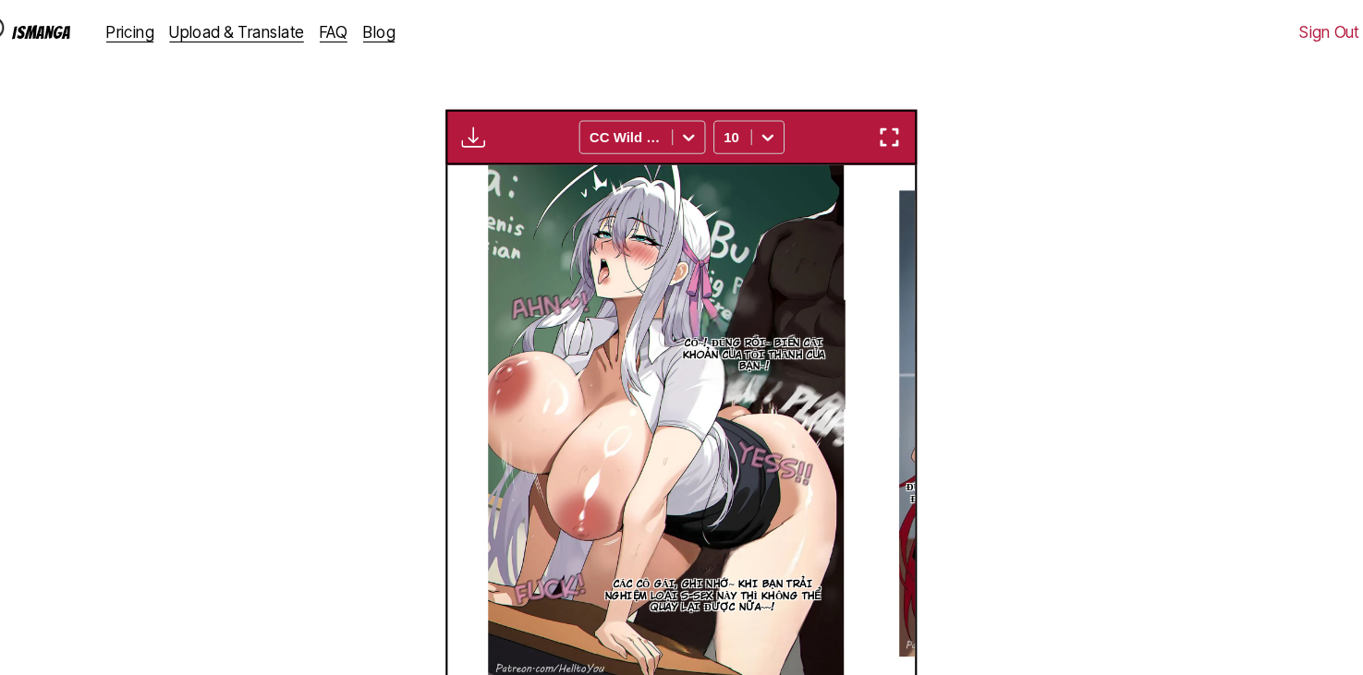
click at [728, 650] on button "button" at bounding box center [770, 663] width 111 height 27
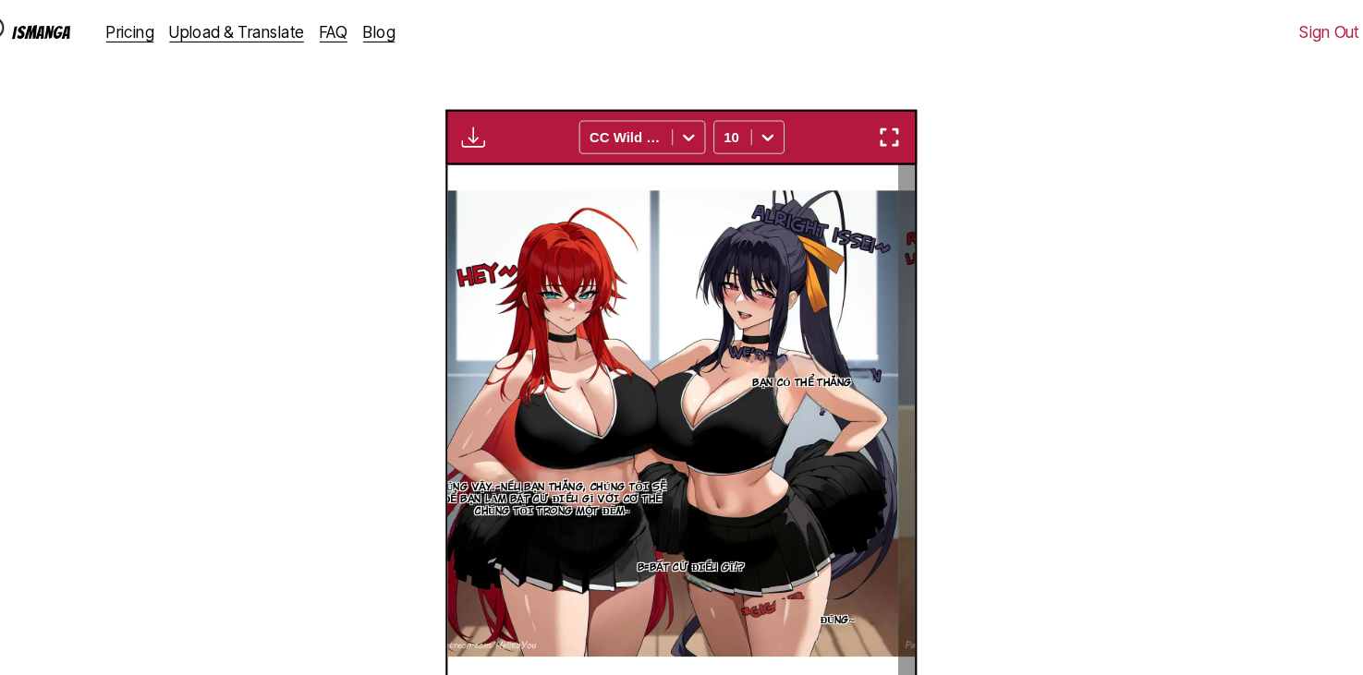
click at [728, 650] on button "button" at bounding box center [770, 663] width 111 height 27
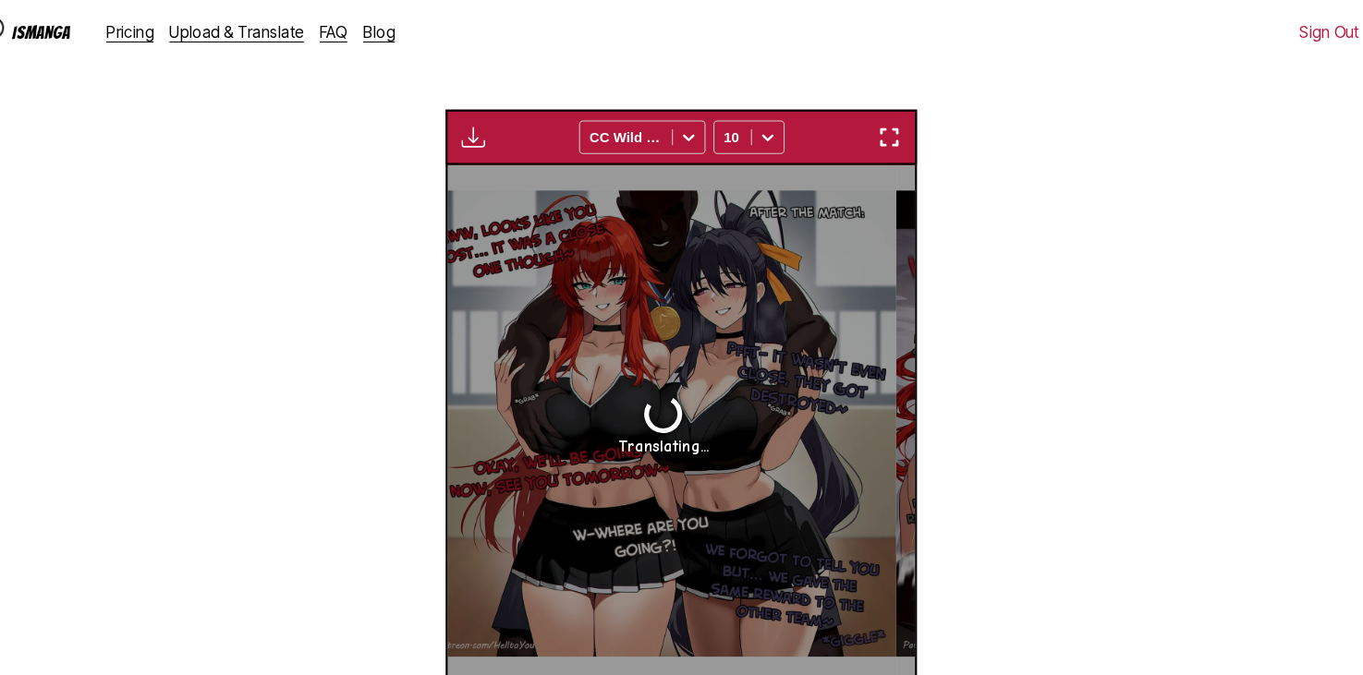
click at [728, 650] on button "button" at bounding box center [770, 663] width 111 height 27
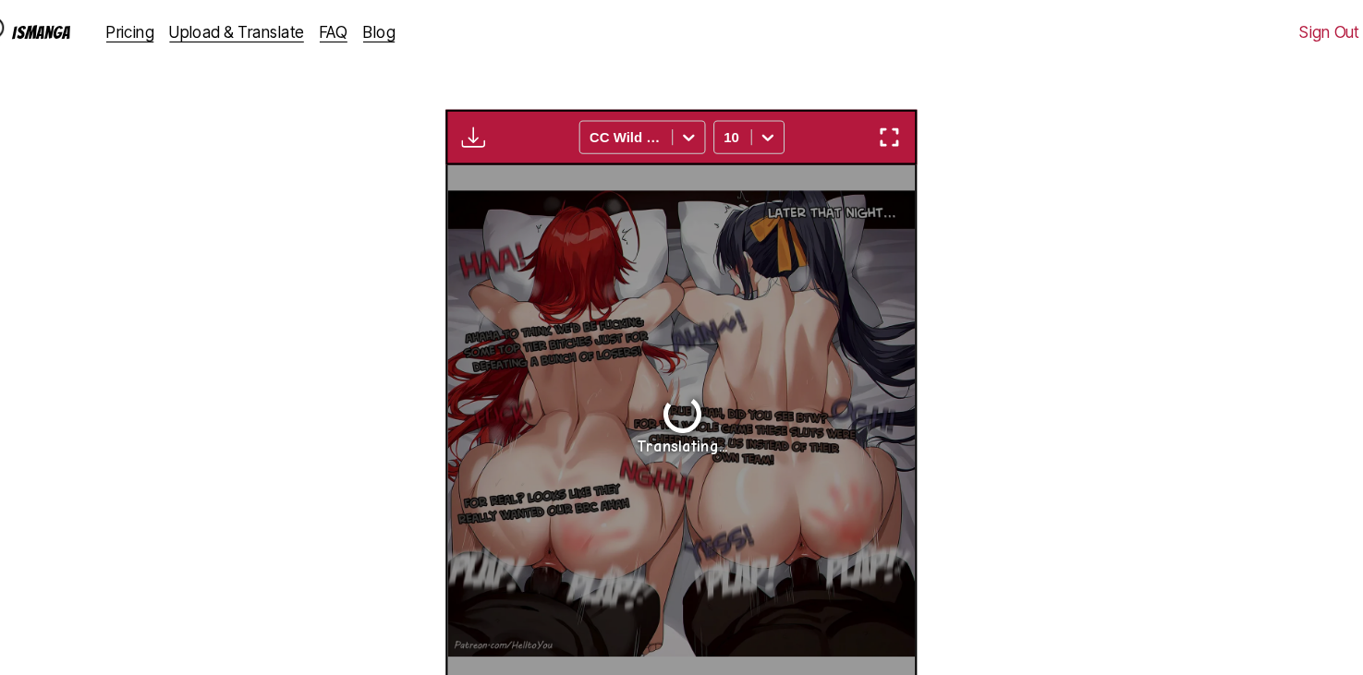
click at [662, 655] on span "21 / 21" at bounding box center [680, 663] width 37 height 17
click at [639, 650] on button "button" at bounding box center [592, 663] width 111 height 27
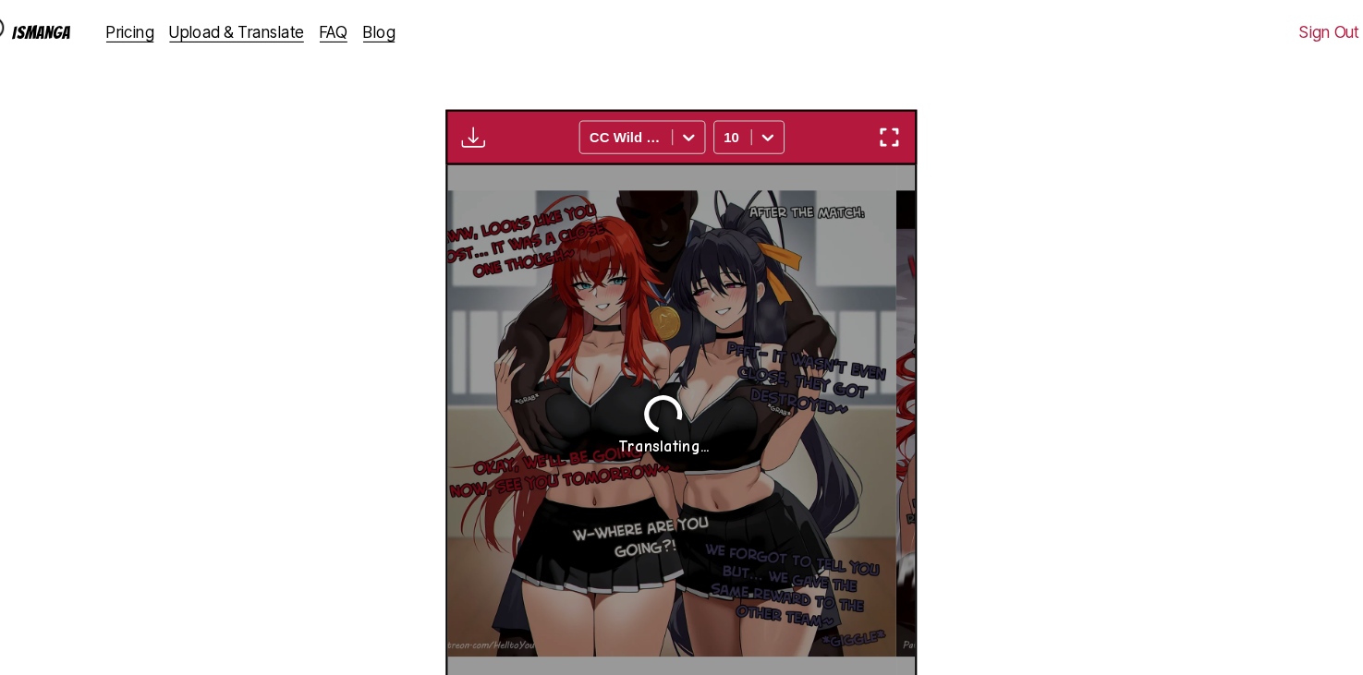
click at [639, 650] on button "button" at bounding box center [592, 663] width 111 height 27
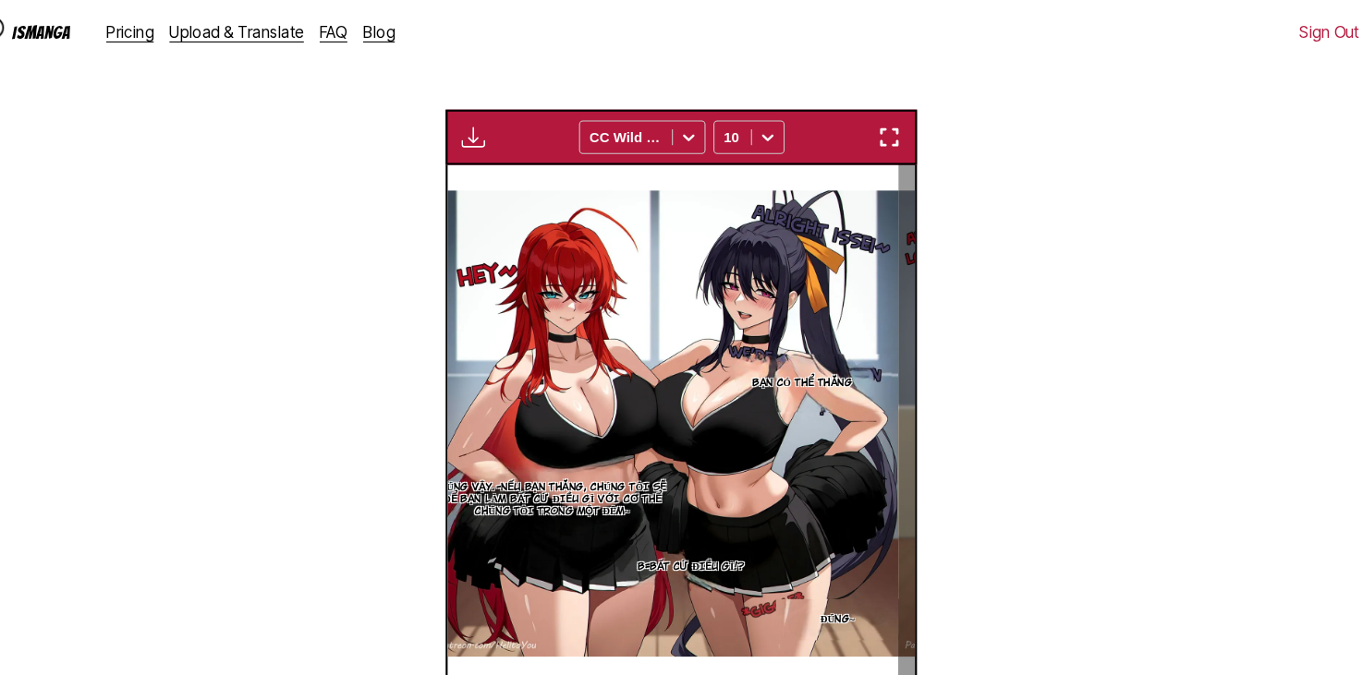
click at [639, 650] on button "button" at bounding box center [592, 663] width 111 height 27
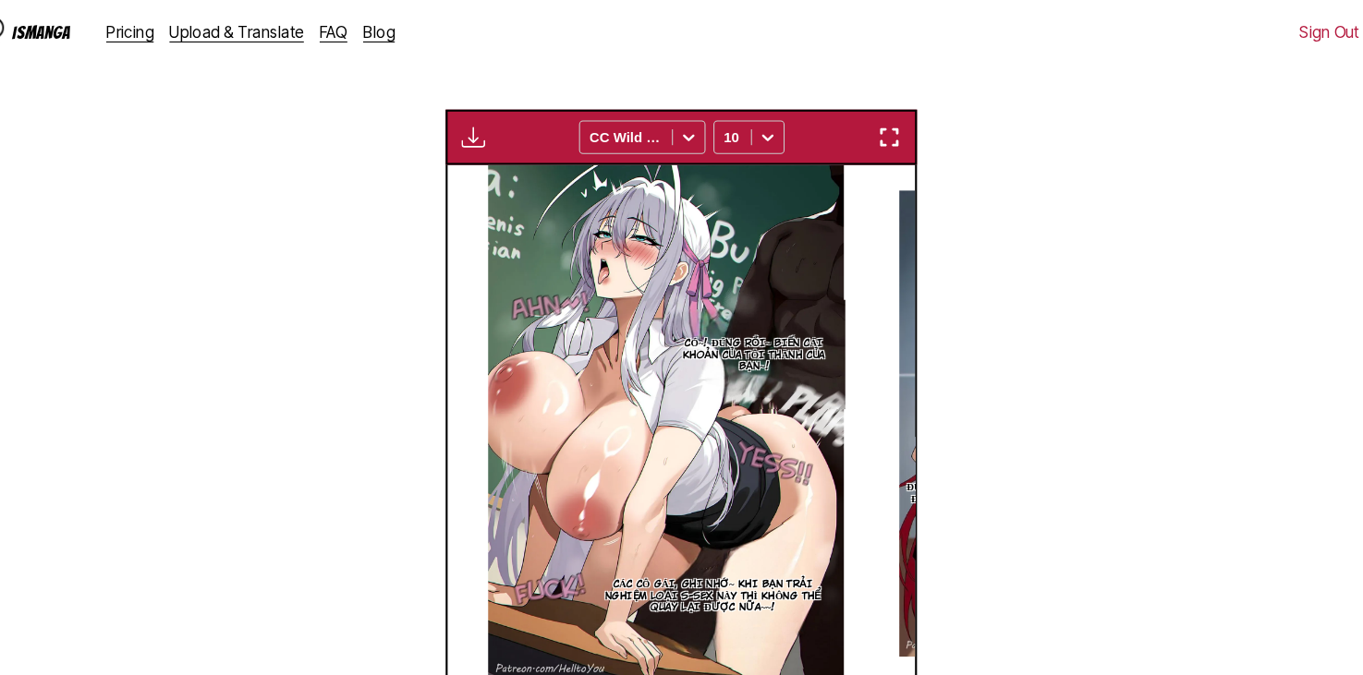
click at [639, 650] on button "button" at bounding box center [592, 663] width 111 height 27
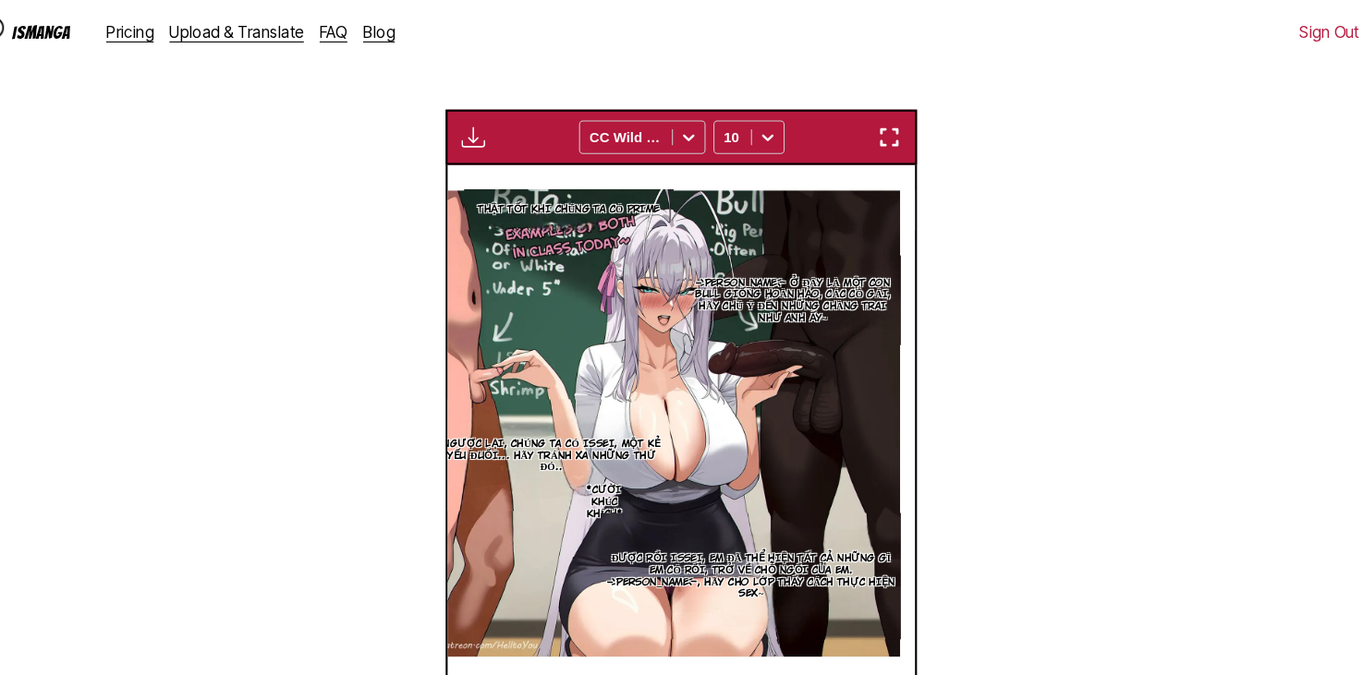
click at [717, 650] on div "17 / 21" at bounding box center [681, 663] width 288 height 27
click at [746, 650] on button "button" at bounding box center [770, 663] width 111 height 27
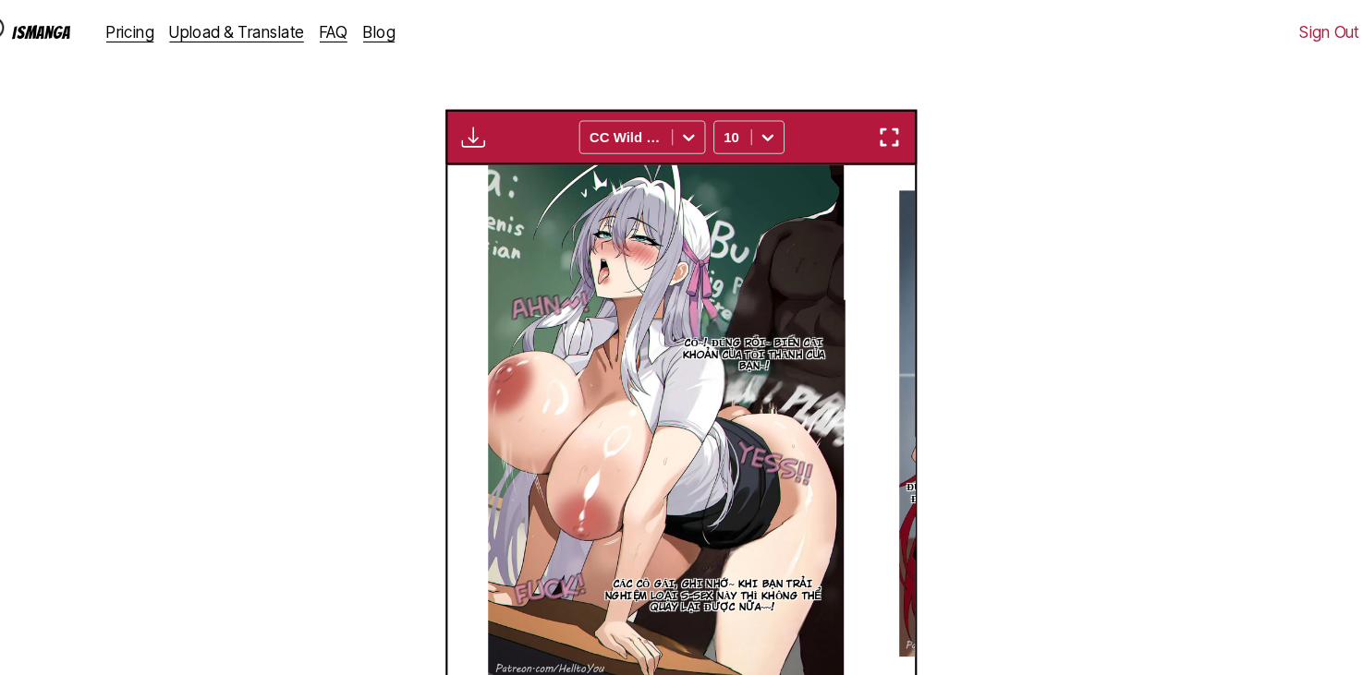
click at [746, 650] on button "button" at bounding box center [770, 663] width 111 height 27
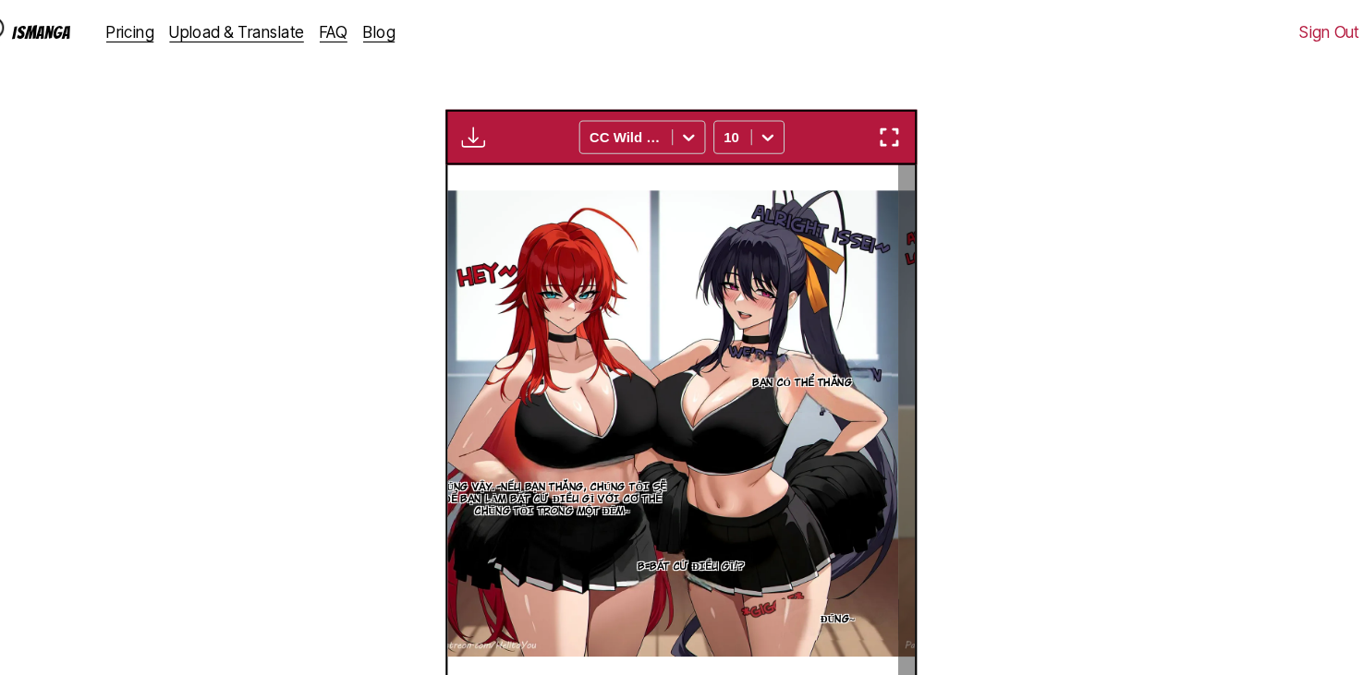
click at [746, 650] on button "button" at bounding box center [770, 663] width 111 height 27
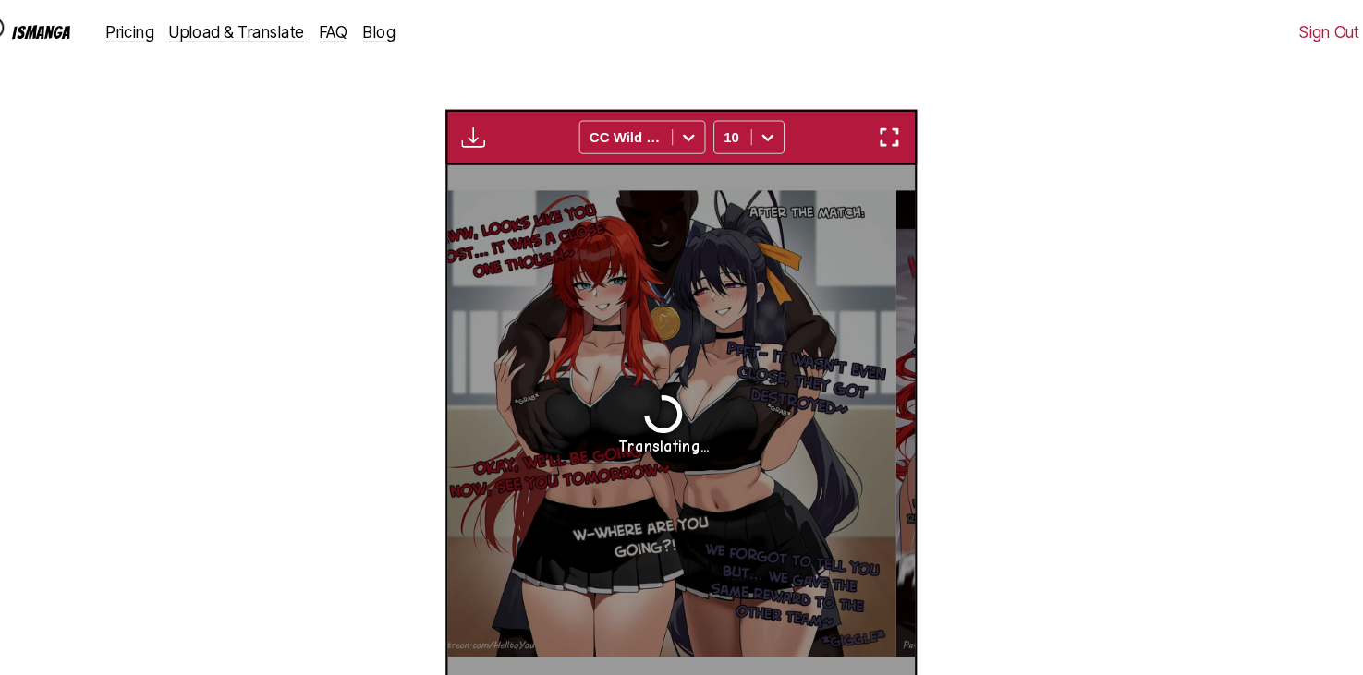
click at [746, 650] on button "button" at bounding box center [770, 663] width 111 height 27
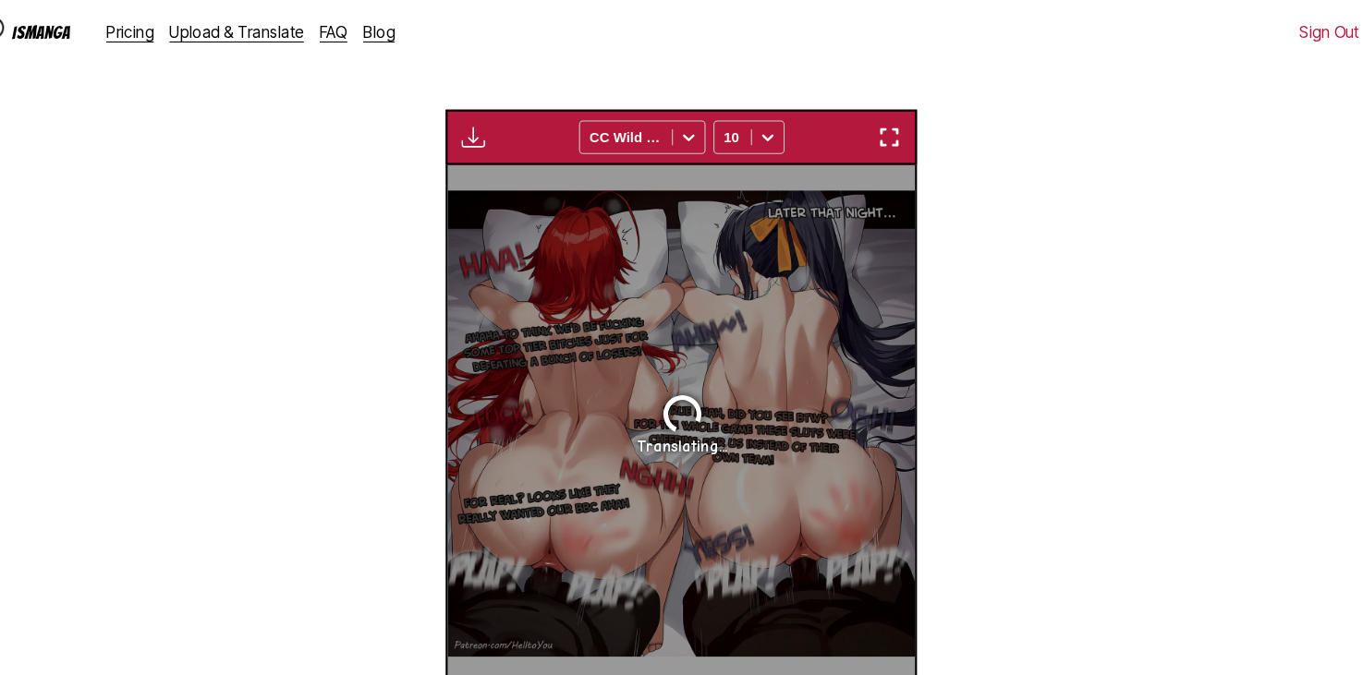
click at [626, 650] on button "button" at bounding box center [592, 663] width 111 height 27
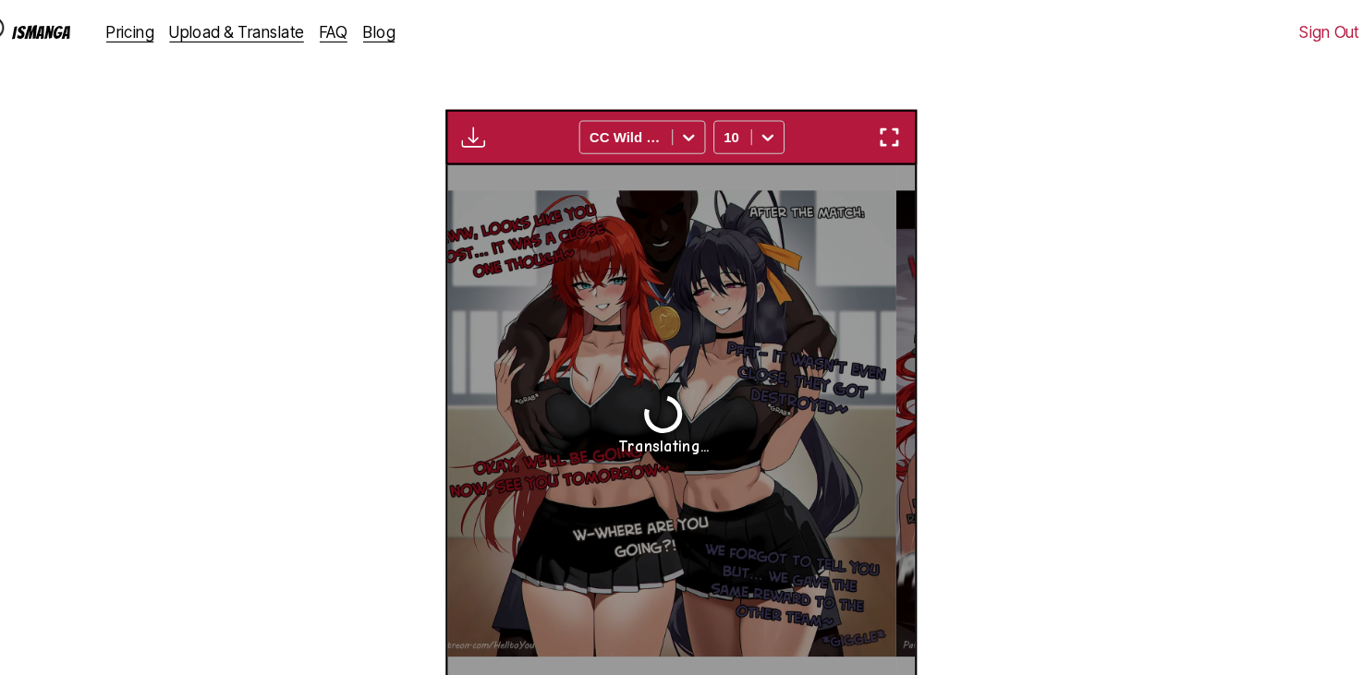
drag, startPoint x: 636, startPoint y: 597, endPoint x: 646, endPoint y: 602, distance: 11.6
click at [637, 650] on button "button" at bounding box center [592, 663] width 111 height 27
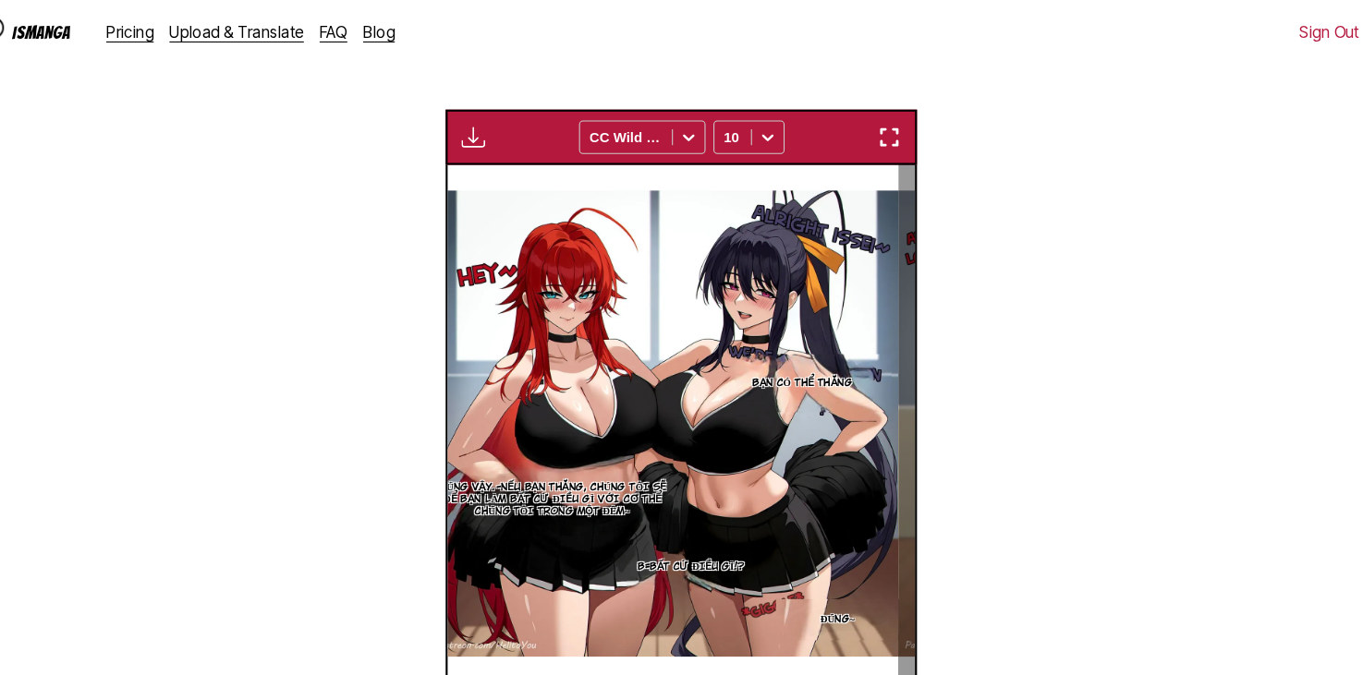
click at [771, 651] on img "button" at bounding box center [770, 662] width 22 height 22
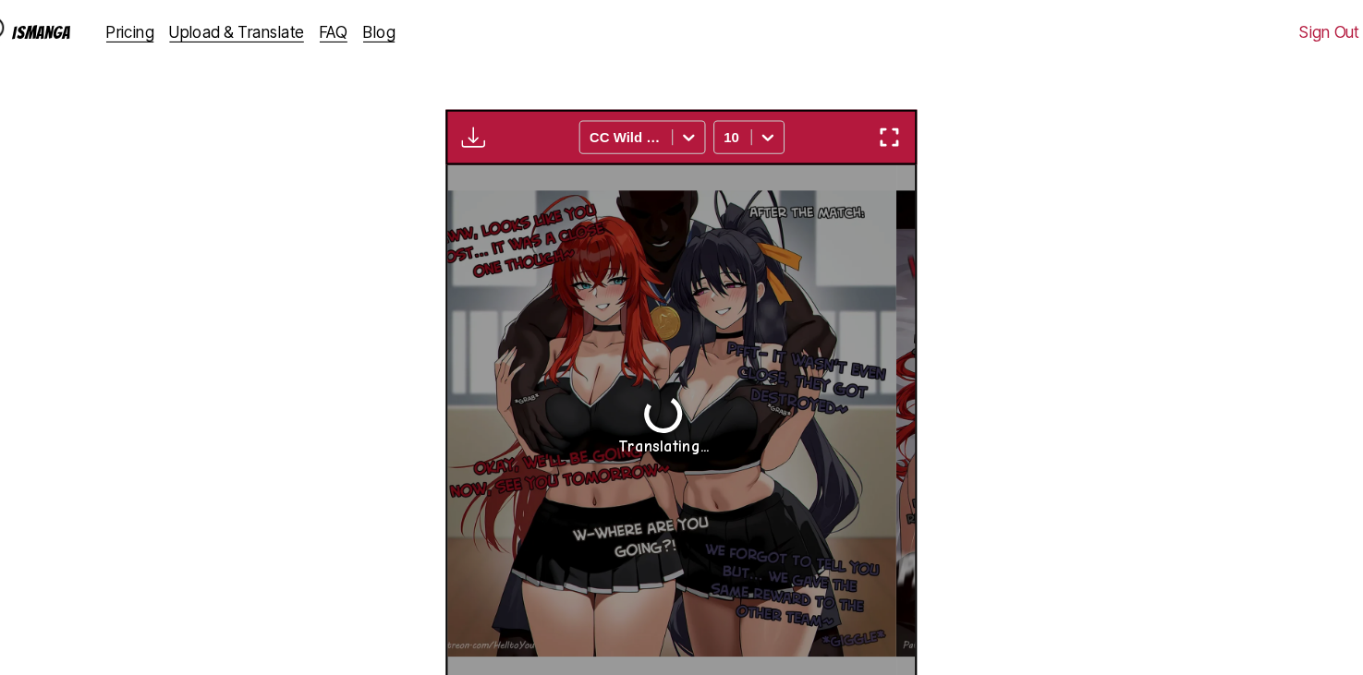
click at [747, 650] on button "button" at bounding box center [770, 663] width 111 height 27
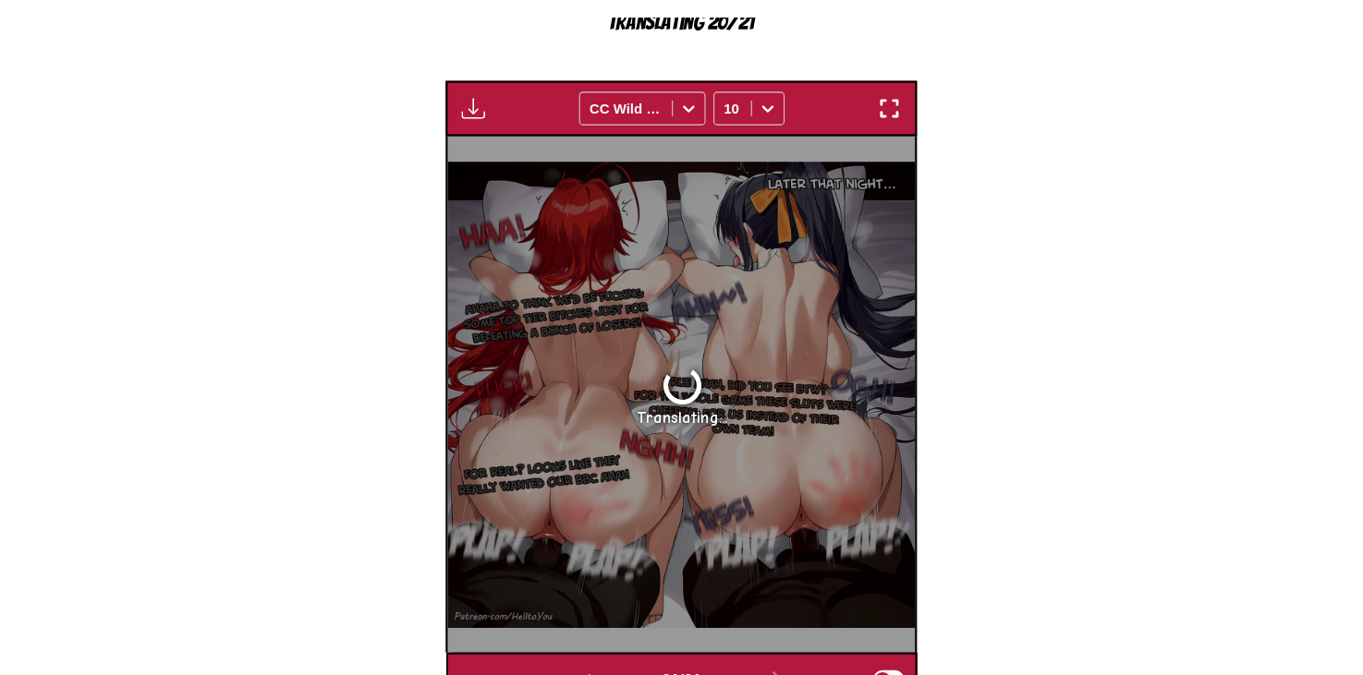
scroll to position [771, 0]
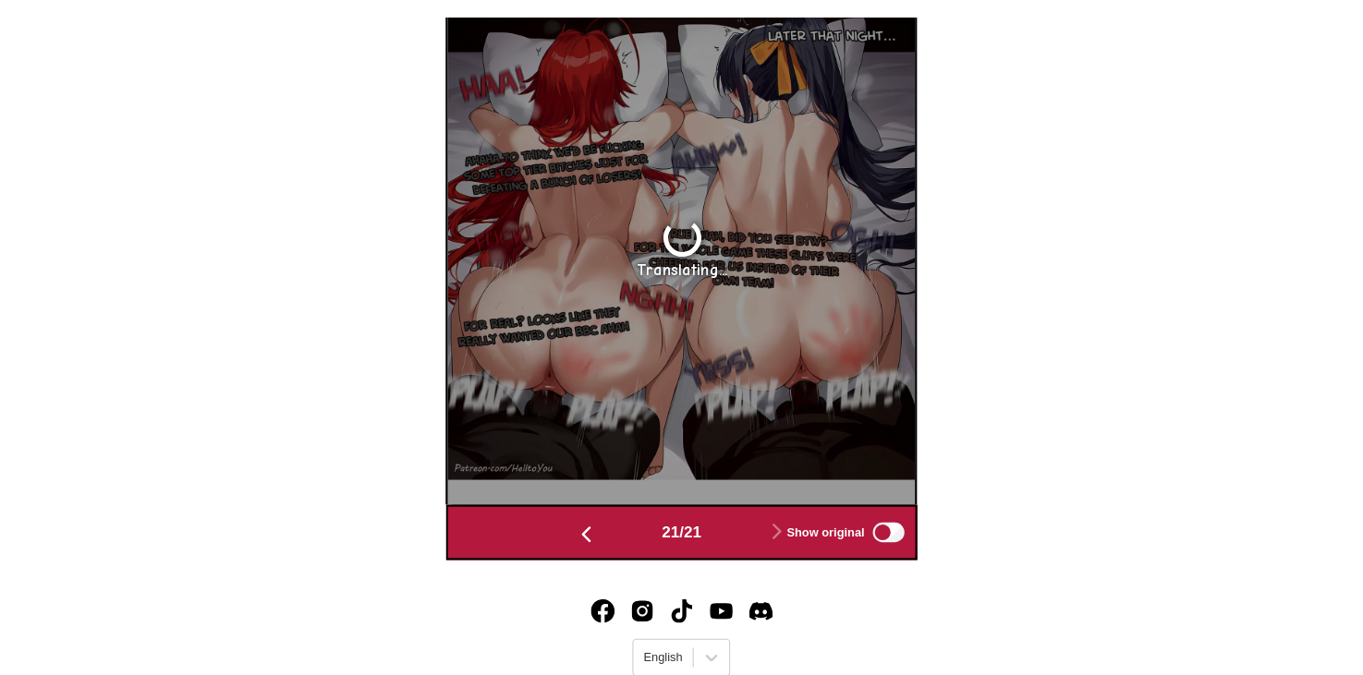
click at [614, 528] on button "button" at bounding box center [592, 541] width 111 height 27
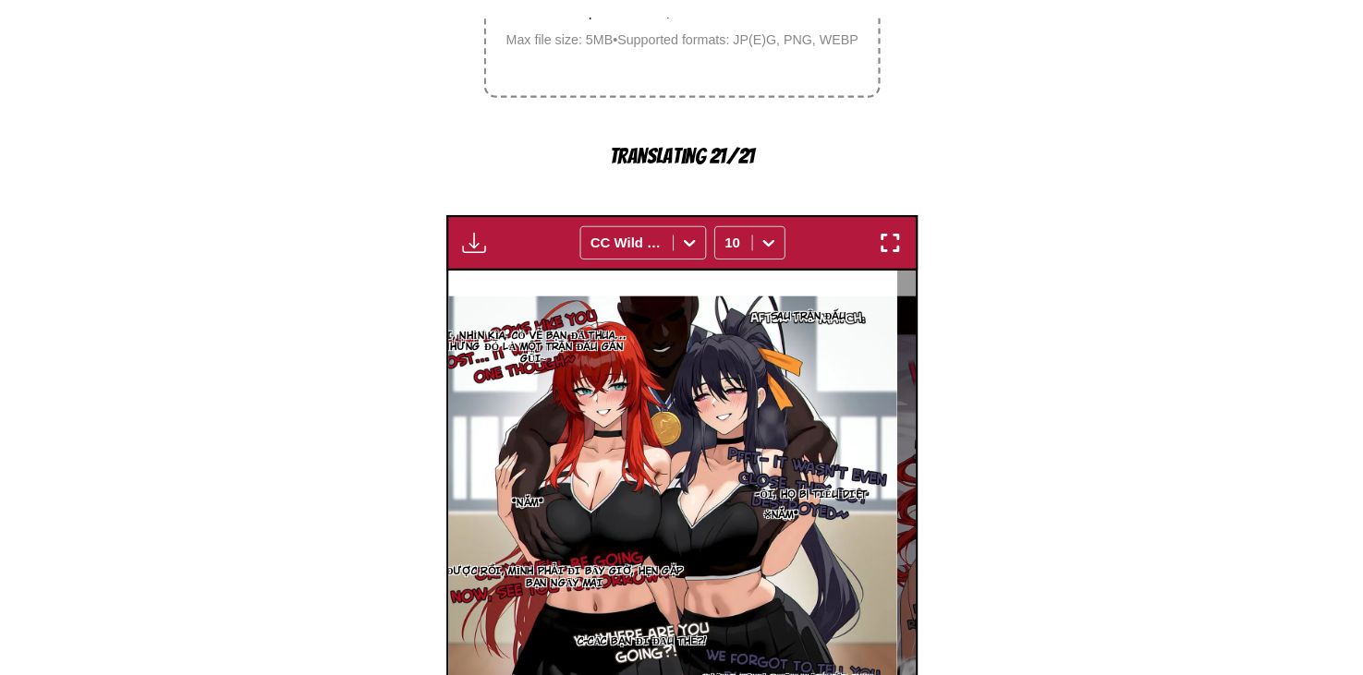
scroll to position [697, 0]
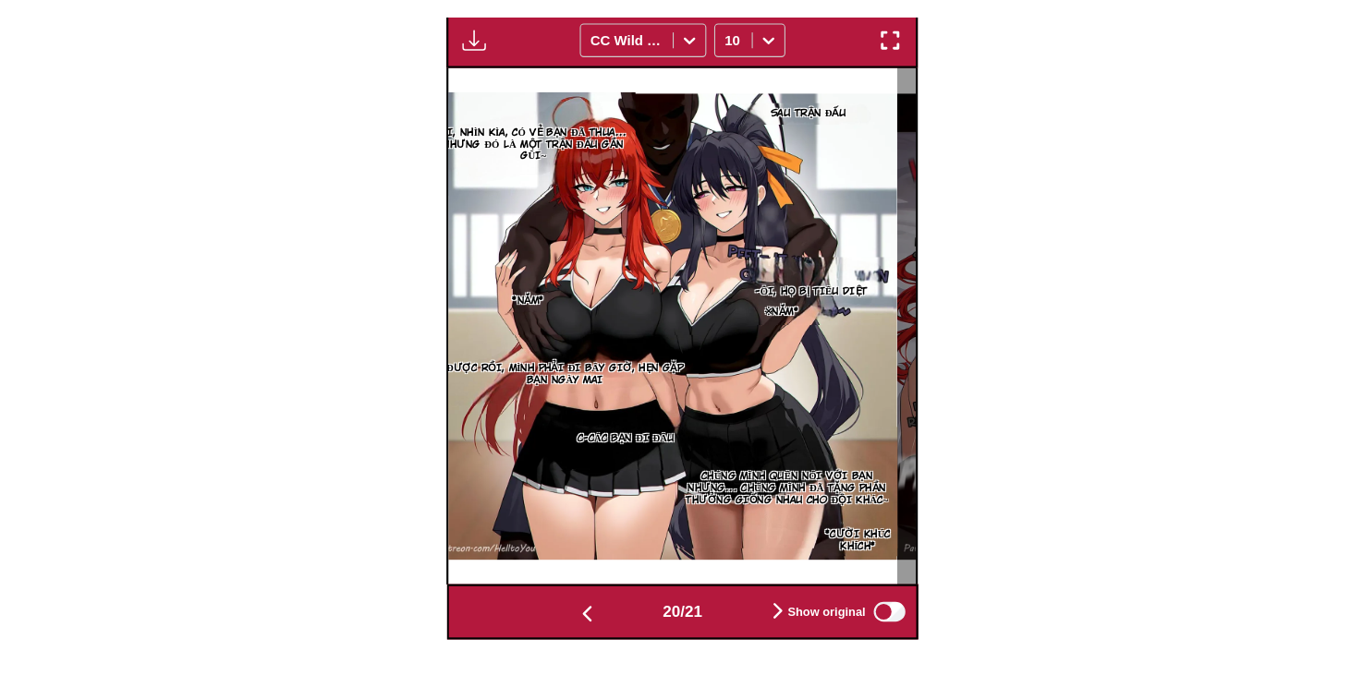
click at [604, 603] on button "button" at bounding box center [592, 616] width 111 height 27
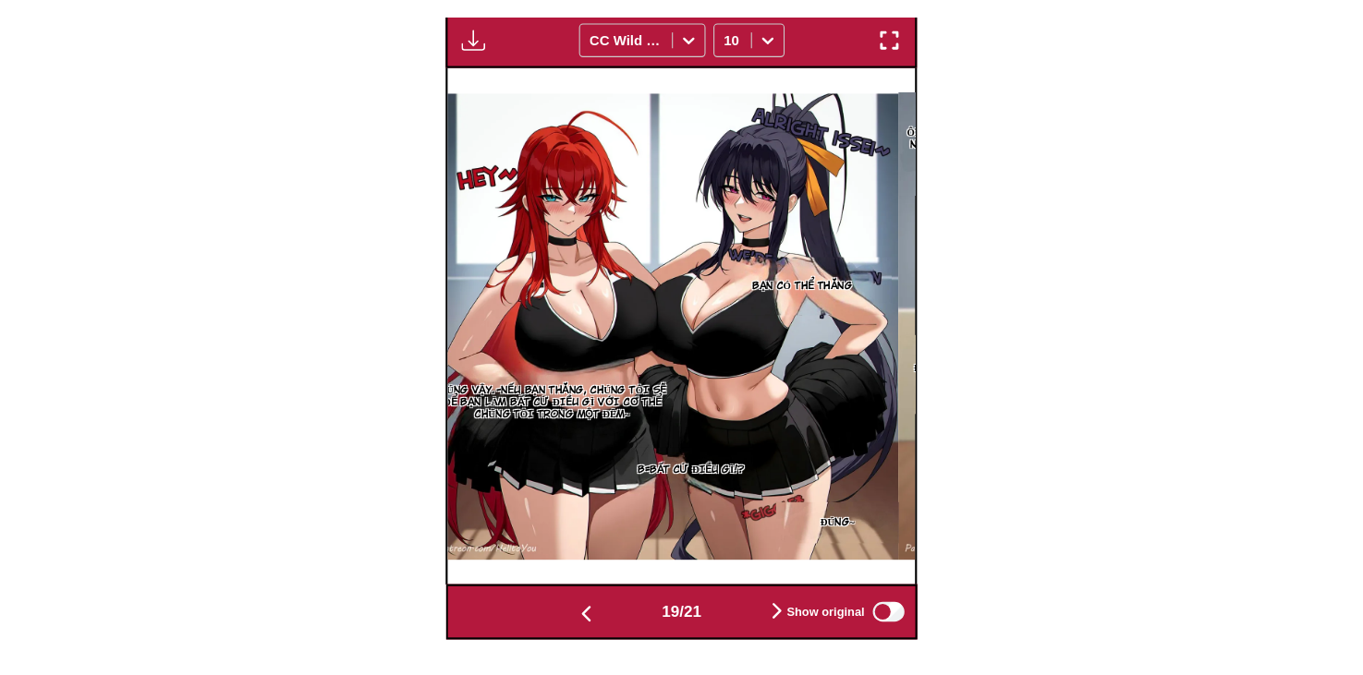
click at [745, 603] on button "button" at bounding box center [770, 616] width 111 height 27
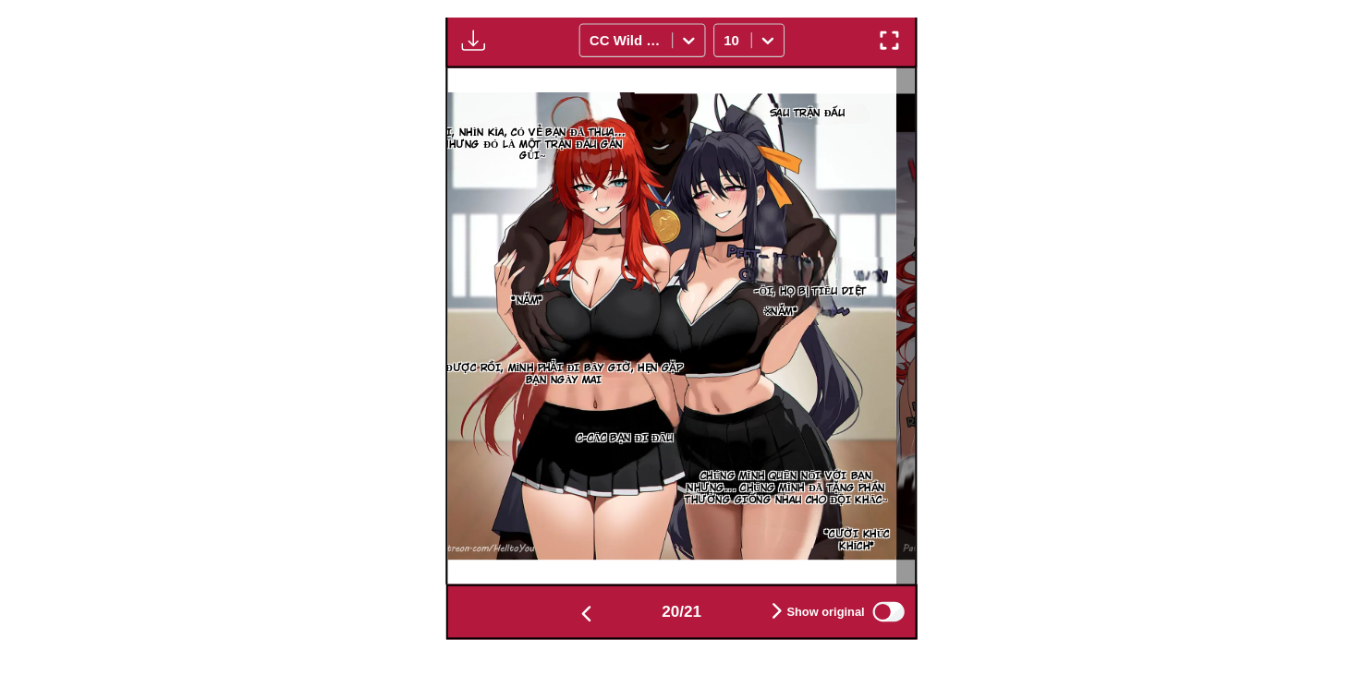
click at [745, 603] on button "button" at bounding box center [770, 616] width 111 height 27
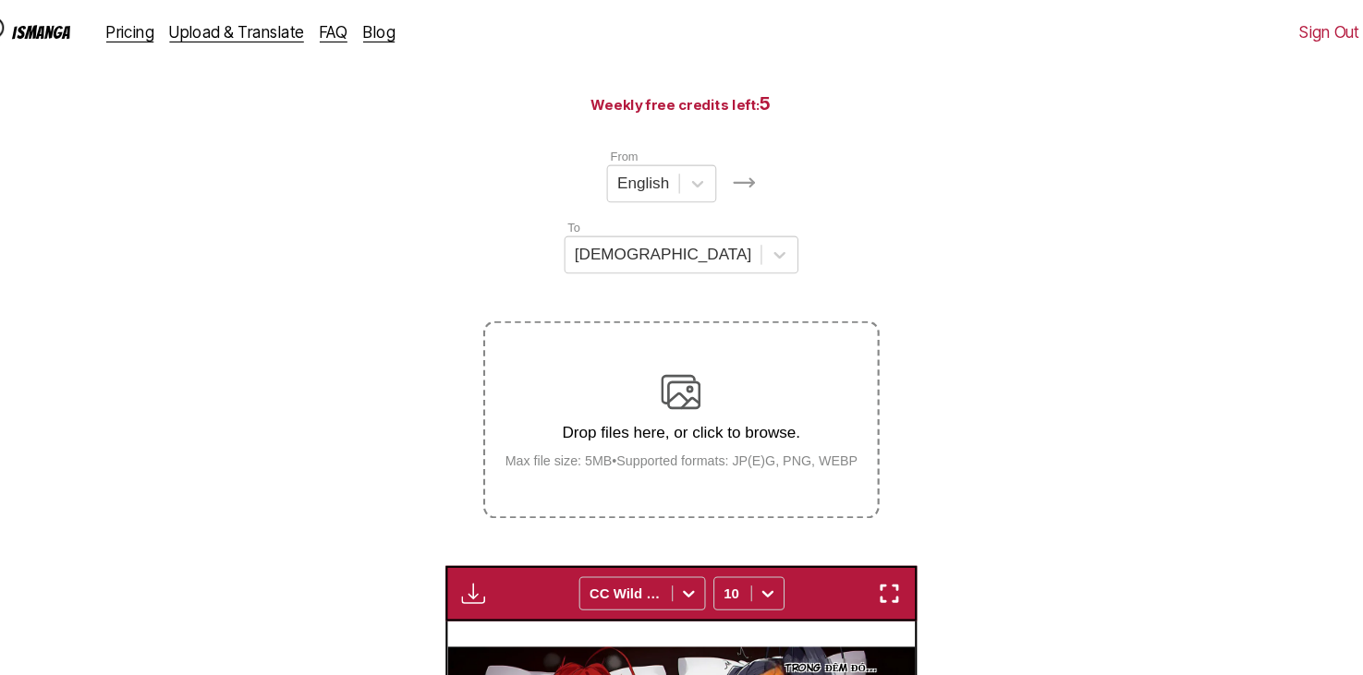
scroll to position [155, 0]
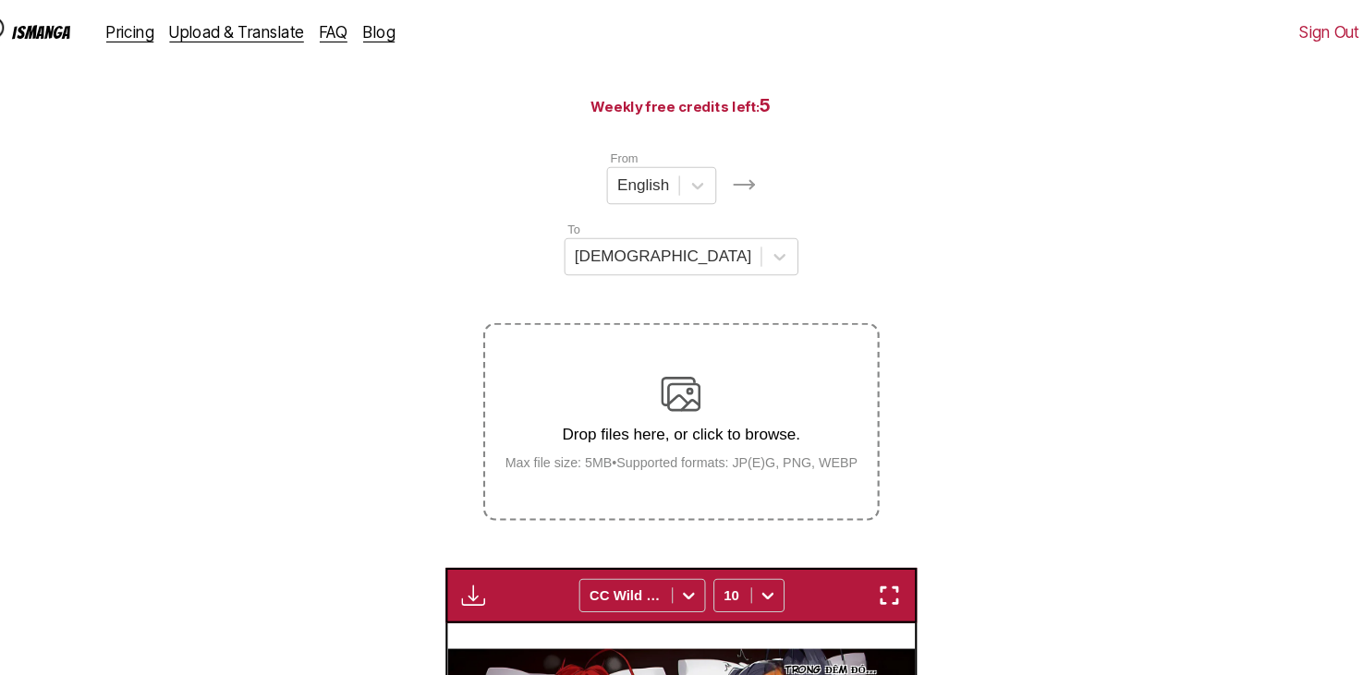
click at [485, 546] on img "button" at bounding box center [487, 557] width 22 height 22
click at [521, 597] on button "Download All" at bounding box center [537, 619] width 118 height 44
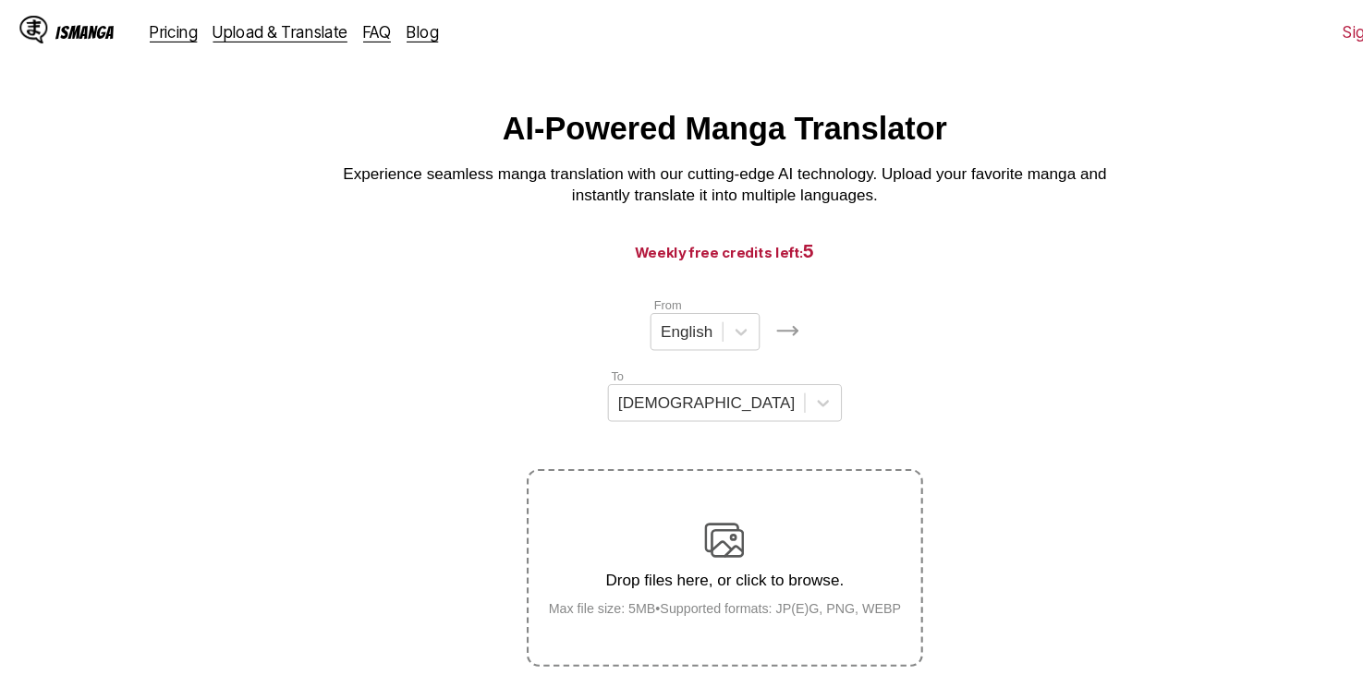
scroll to position [0, 0]
